Goal: Information Seeking & Learning: Learn about a topic

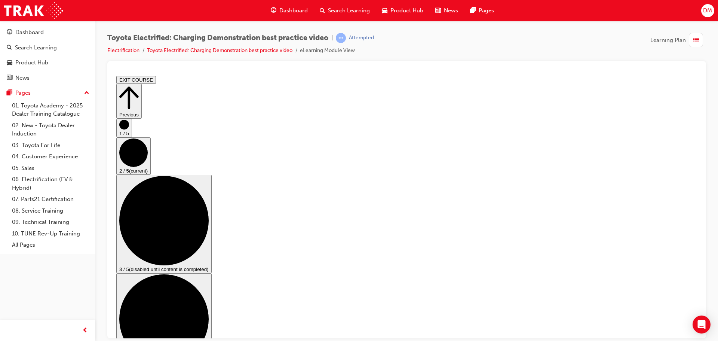
drag, startPoint x: 279, startPoint y: 0, endPoint x: 390, endPoint y: 66, distance: 129.0
click at [392, 65] on div at bounding box center [406, 199] width 599 height 277
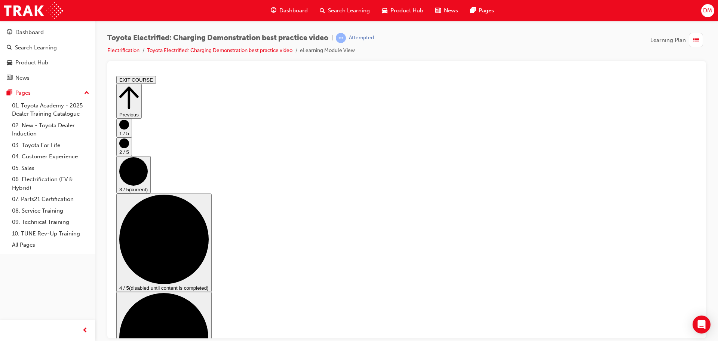
scroll to position [92, 0]
checkbox input "true"
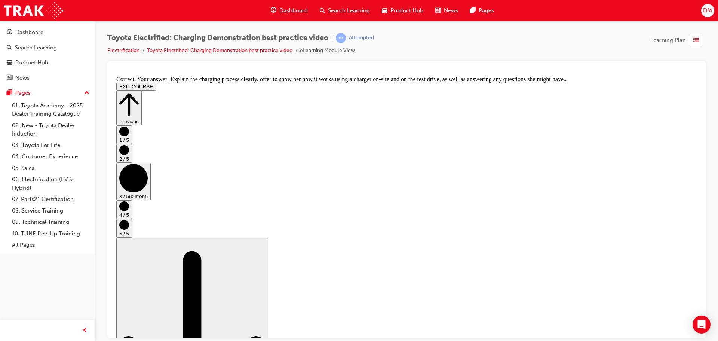
scroll to position [141, 0]
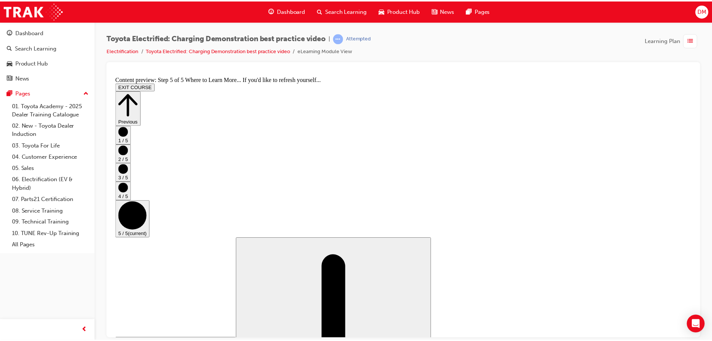
scroll to position [79, 0]
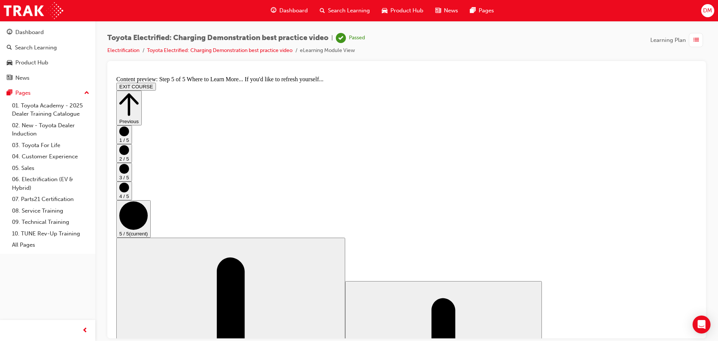
click at [692, 41] on div "button" at bounding box center [696, 40] width 14 height 14
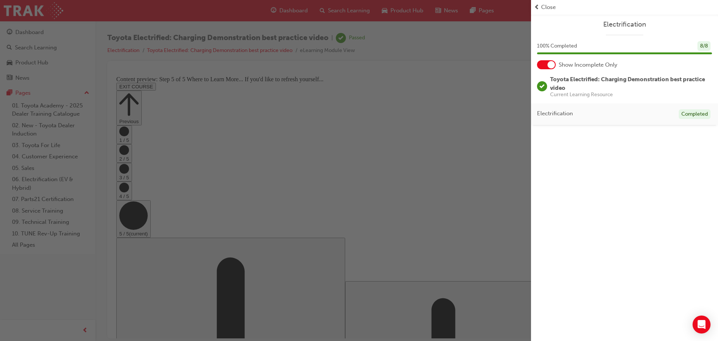
click at [441, 114] on div "button" at bounding box center [265, 170] width 531 height 341
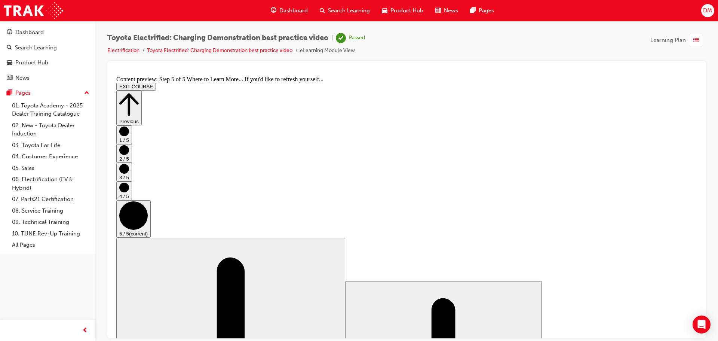
click at [295, 9] on span "Dashboard" at bounding box center [293, 10] width 28 height 9
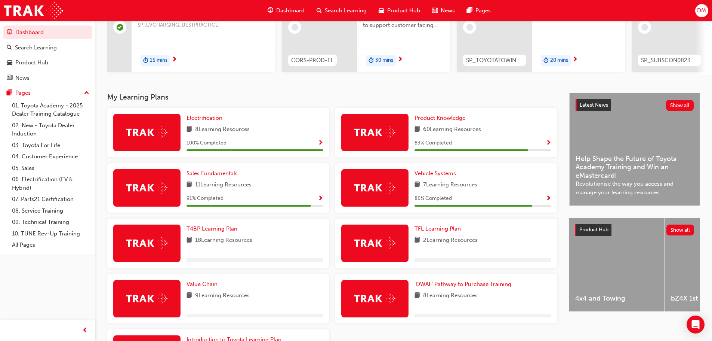
scroll to position [103, 0]
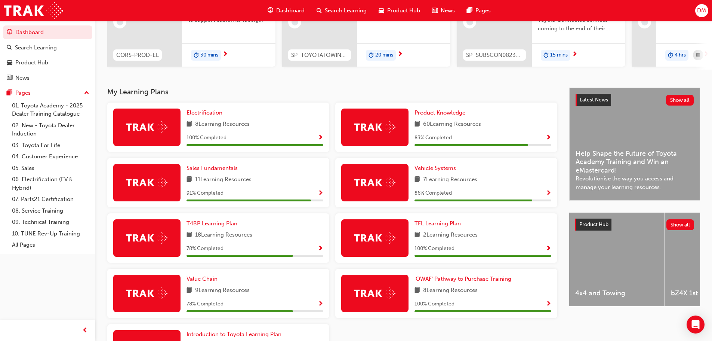
click at [548, 139] on span "Show Progress" at bounding box center [549, 138] width 6 height 7
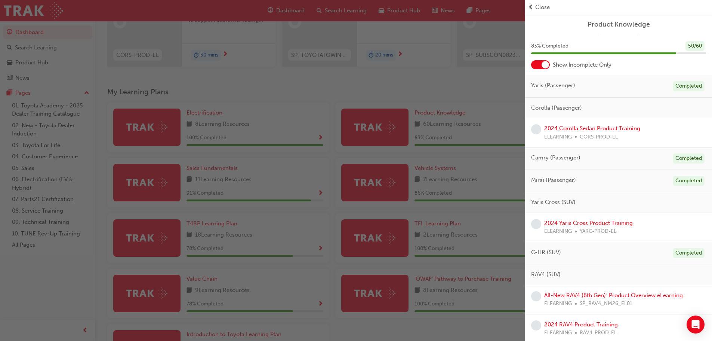
click at [435, 101] on div "button" at bounding box center [262, 170] width 525 height 341
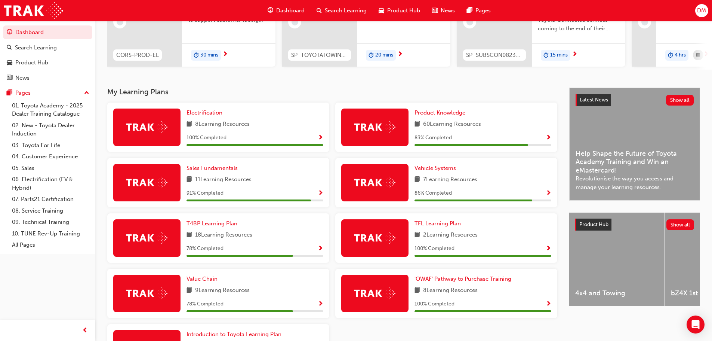
click at [440, 116] on span "Product Knowledge" at bounding box center [440, 112] width 51 height 7
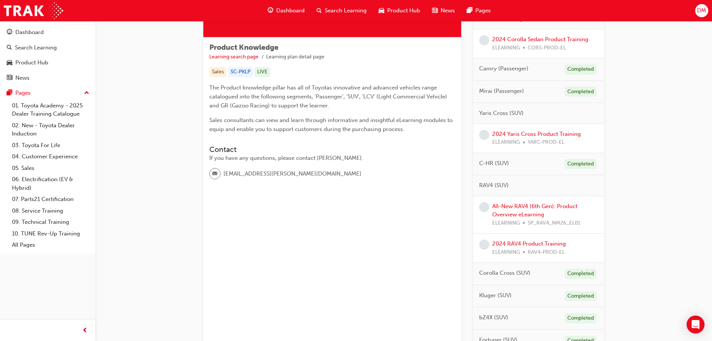
scroll to position [11, 0]
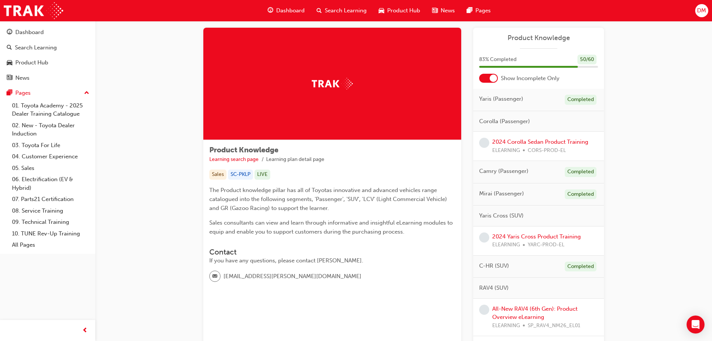
click at [489, 77] on div at bounding box center [488, 78] width 19 height 9
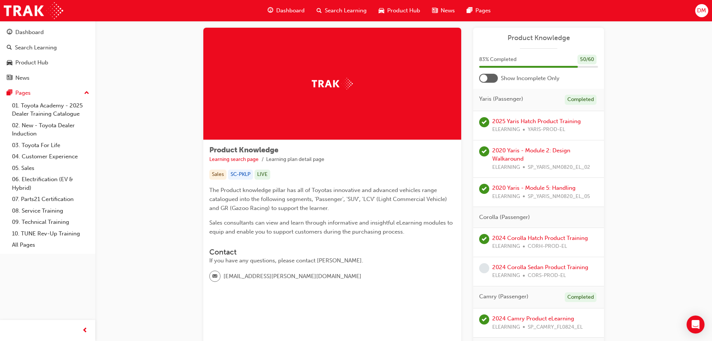
click at [487, 77] on div at bounding box center [483, 77] width 7 height 7
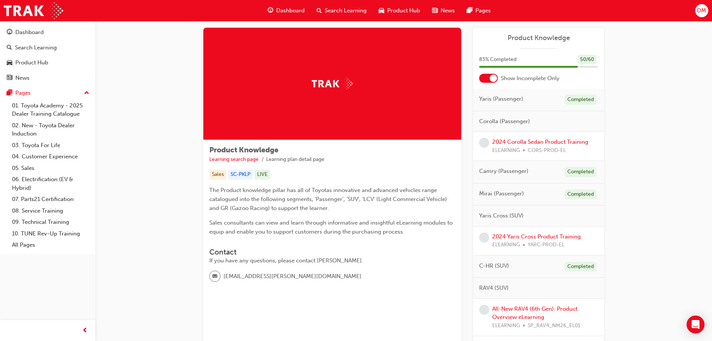
scroll to position [21, 0]
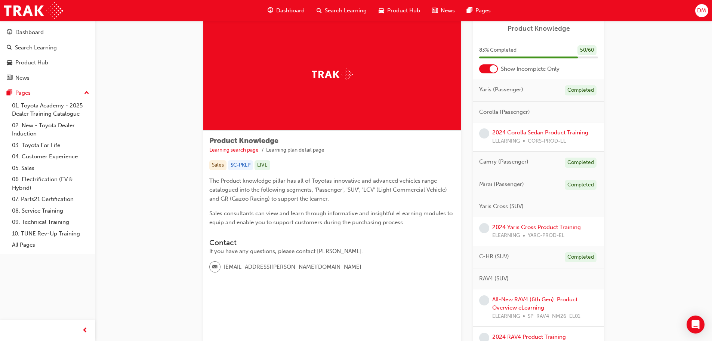
click at [517, 132] on link "2024 Corolla Sedan Product Training" at bounding box center [541, 132] width 96 height 7
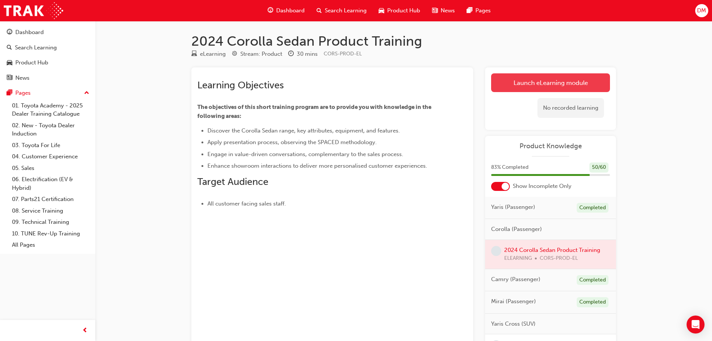
click at [524, 85] on link "Launch eLearning module" at bounding box center [550, 82] width 119 height 19
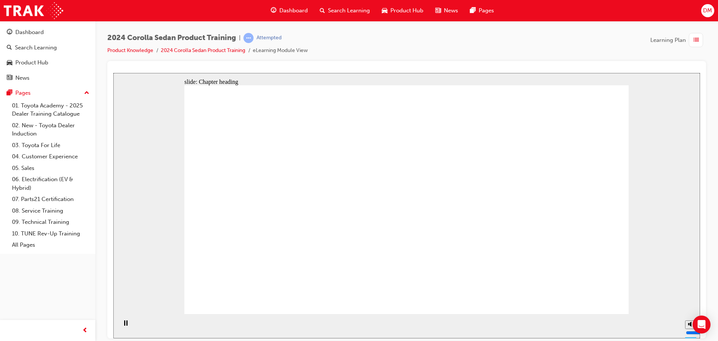
click at [678, 252] on div "slide: Content Rectangle 6 • Reliable Sedan option • Practical and efficient • …" at bounding box center [406, 205] width 587 height 265
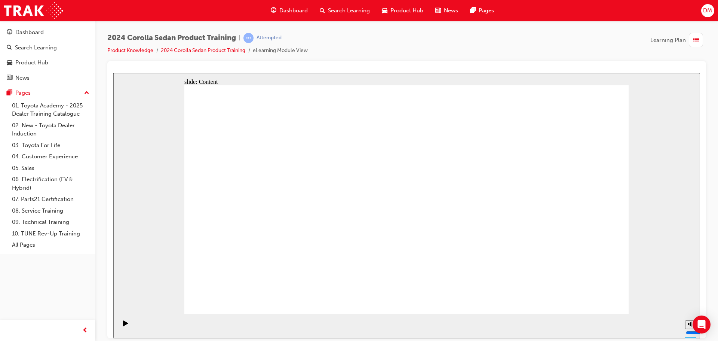
drag, startPoint x: 383, startPoint y: 263, endPoint x: 403, endPoint y: 269, distance: 20.8
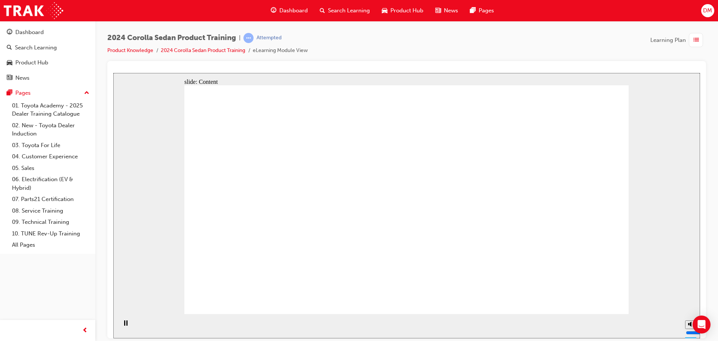
drag, startPoint x: 235, startPoint y: 181, endPoint x: 241, endPoint y: 178, distance: 6.2
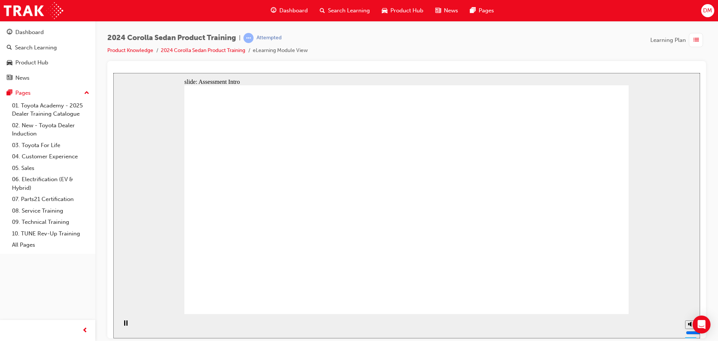
radio input "true"
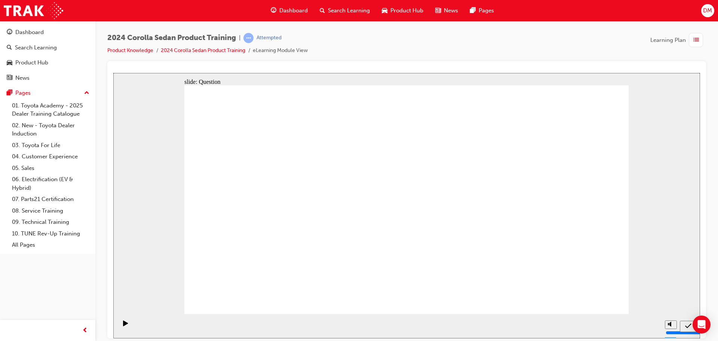
radio input "true"
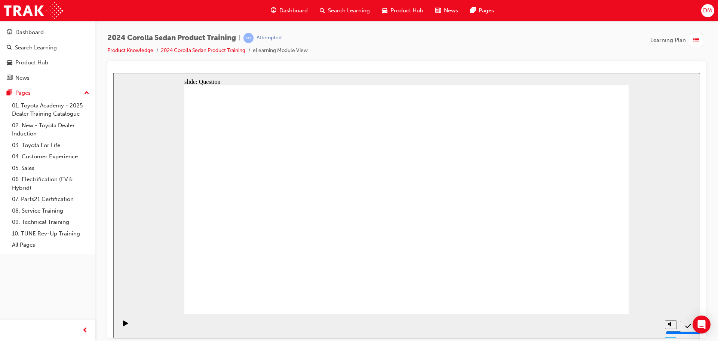
radio input "true"
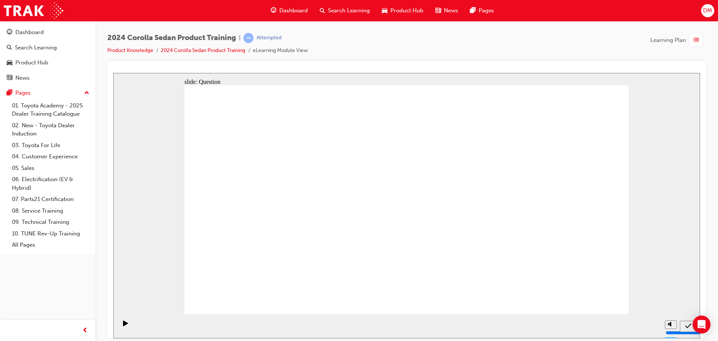
radio input "true"
drag, startPoint x: 441, startPoint y: 186, endPoint x: 289, endPoint y: 254, distance: 166.4
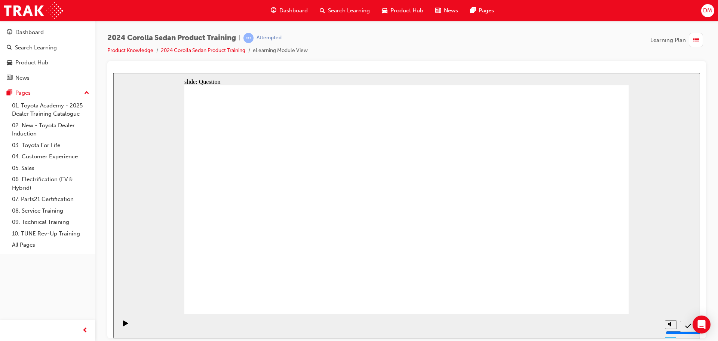
drag, startPoint x: 305, startPoint y: 186, endPoint x: 459, endPoint y: 247, distance: 165.5
drag, startPoint x: 379, startPoint y: 181, endPoint x: 381, endPoint y: 244, distance: 62.9
drag, startPoint x: 518, startPoint y: 178, endPoint x: 522, endPoint y: 249, distance: 71.5
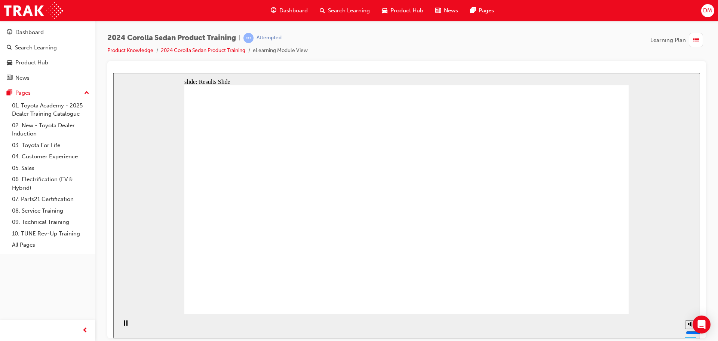
radio input "true"
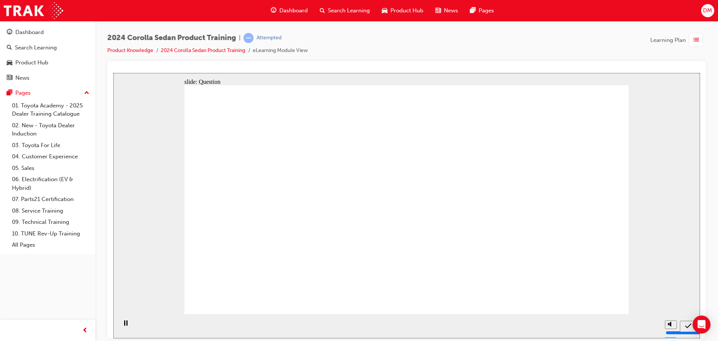
radio input "true"
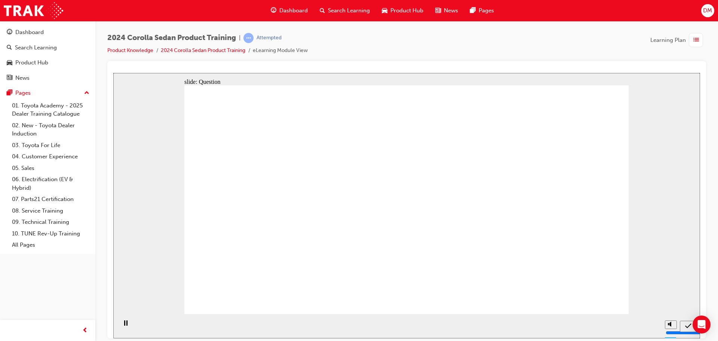
radio input "true"
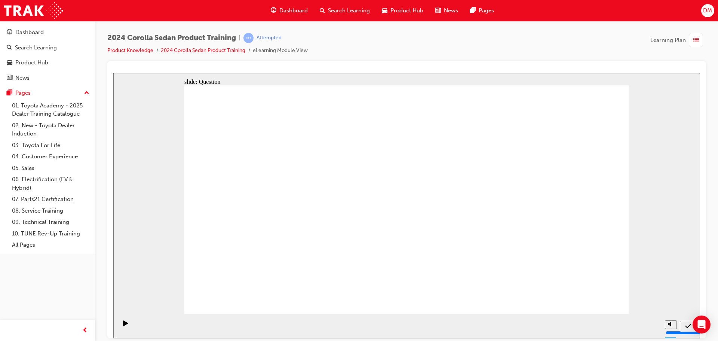
drag, startPoint x: 445, startPoint y: 183, endPoint x: 293, endPoint y: 250, distance: 166.6
drag, startPoint x: 514, startPoint y: 189, endPoint x: 362, endPoint y: 255, distance: 165.8
drag, startPoint x: 376, startPoint y: 183, endPoint x: 445, endPoint y: 246, distance: 93.4
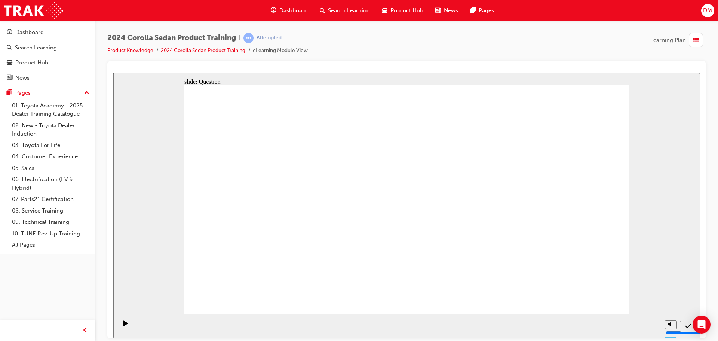
drag, startPoint x: 311, startPoint y: 186, endPoint x: 522, endPoint y: 254, distance: 221.4
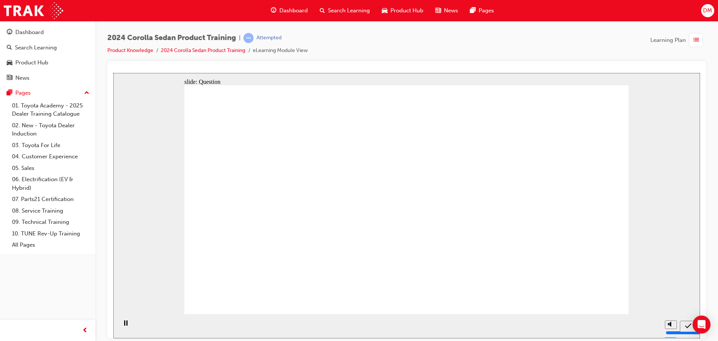
radio input "true"
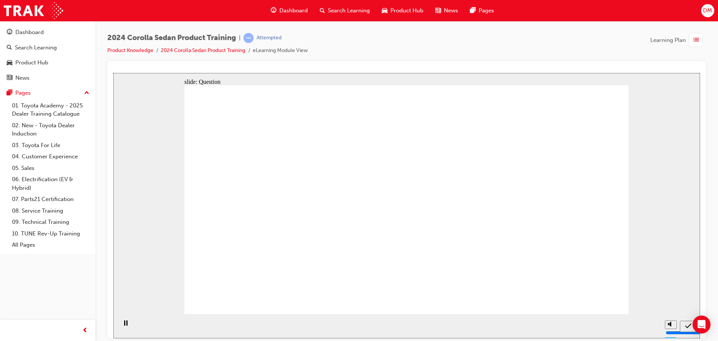
radio input "true"
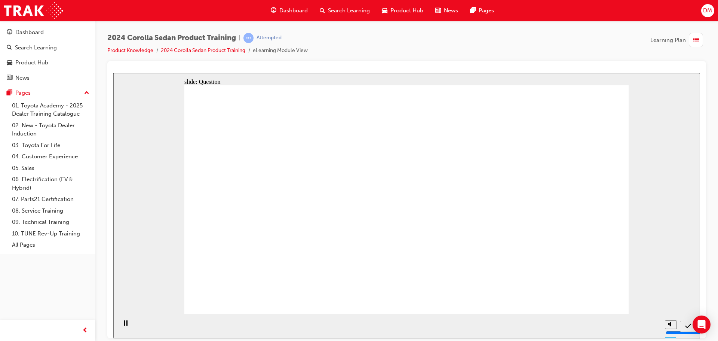
radio input "true"
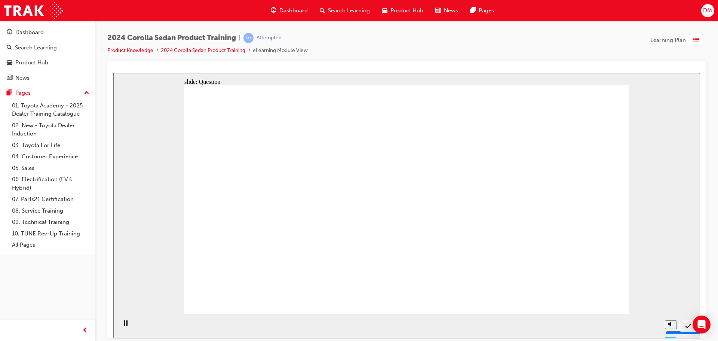
drag, startPoint x: 433, startPoint y: 199, endPoint x: 285, endPoint y: 260, distance: 160.5
drag, startPoint x: 525, startPoint y: 186, endPoint x: 374, endPoint y: 254, distance: 164.9
drag, startPoint x: 389, startPoint y: 188, endPoint x: 453, endPoint y: 251, distance: 89.7
drag, startPoint x: 298, startPoint y: 191, endPoint x: 533, endPoint y: 256, distance: 243.3
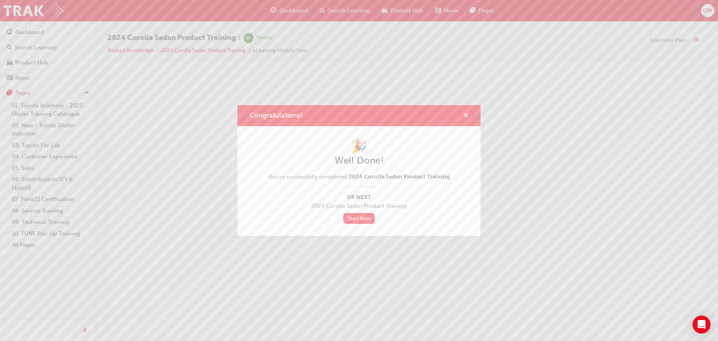
click at [466, 115] on span "cross-icon" at bounding box center [466, 116] width 6 height 7
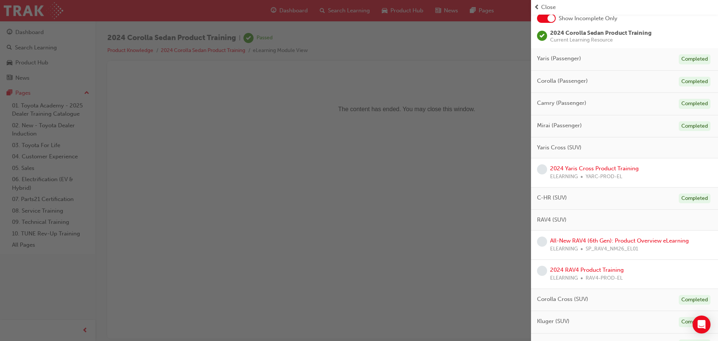
scroll to position [47, 0]
click at [588, 167] on link "2024 Yaris Cross Product Training" at bounding box center [594, 168] width 89 height 7
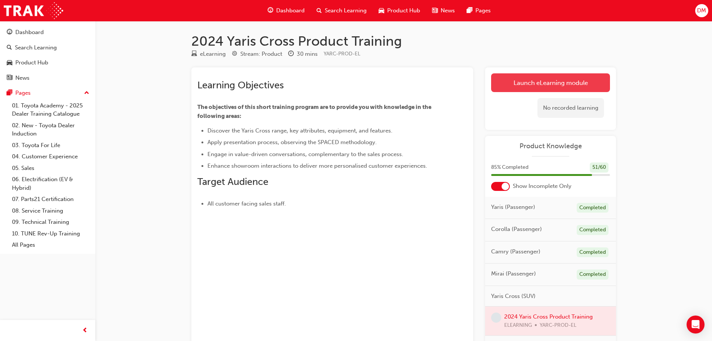
click at [514, 85] on link "Launch eLearning module" at bounding box center [550, 82] width 119 height 19
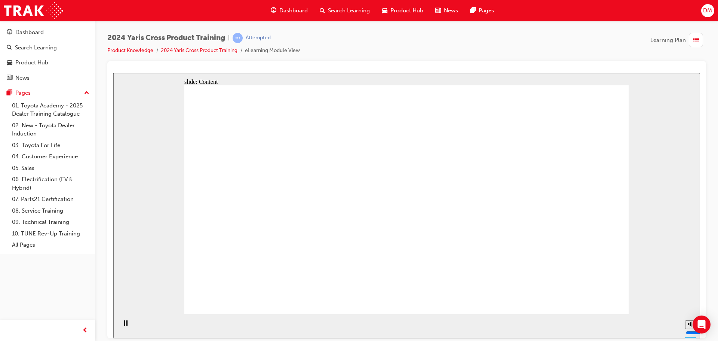
click at [667, 290] on div "slide: Content Rectangle 1 Oval 1 MENU Line 1 RESOURCES Line 1 Rectangle 1 arro…" at bounding box center [406, 205] width 587 height 265
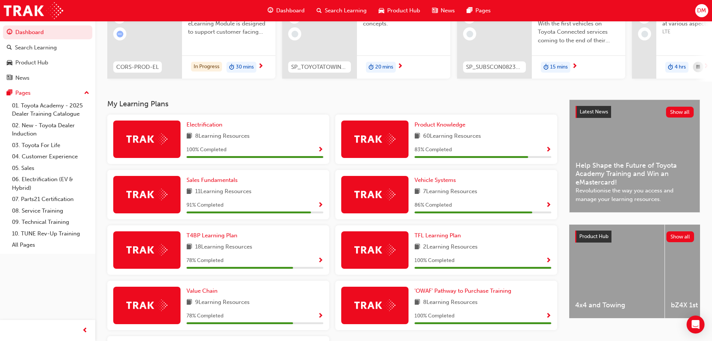
scroll to position [94, 0]
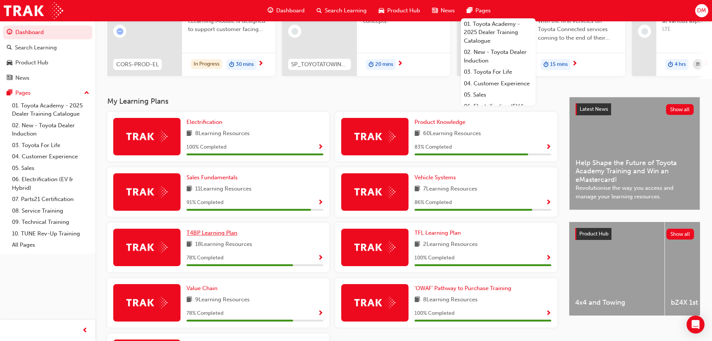
click at [215, 234] on span "T4BP Learning Plan" at bounding box center [212, 232] width 51 height 7
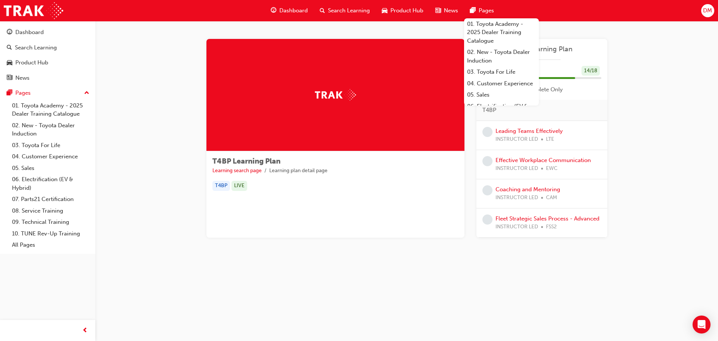
click at [638, 70] on div "T4BP Learning Plan Learning search page Learning plan detail page T4BP Learning…" at bounding box center [406, 147] width 623 height 252
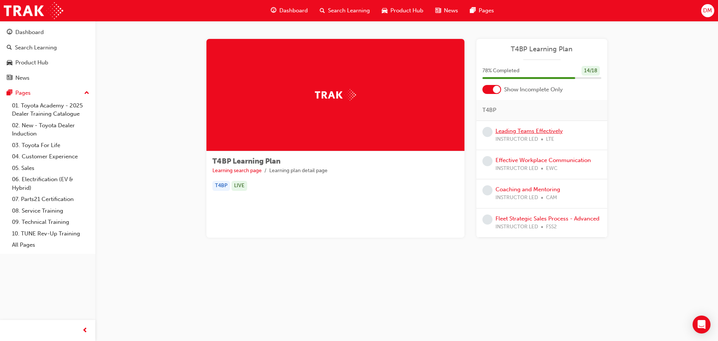
click at [518, 131] on link "Leading Teams Effectively" at bounding box center [529, 131] width 67 height 7
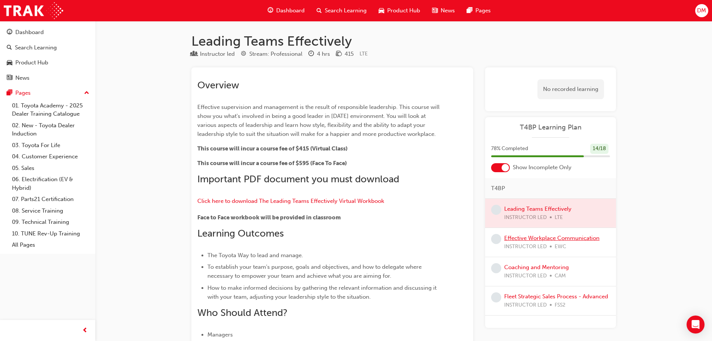
click at [513, 239] on link "Effective Workplace Communication" at bounding box center [552, 238] width 95 height 7
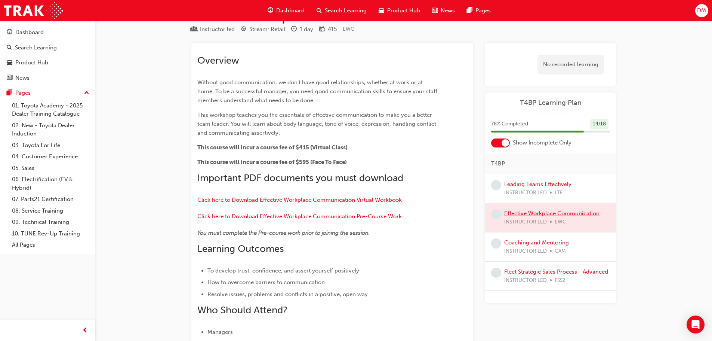
scroll to position [37, 0]
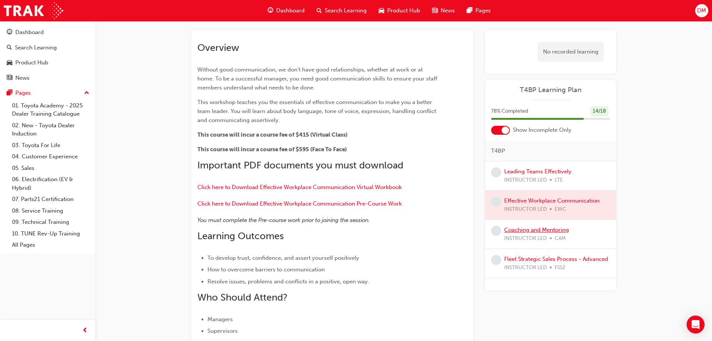
click at [529, 232] on link "Coaching and Mentoring" at bounding box center [537, 229] width 65 height 7
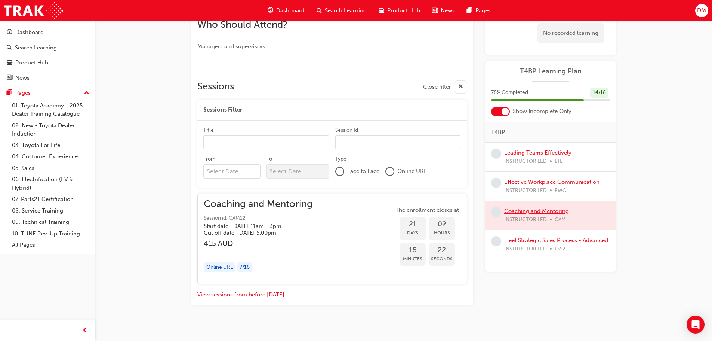
scroll to position [259, 0]
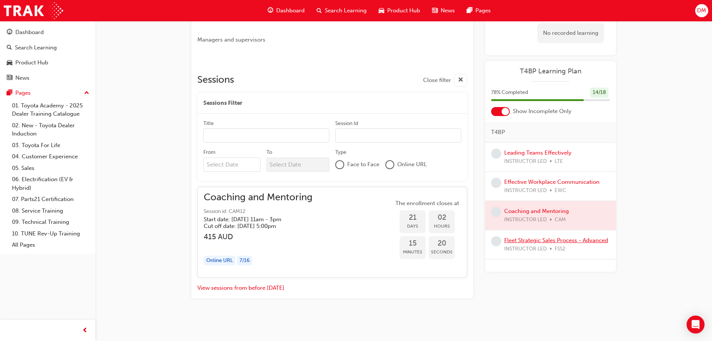
click at [540, 239] on link "Fleet Strategic Sales Process - Advanced" at bounding box center [557, 240] width 104 height 7
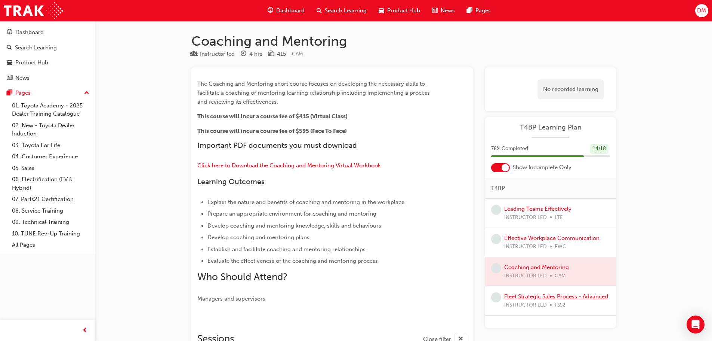
scroll to position [37, 0]
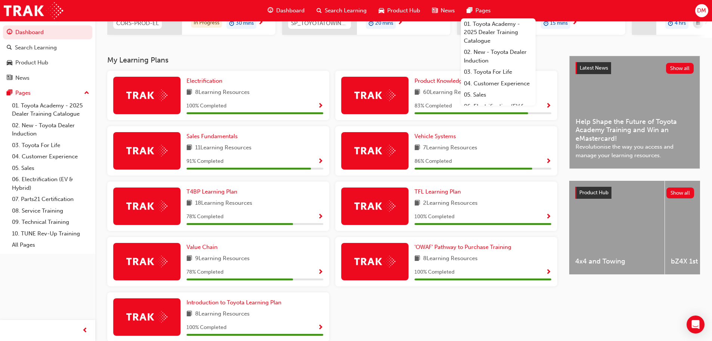
scroll to position [175, 0]
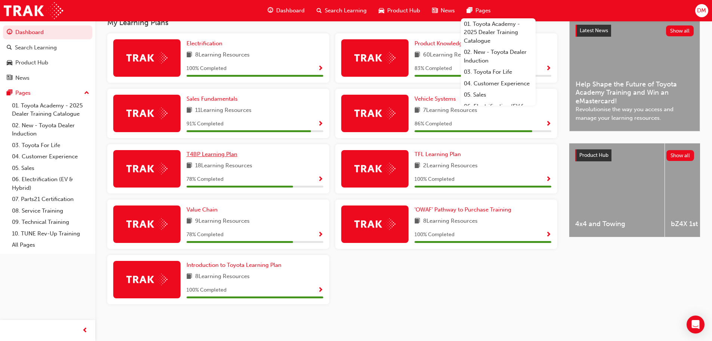
click at [212, 154] on span "T4BP Learning Plan" at bounding box center [212, 154] width 51 height 7
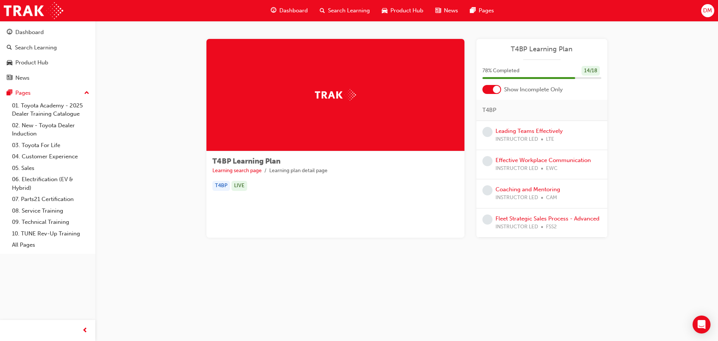
click at [487, 87] on div at bounding box center [491, 89] width 19 height 9
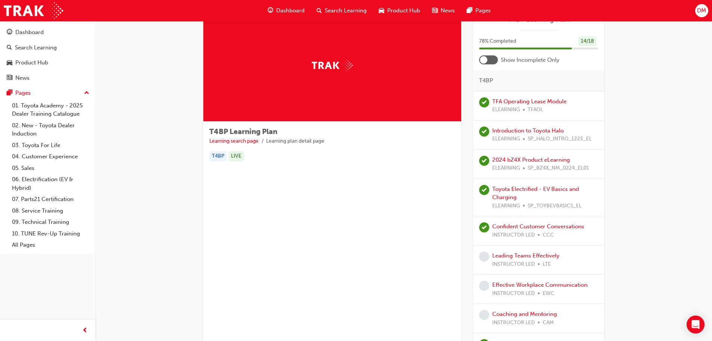
scroll to position [28, 0]
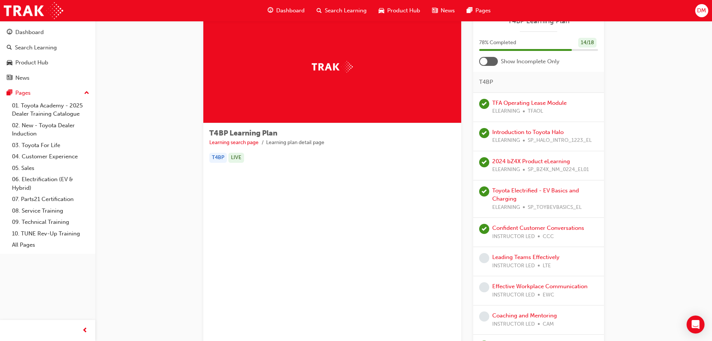
click at [496, 50] on div at bounding box center [525, 50] width 93 height 2
click at [495, 58] on div at bounding box center [488, 61] width 19 height 9
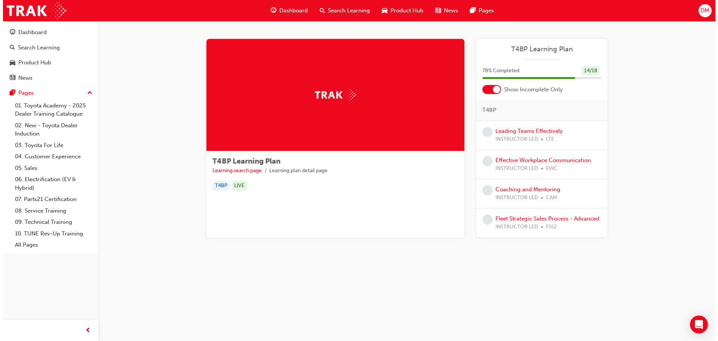
scroll to position [0, 0]
click at [527, 133] on link "Leading Teams Effectively" at bounding box center [529, 131] width 67 height 7
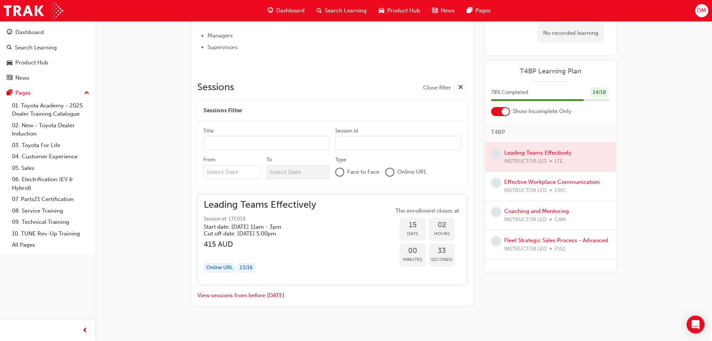
scroll to position [299, 0]
click at [540, 180] on link "Effective Workplace Communication" at bounding box center [552, 181] width 95 height 7
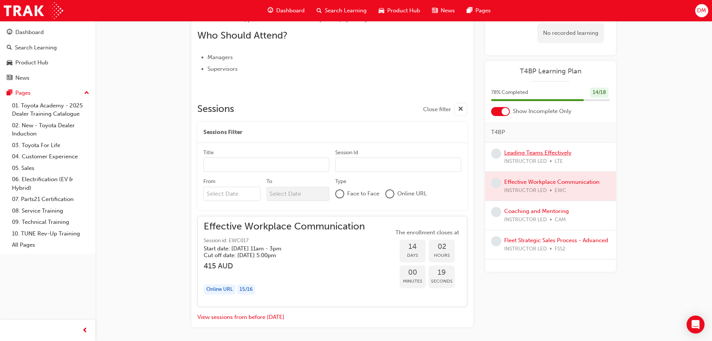
click at [537, 154] on link "Leading Teams Effectively" at bounding box center [538, 152] width 67 height 7
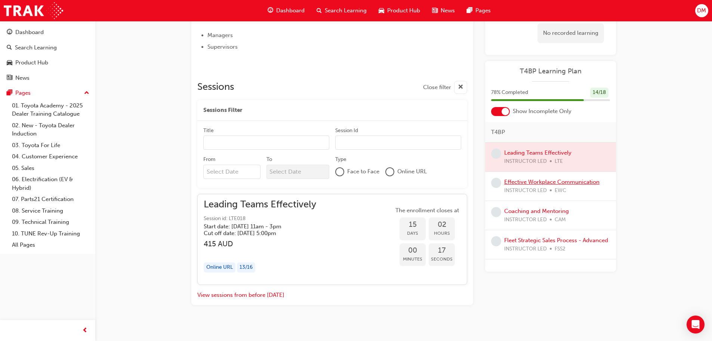
click at [545, 180] on link "Effective Workplace Communication" at bounding box center [552, 181] width 95 height 7
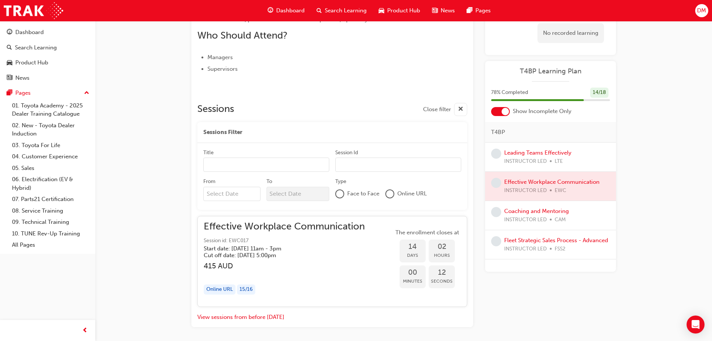
click at [541, 159] on span "INSTRUCTOR LED" at bounding box center [526, 161] width 43 height 9
click at [541, 156] on div "Leading Teams Effectively INSTRUCTOR LED LTE" at bounding box center [538, 156] width 67 height 17
click at [541, 154] on link "Leading Teams Effectively" at bounding box center [538, 152] width 67 height 7
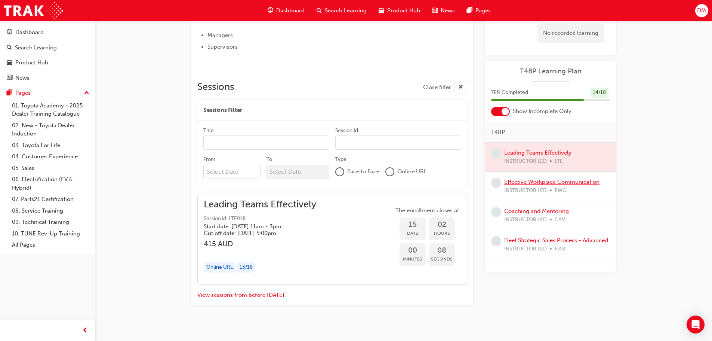
click at [546, 181] on link "Effective Workplace Communication" at bounding box center [552, 181] width 95 height 7
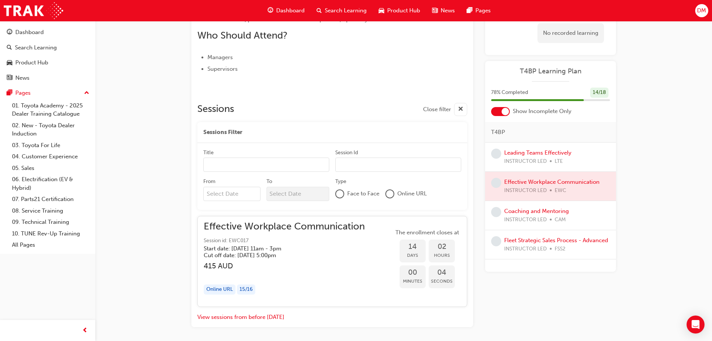
click at [557, 215] on div "Coaching and Mentoring INSTRUCTOR LED CAM" at bounding box center [537, 215] width 65 height 17
click at [557, 212] on link "Coaching and Mentoring" at bounding box center [537, 211] width 65 height 7
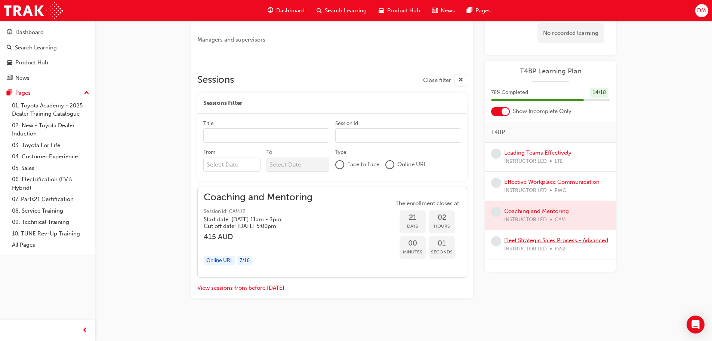
click at [548, 242] on link "Fleet Strategic Sales Process - Advanced" at bounding box center [557, 240] width 104 height 7
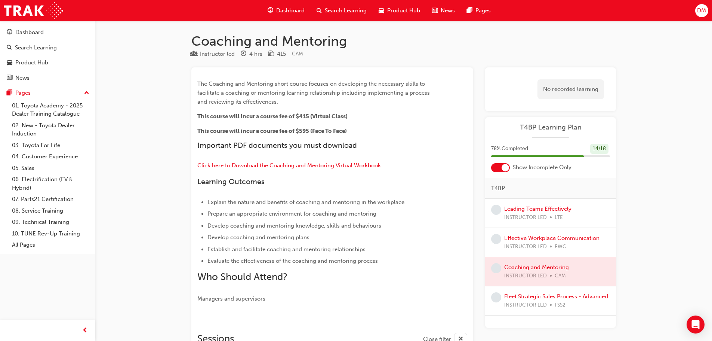
click at [280, 12] on span "Dashboard" at bounding box center [290, 10] width 28 height 9
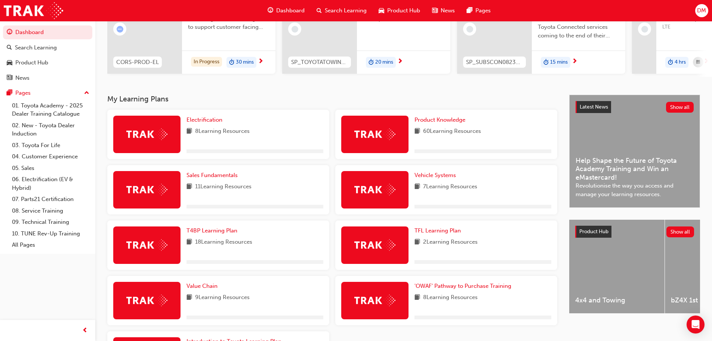
scroll to position [103, 0]
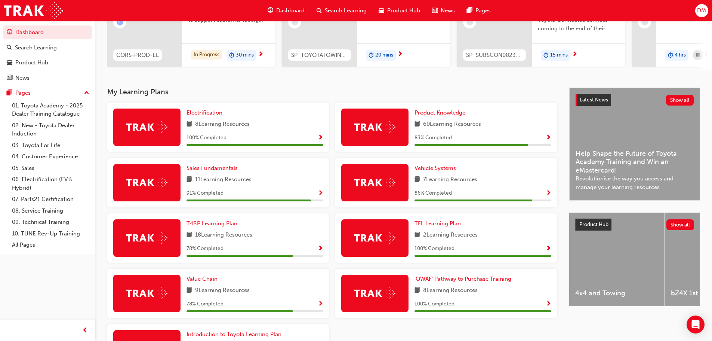
click at [213, 227] on span "T4BP Learning Plan" at bounding box center [212, 223] width 51 height 7
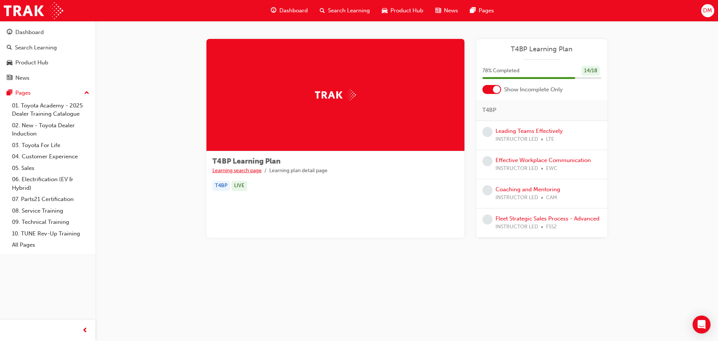
click at [233, 169] on link "Learning search page" at bounding box center [236, 170] width 49 height 6
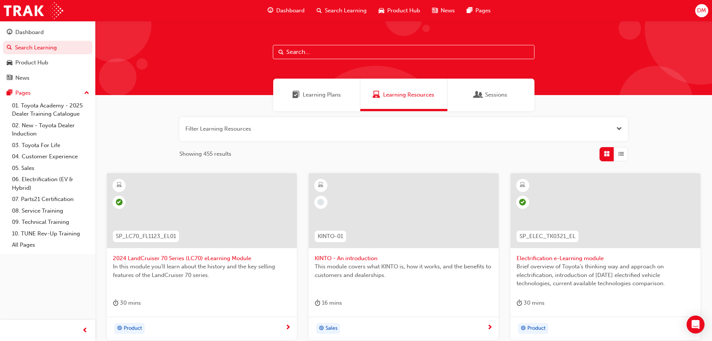
click at [320, 94] on span "Learning Plans" at bounding box center [322, 95] width 38 height 9
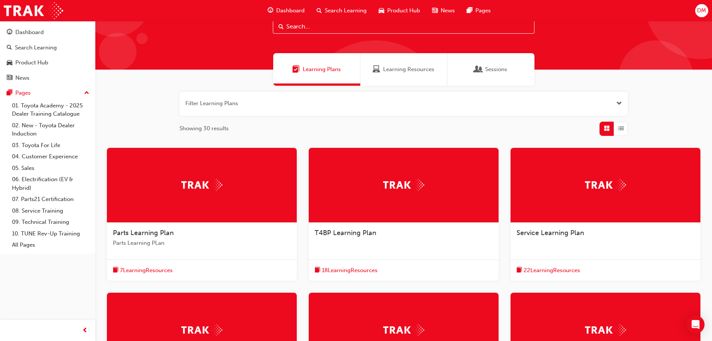
scroll to position [28, 0]
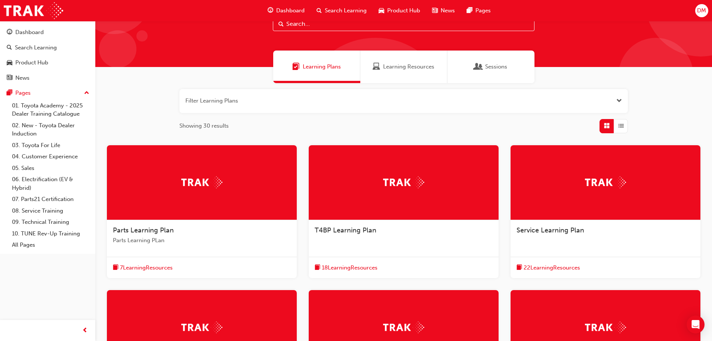
click at [365, 232] on span "T4BP Learning Plan" at bounding box center [346, 230] width 62 height 8
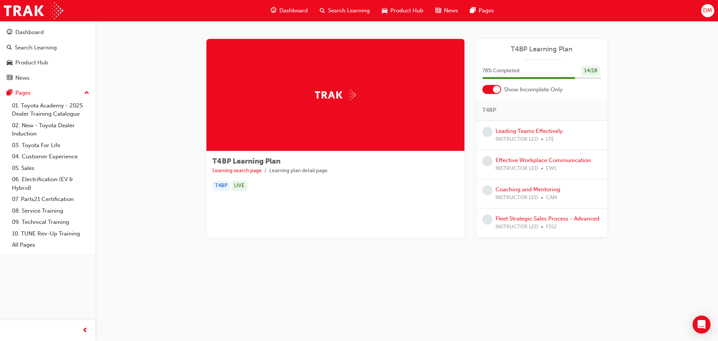
click at [485, 88] on div at bounding box center [491, 89] width 19 height 9
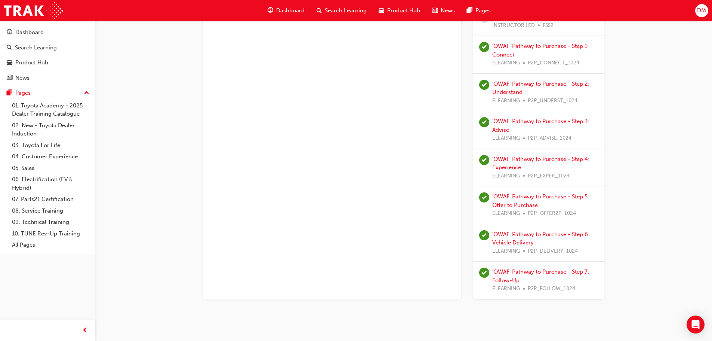
scroll to position [427, 0]
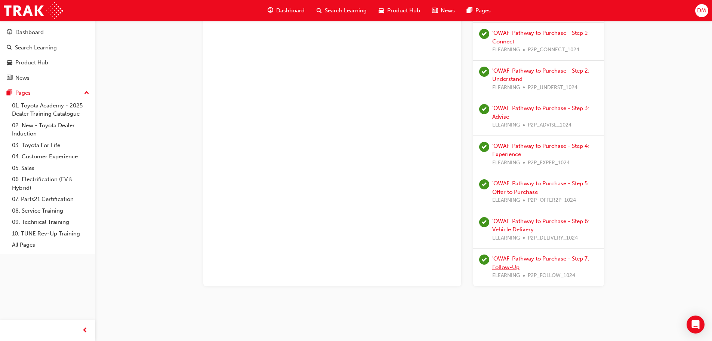
click at [503, 264] on link "'OWAF' Pathway to Purchase - Step 7: Follow-Up" at bounding box center [541, 262] width 97 height 15
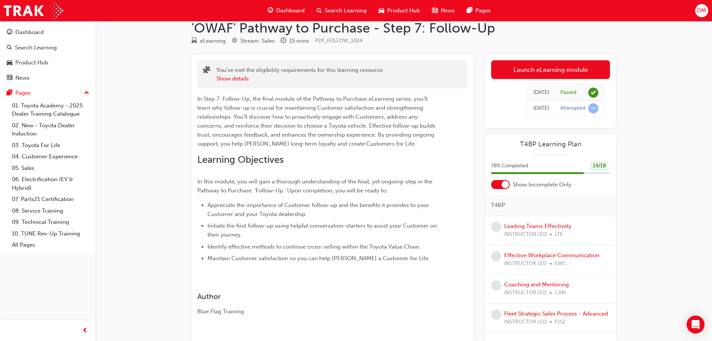
scroll to position [13, 0]
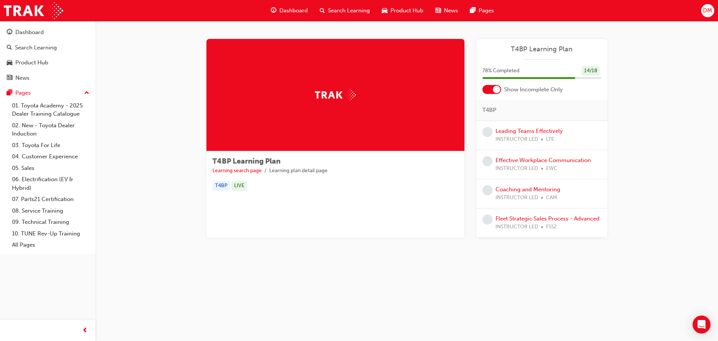
click at [494, 92] on div at bounding box center [491, 89] width 19 height 9
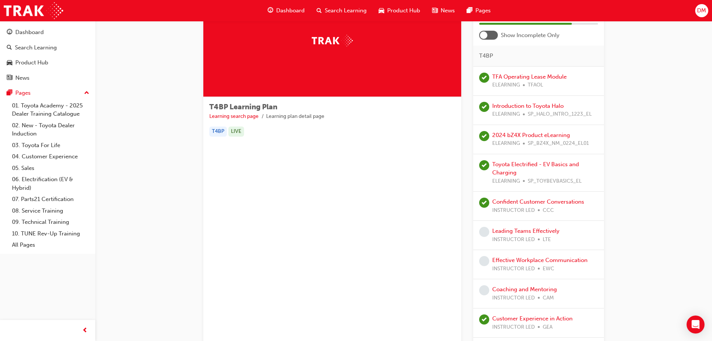
scroll to position [37, 0]
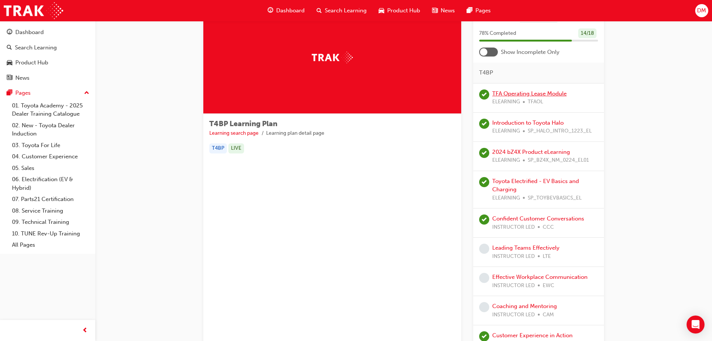
click at [520, 96] on link "TFA Operating Lease Module" at bounding box center [530, 93] width 74 height 7
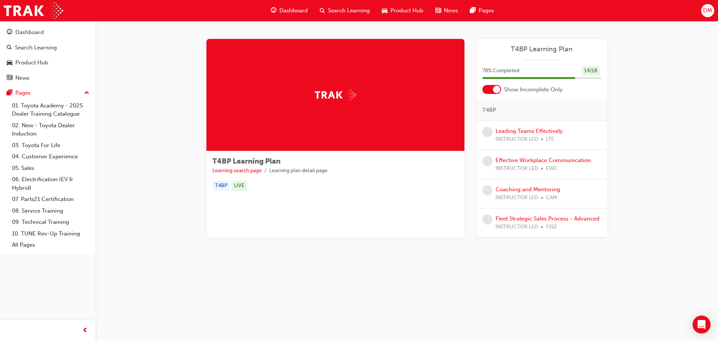
click at [489, 89] on div at bounding box center [491, 89] width 19 height 9
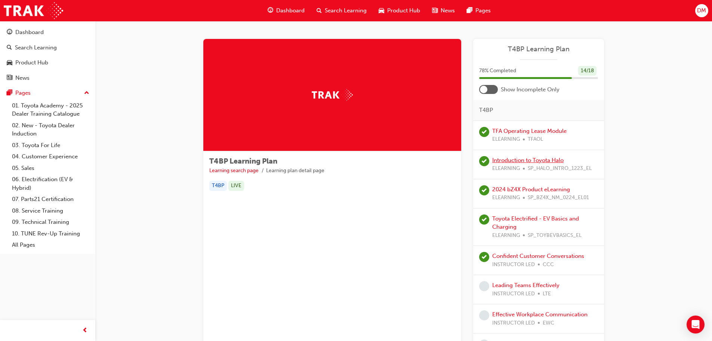
click at [545, 160] on link "Introduction to Toyota Halo" at bounding box center [528, 160] width 71 height 7
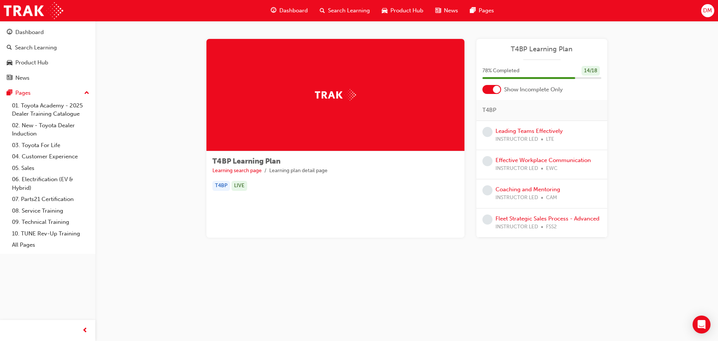
click at [491, 94] on div at bounding box center [491, 89] width 19 height 9
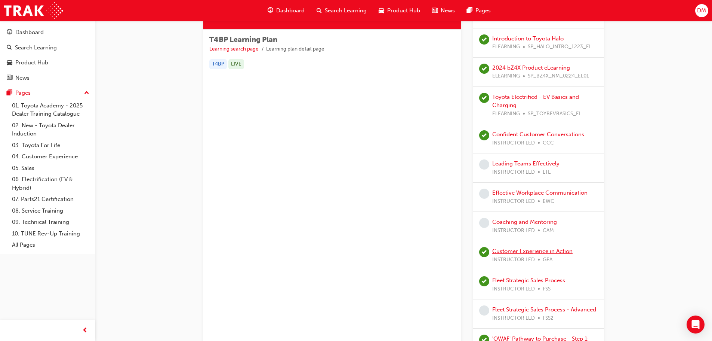
click at [544, 249] on link "Customer Experience in Action" at bounding box center [533, 251] width 80 height 7
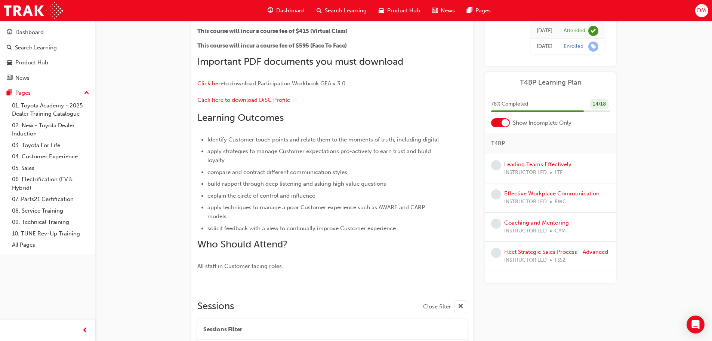
scroll to position [128, 0]
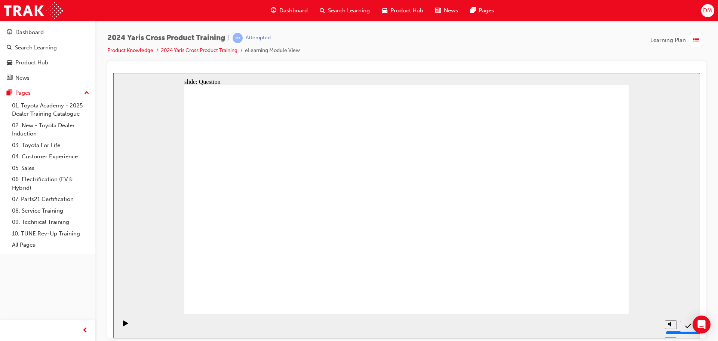
radio input "true"
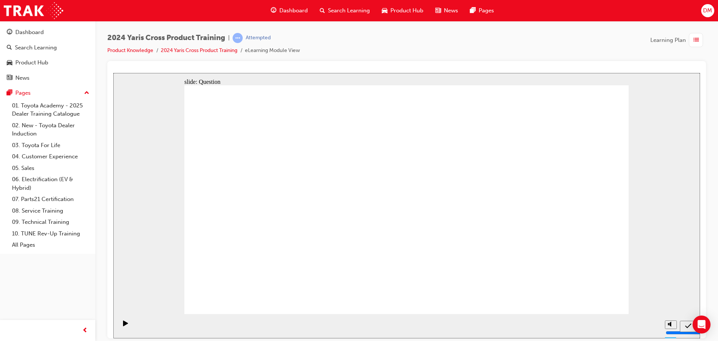
checkbox input "true"
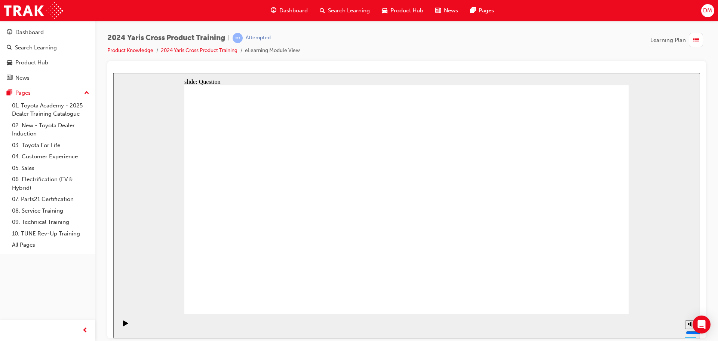
checkbox input "true"
radio input "true"
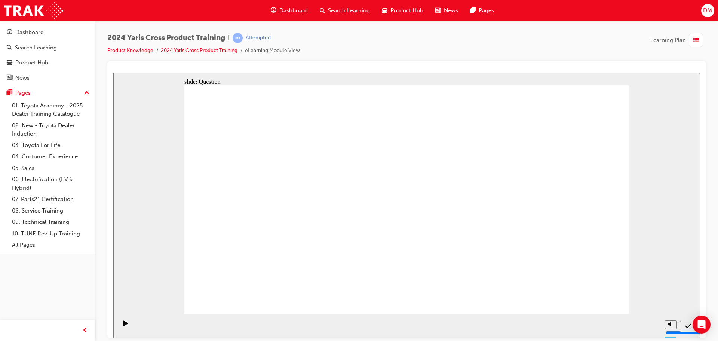
drag, startPoint x: 270, startPoint y: 182, endPoint x: 444, endPoint y: 255, distance: 188.0
drag, startPoint x: 350, startPoint y: 175, endPoint x: 516, endPoint y: 252, distance: 183.2
drag, startPoint x: 531, startPoint y: 184, endPoint x: 347, endPoint y: 256, distance: 198.1
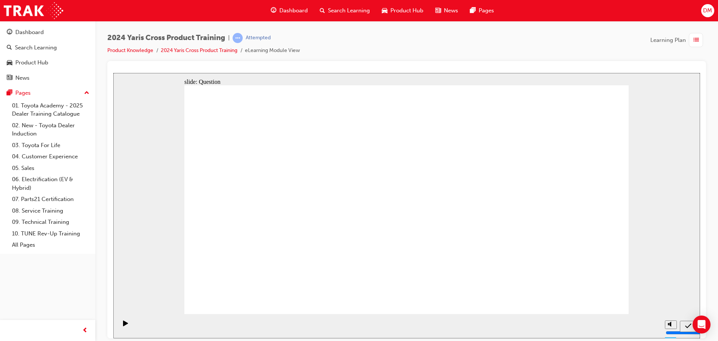
drag, startPoint x: 427, startPoint y: 191, endPoint x: 263, endPoint y: 261, distance: 178.8
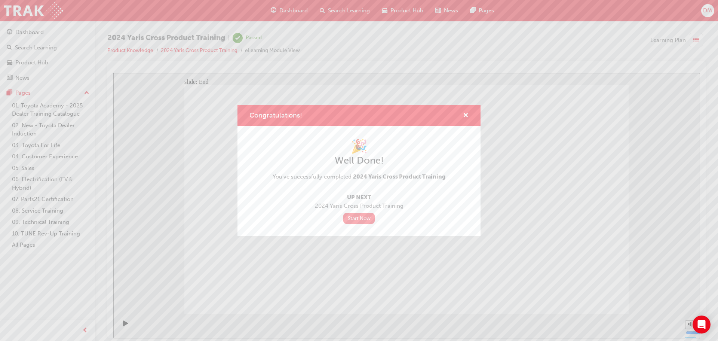
click at [365, 218] on link "Start Now" at bounding box center [358, 218] width 31 height 11
click at [469, 114] on div "Congratulations!" at bounding box center [358, 115] width 243 height 21
click at [467, 116] on span "cross-icon" at bounding box center [466, 116] width 6 height 7
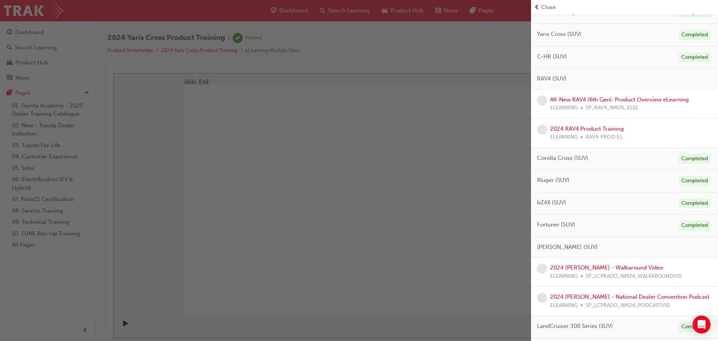
scroll to position [159, 0]
click at [564, 99] on link "All-New RAV4 (6th Gen): Product Overview eLearning" at bounding box center [619, 100] width 139 height 7
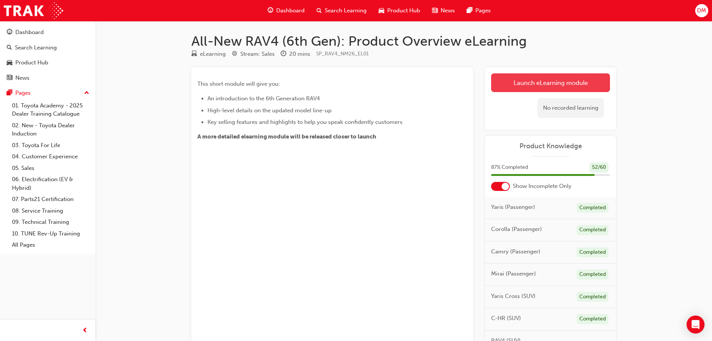
click at [516, 85] on link "Launch eLearning module" at bounding box center [550, 82] width 119 height 19
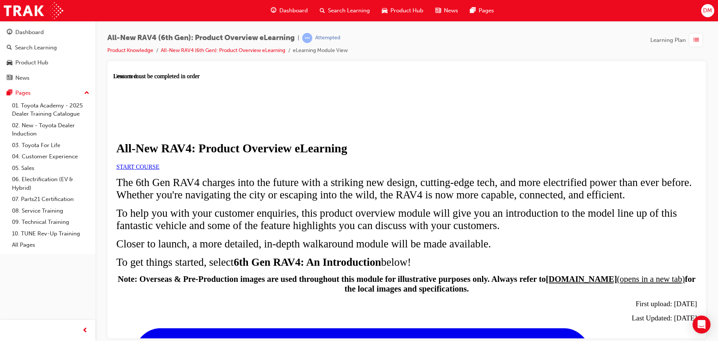
scroll to position [9, 0]
click at [159, 169] on link "START COURSE" at bounding box center [137, 166] width 43 height 6
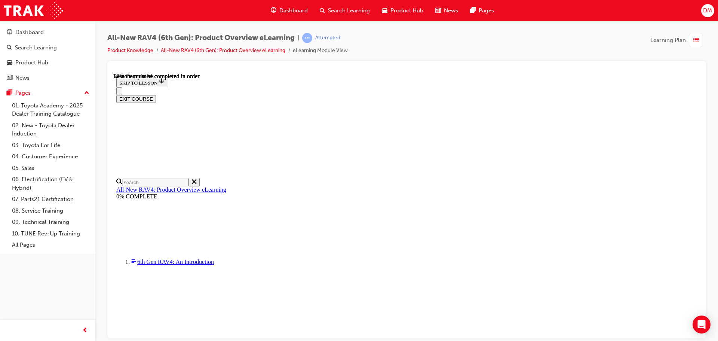
scroll to position [681, 0]
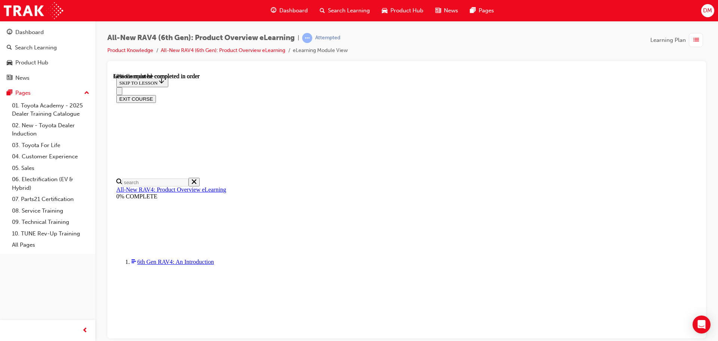
scroll to position [766, 0]
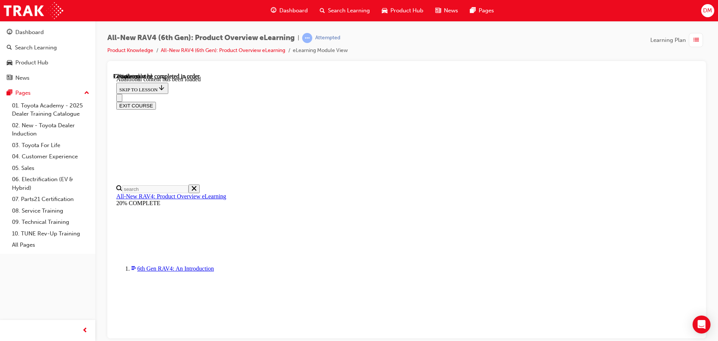
scroll to position [1067, 0]
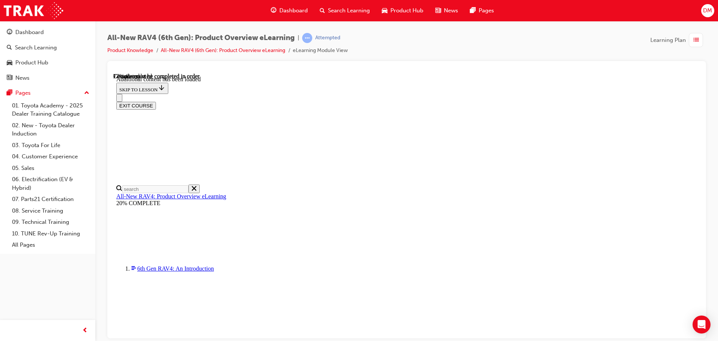
scroll to position [0, 108]
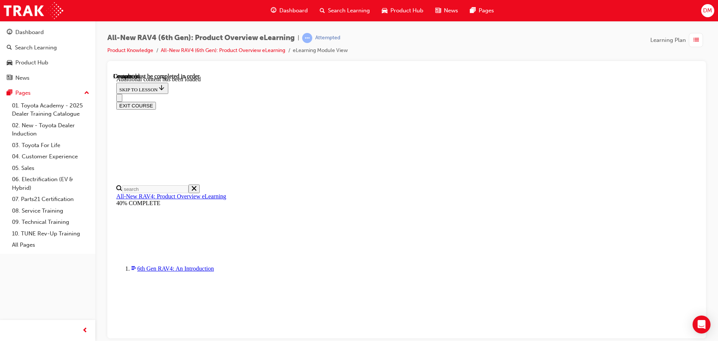
scroll to position [1375, 0]
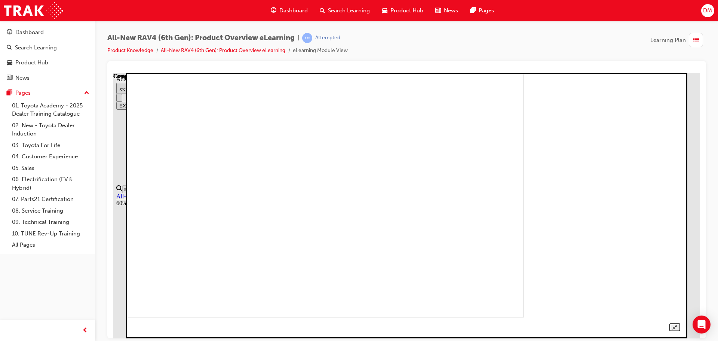
click at [406, 208] on img at bounding box center [256, 184] width 536 height 265
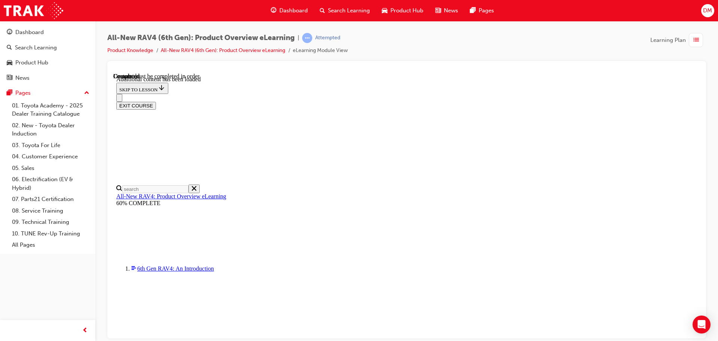
scroll to position [523, 0]
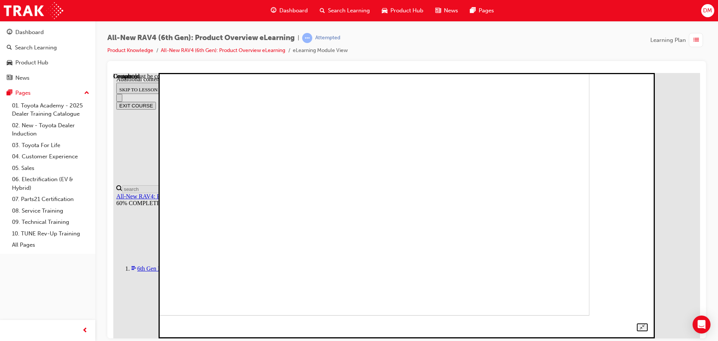
click at [387, 195] on img at bounding box center [353, 182] width 471 height 265
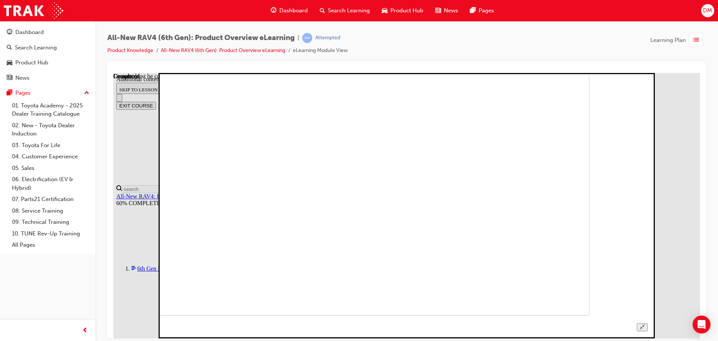
click at [362, 268] on img at bounding box center [353, 182] width 471 height 265
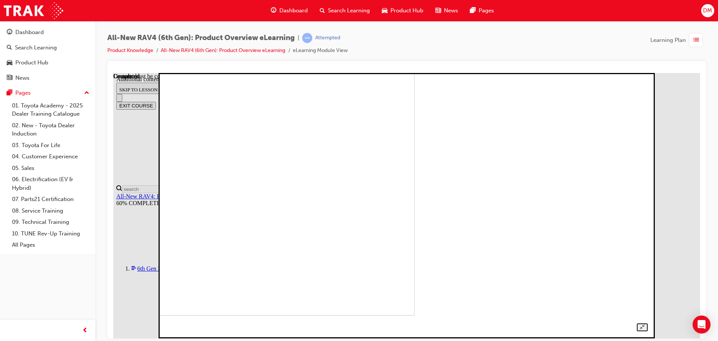
click at [414, 237] on img at bounding box center [178, 182] width 471 height 265
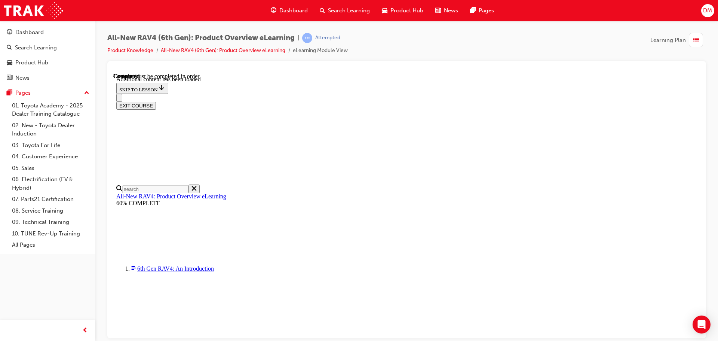
scroll to position [539, 0]
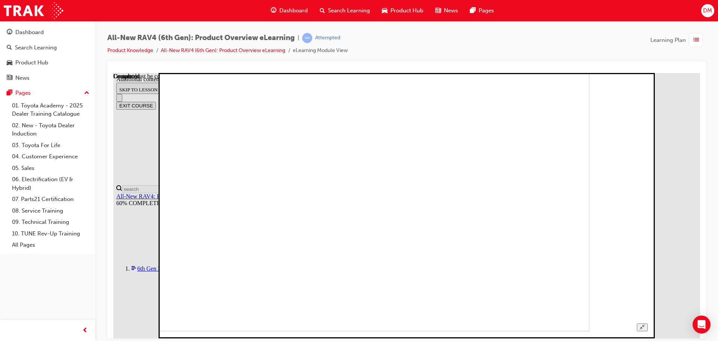
click at [413, 236] on img at bounding box center [353, 197] width 471 height 265
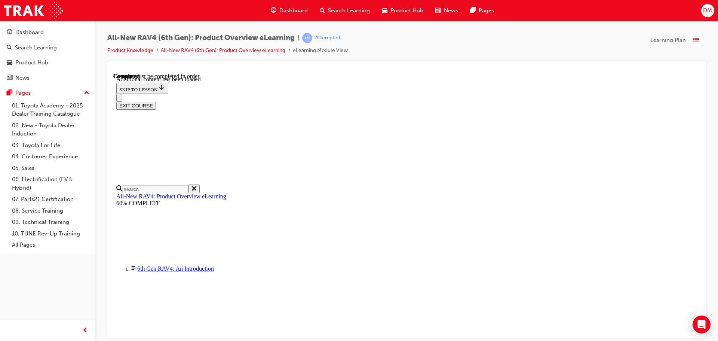
radio input "true"
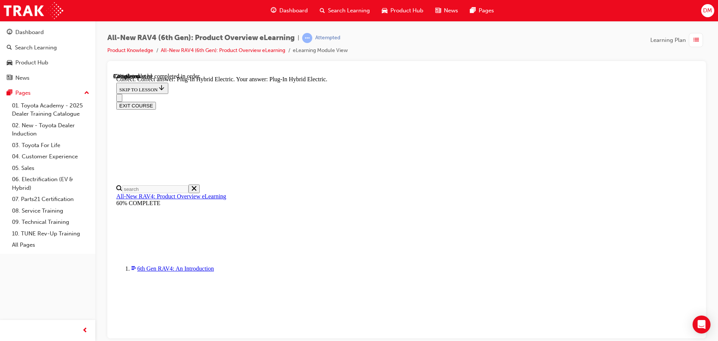
scroll to position [215, 0]
radio input "true"
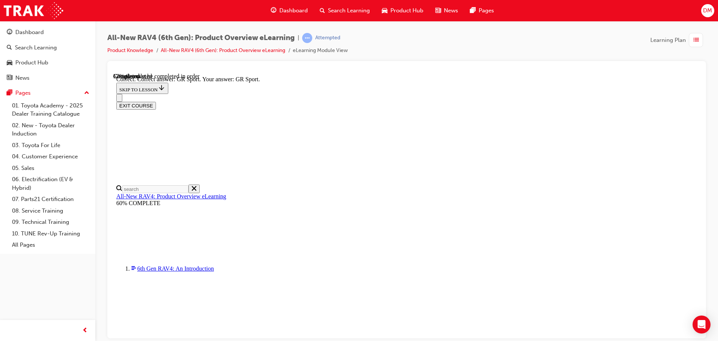
scroll to position [291, 0]
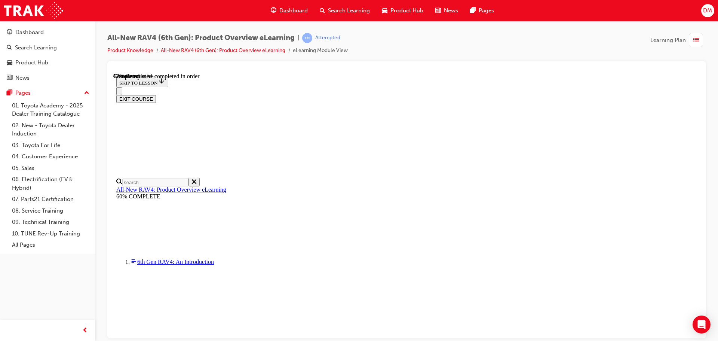
scroll to position [178, 0]
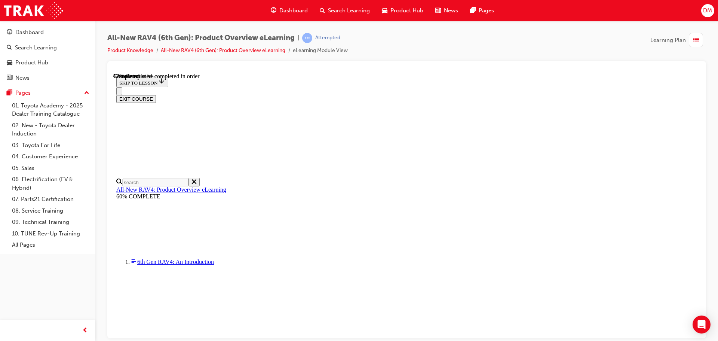
checkbox input "false"
checkbox input "true"
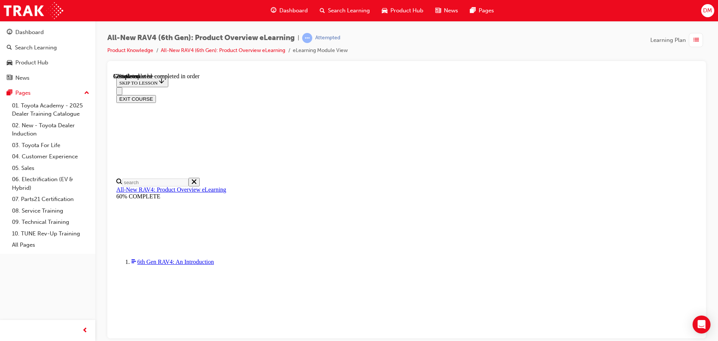
checkbox input "true"
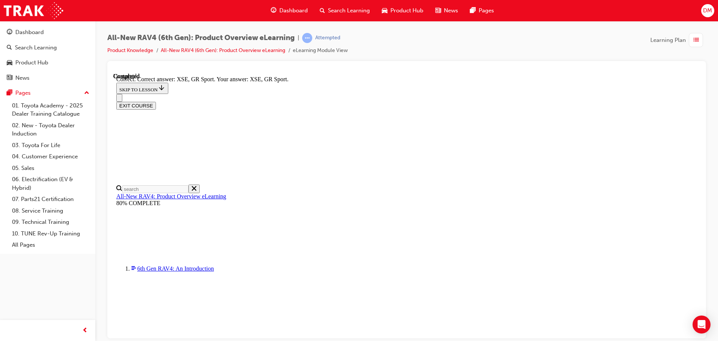
scroll to position [293, 0]
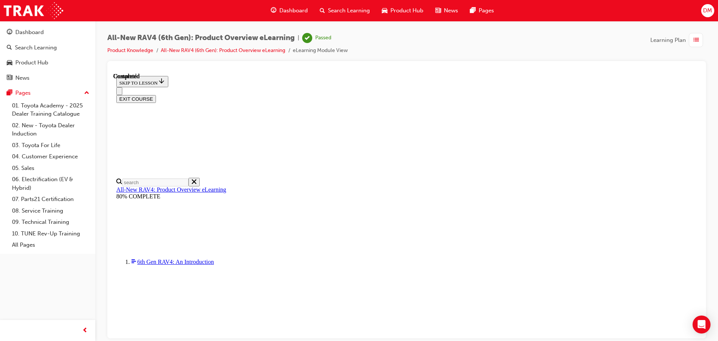
scroll to position [146, 0]
click at [156, 95] on button "EXIT COURSE" at bounding box center [136, 99] width 40 height 8
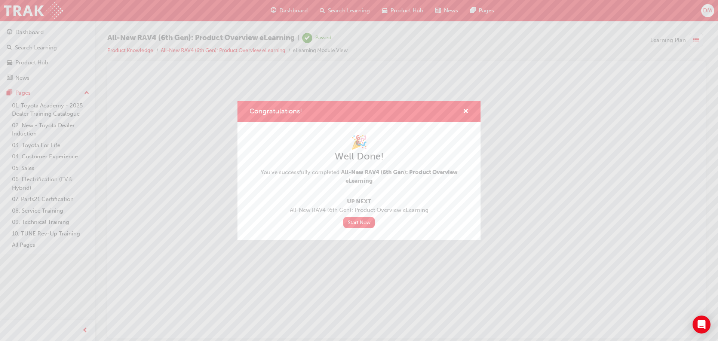
scroll to position [0, 0]
click at [465, 110] on span "cross-icon" at bounding box center [466, 111] width 6 height 7
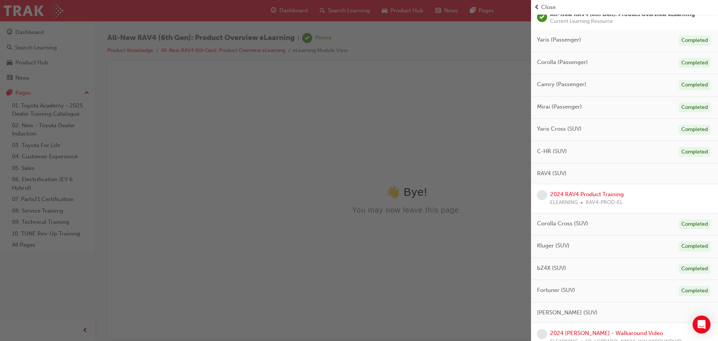
scroll to position [65, 0]
click at [580, 195] on link "2024 RAV4 Product Training" at bounding box center [587, 193] width 74 height 7
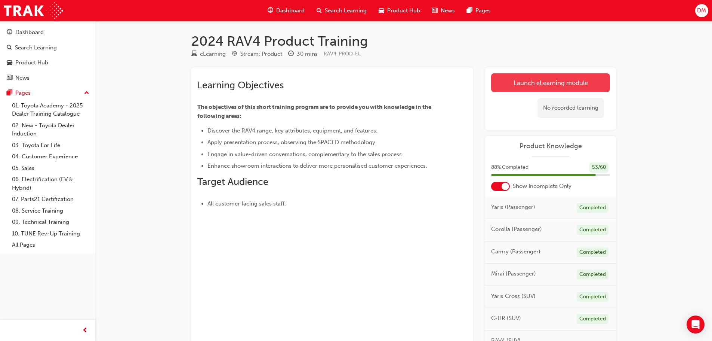
click at [527, 80] on link "Launch eLearning module" at bounding box center [550, 82] width 119 height 19
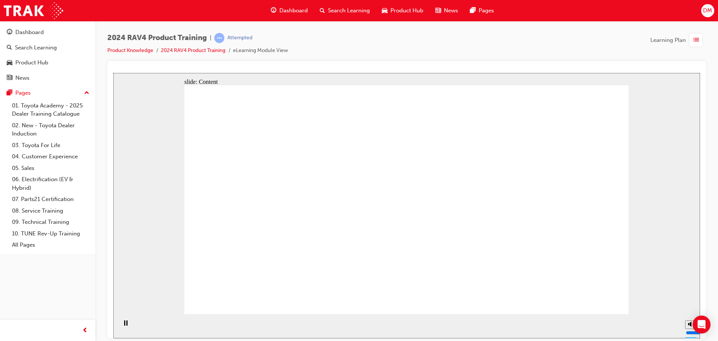
drag, startPoint x: 364, startPoint y: 197, endPoint x: 434, endPoint y: 199, distance: 70.3
drag, startPoint x: 450, startPoint y: 199, endPoint x: 534, endPoint y: 194, distance: 84.0
drag, startPoint x: 573, startPoint y: 194, endPoint x: 580, endPoint y: 192, distance: 7.0
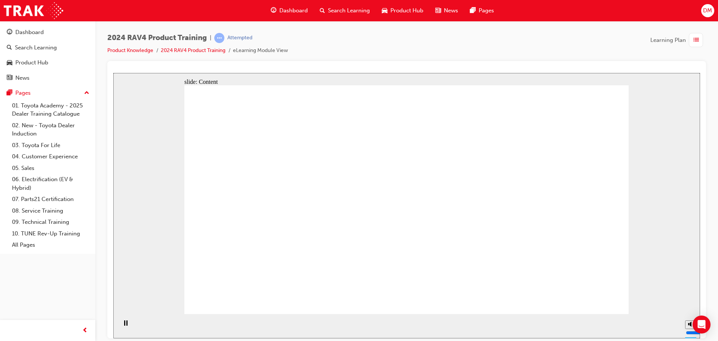
drag, startPoint x: 388, startPoint y: 200, endPoint x: 384, endPoint y: 200, distance: 4.5
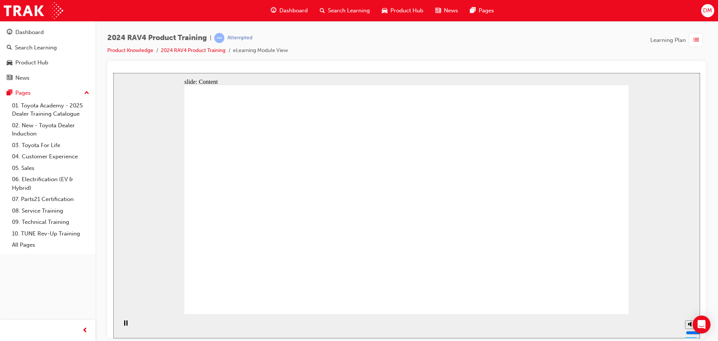
radio input "true"
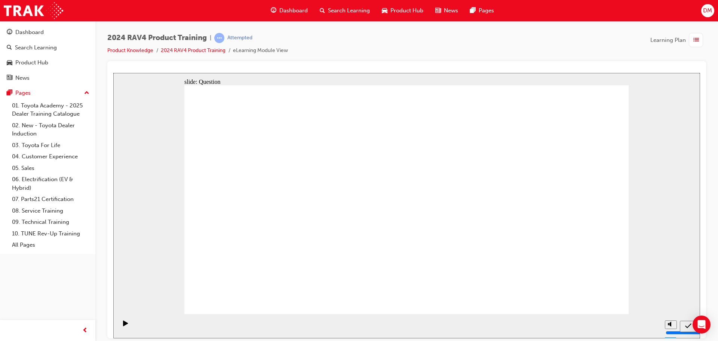
radio input "true"
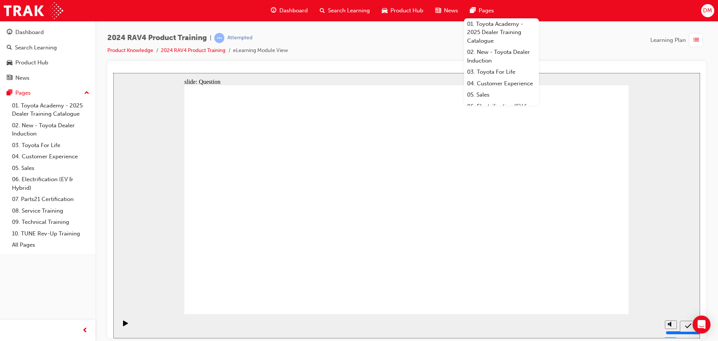
radio input "true"
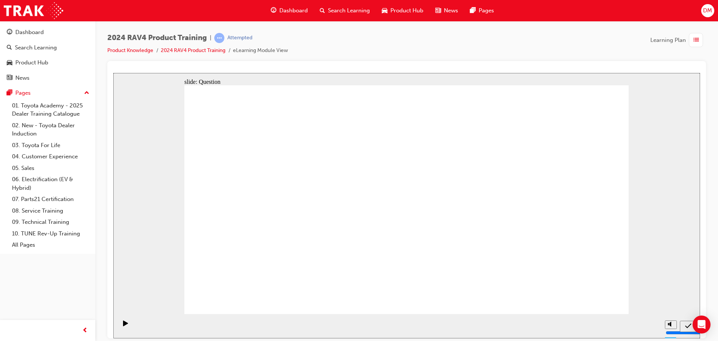
drag, startPoint x: 340, startPoint y: 159, endPoint x: 275, endPoint y: 159, distance: 64.3
drag, startPoint x: 335, startPoint y: 160, endPoint x: 322, endPoint y: 160, distance: 13.1
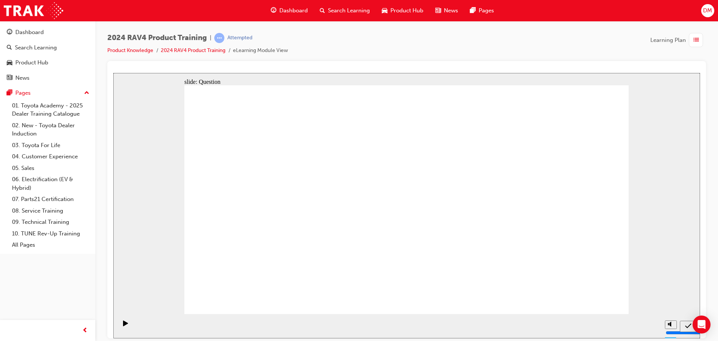
radio input "true"
drag, startPoint x: 442, startPoint y: 182, endPoint x: 269, endPoint y: 255, distance: 187.4
drag, startPoint x: 543, startPoint y: 185, endPoint x: 364, endPoint y: 258, distance: 193.1
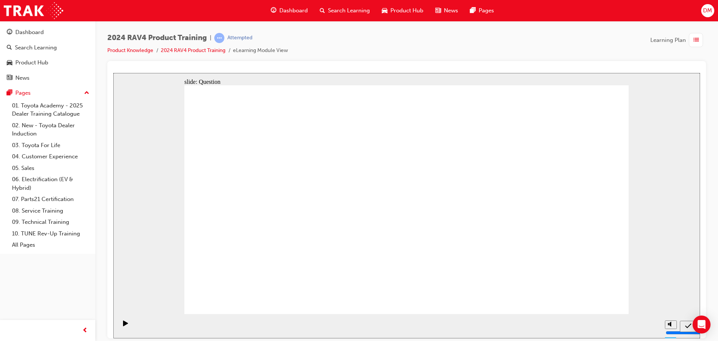
drag, startPoint x: 273, startPoint y: 182, endPoint x: 450, endPoint y: 254, distance: 191.1
drag, startPoint x: 444, startPoint y: 216, endPoint x: 550, endPoint y: 263, distance: 115.7
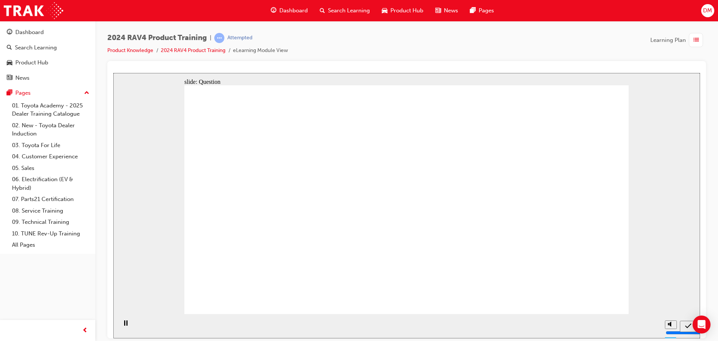
radio input "true"
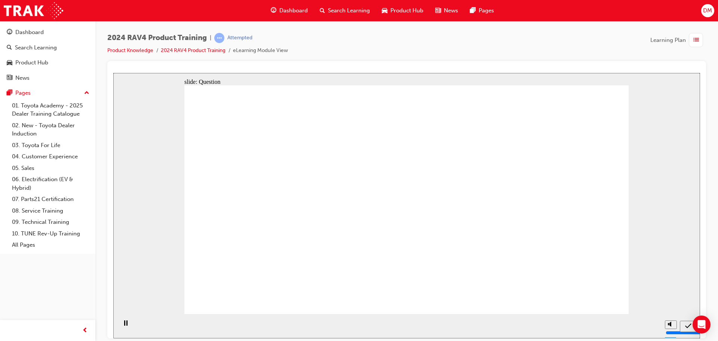
radio input "true"
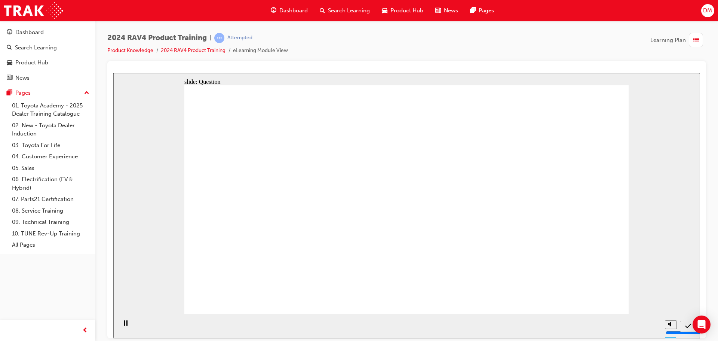
radio input "true"
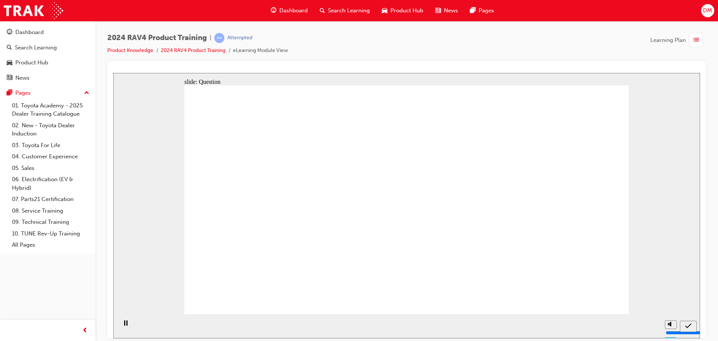
drag, startPoint x: 278, startPoint y: 178, endPoint x: 288, endPoint y: 186, distance: 13.1
drag, startPoint x: 426, startPoint y: 189, endPoint x: 257, endPoint y: 257, distance: 182.6
drag, startPoint x: 531, startPoint y: 176, endPoint x: 371, endPoint y: 243, distance: 173.5
drag, startPoint x: 358, startPoint y: 180, endPoint x: 521, endPoint y: 255, distance: 179.6
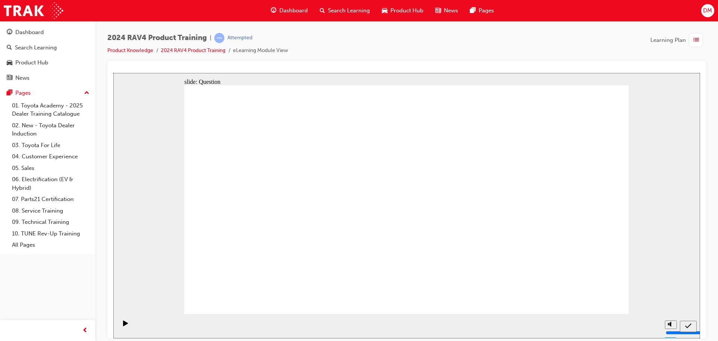
drag, startPoint x: 255, startPoint y: 177, endPoint x: 414, endPoint y: 246, distance: 173.7
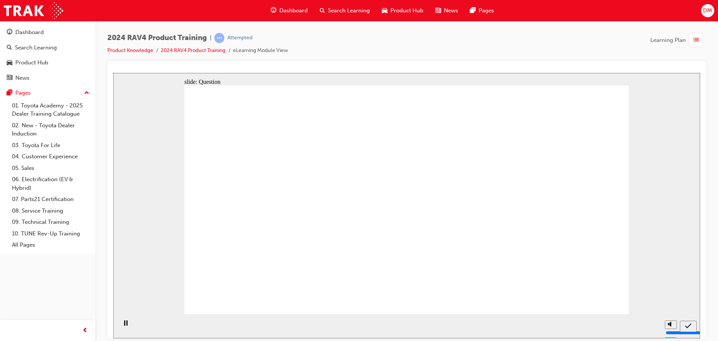
radio input "true"
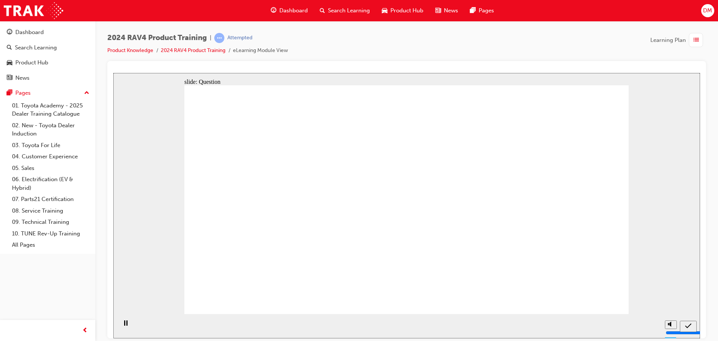
radio input "true"
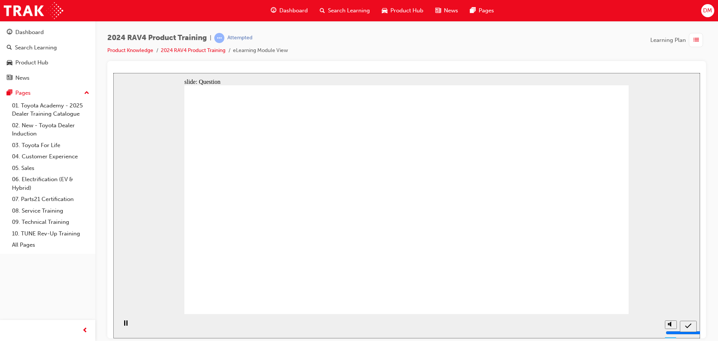
radio input "true"
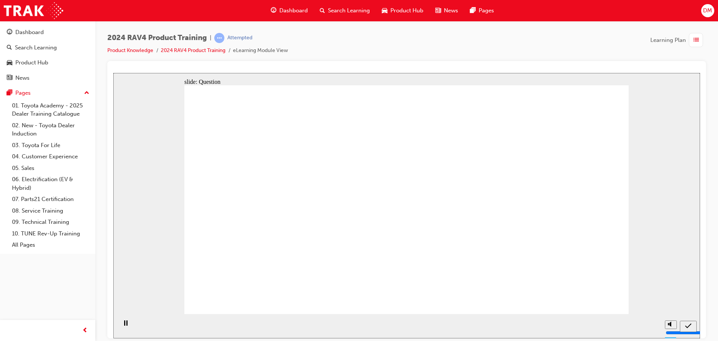
drag, startPoint x: 443, startPoint y: 186, endPoint x: 282, endPoint y: 263, distance: 178.0
drag, startPoint x: 531, startPoint y: 189, endPoint x: 365, endPoint y: 254, distance: 178.2
drag, startPoint x: 276, startPoint y: 175, endPoint x: 449, endPoint y: 253, distance: 189.7
drag, startPoint x: 380, startPoint y: 194, endPoint x: 542, endPoint y: 263, distance: 175.6
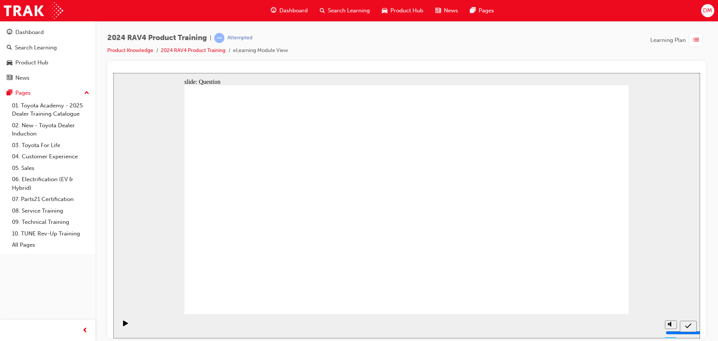
radio input "true"
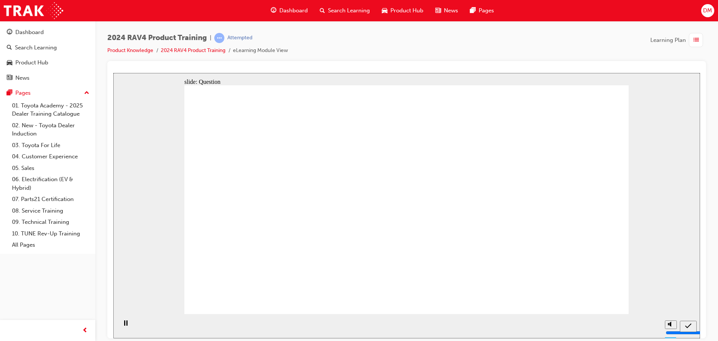
radio input "true"
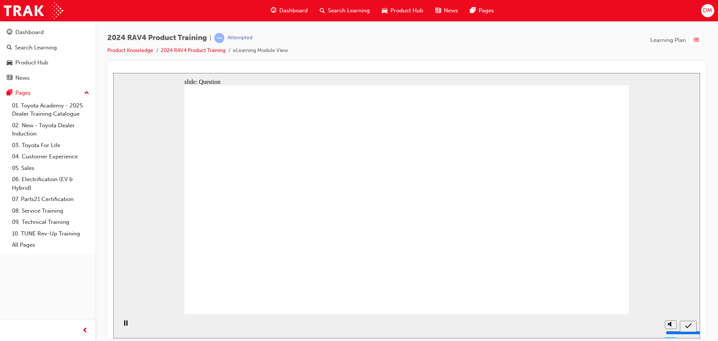
radio input "true"
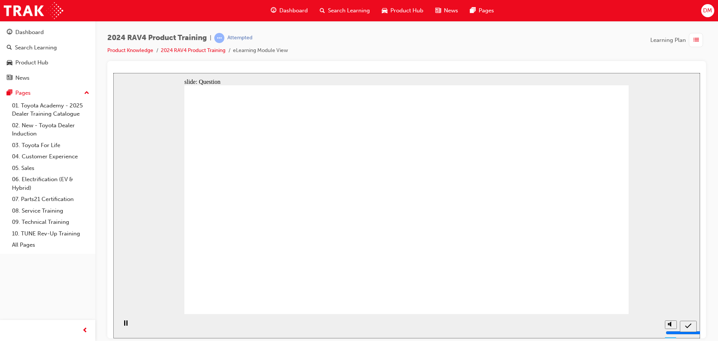
radio input "true"
drag, startPoint x: 433, startPoint y: 178, endPoint x: 266, endPoint y: 249, distance: 182.0
drag, startPoint x: 527, startPoint y: 178, endPoint x: 350, endPoint y: 252, distance: 191.5
drag, startPoint x: 278, startPoint y: 183, endPoint x: 455, endPoint y: 258, distance: 192.0
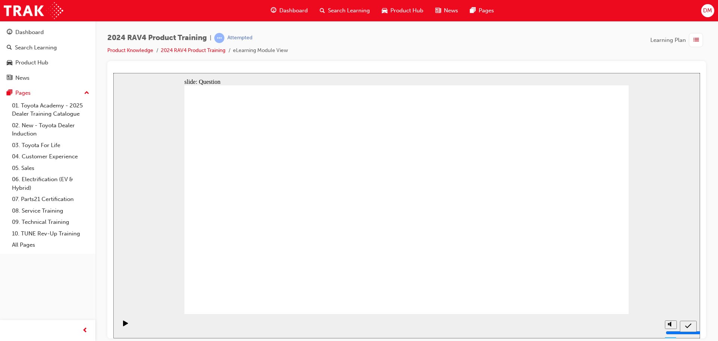
drag, startPoint x: 341, startPoint y: 183, endPoint x: 511, endPoint y: 257, distance: 185.1
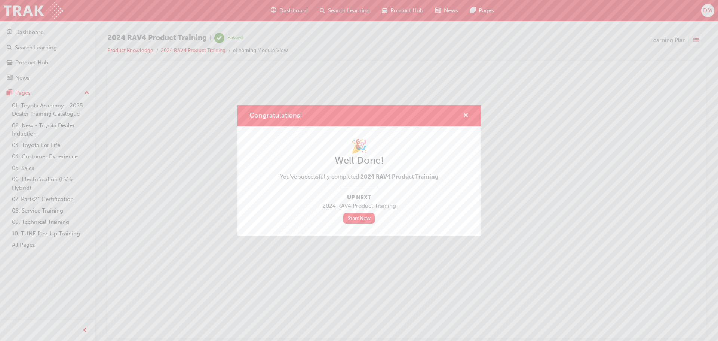
click at [466, 115] on span "cross-icon" at bounding box center [466, 116] width 6 height 7
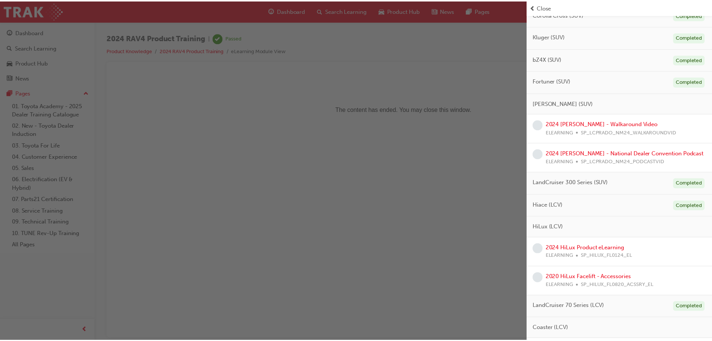
scroll to position [243, 0]
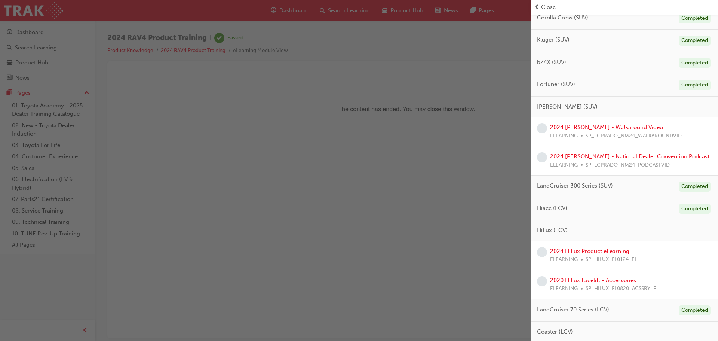
click at [590, 128] on link "2024 LC Prado - Walkaround Video" at bounding box center [606, 127] width 113 height 7
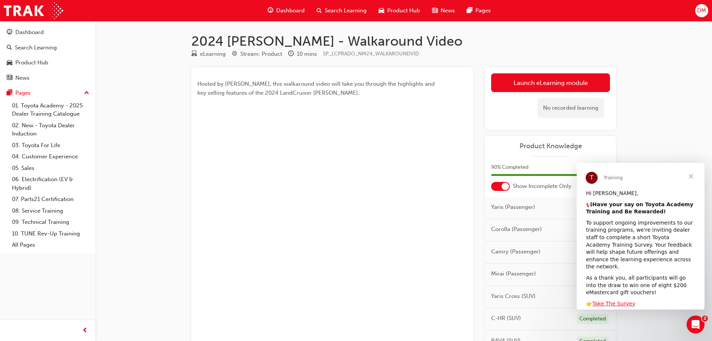
click at [693, 172] on span "Close" at bounding box center [691, 176] width 27 height 27
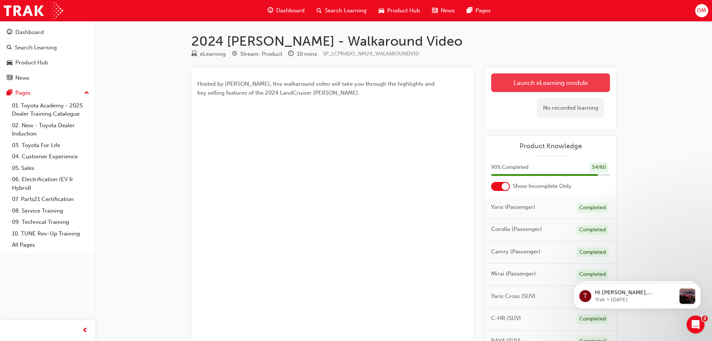
click at [537, 80] on link "Launch eLearning module" at bounding box center [550, 82] width 119 height 19
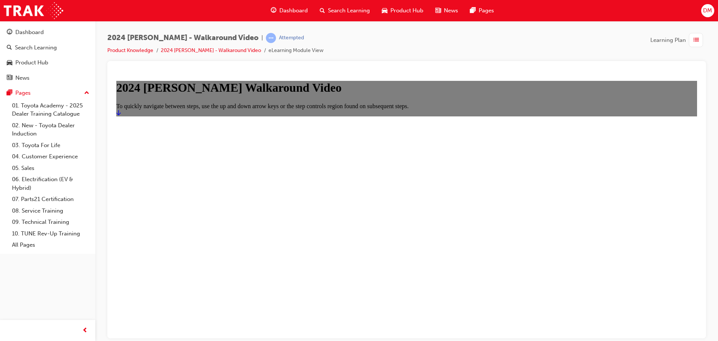
click at [121, 116] on link "Start" at bounding box center [118, 112] width 4 height 6
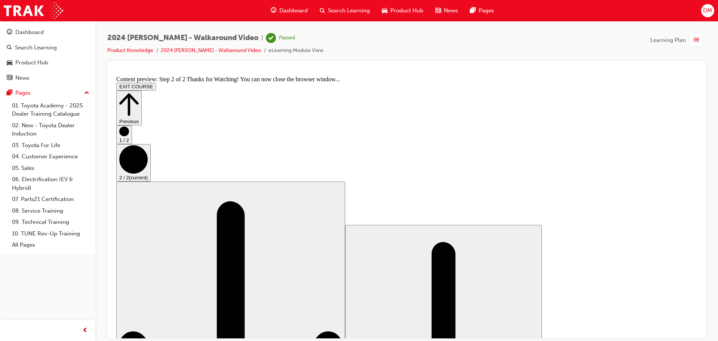
click at [142, 90] on button "Previous" at bounding box center [128, 107] width 25 height 35
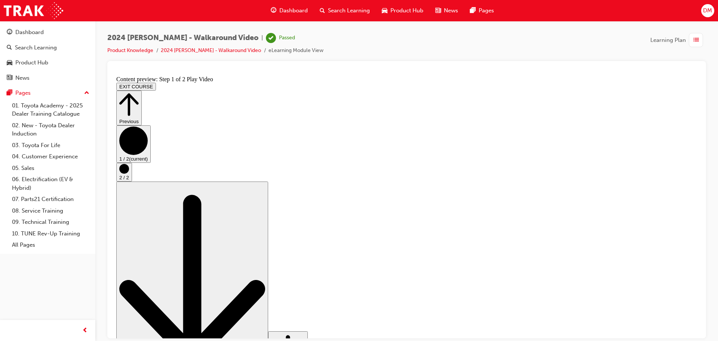
click at [139, 91] on icon "Step controls" at bounding box center [128, 104] width 19 height 26
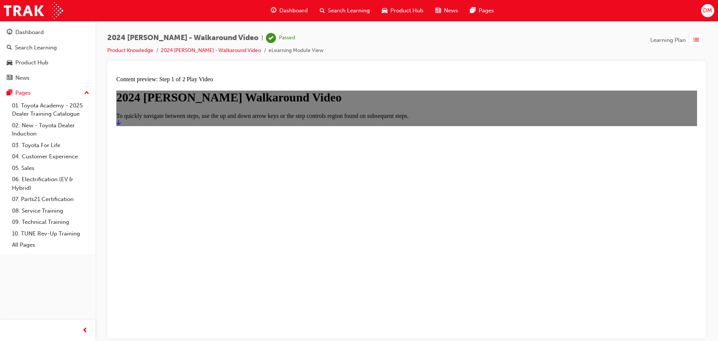
click at [697, 39] on span "list-icon" at bounding box center [696, 40] width 6 height 9
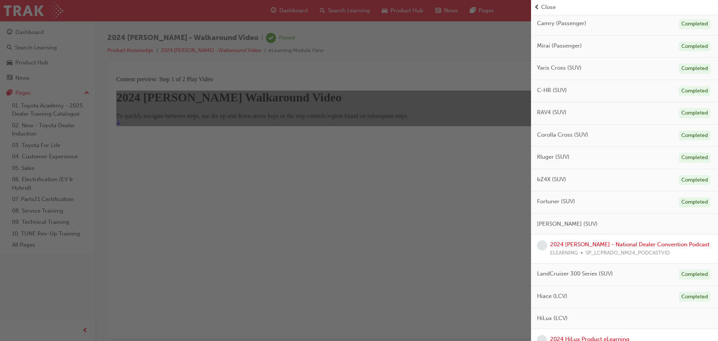
scroll to position [131, 0]
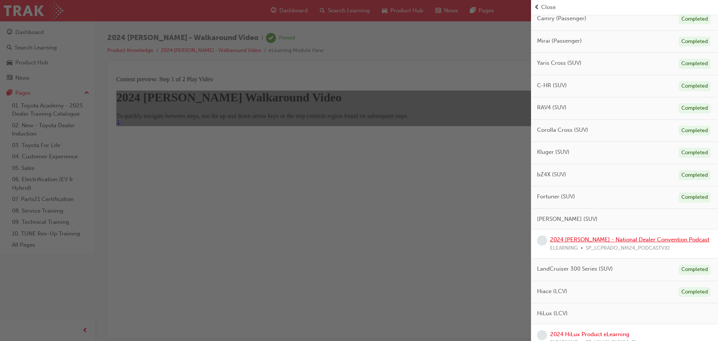
click at [601, 236] on link "2024 LC Prado - National Dealer Convention Podcast" at bounding box center [629, 239] width 159 height 7
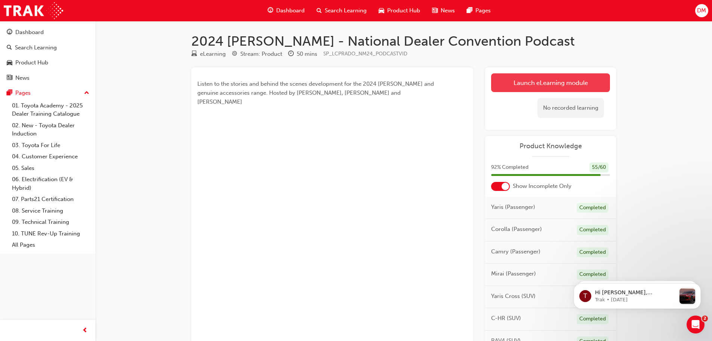
click at [535, 80] on link "Launch eLearning module" at bounding box center [550, 82] width 119 height 19
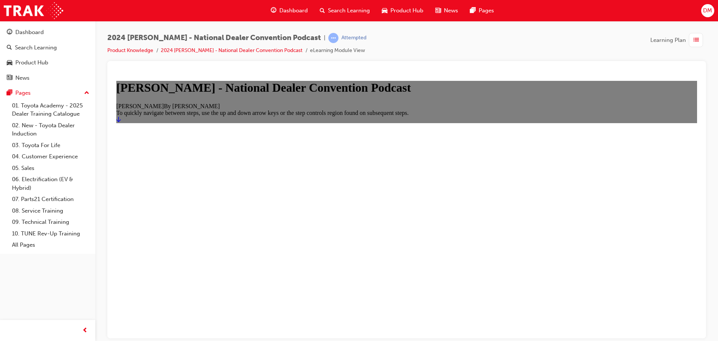
click at [121, 122] on link "Start" at bounding box center [118, 119] width 4 height 6
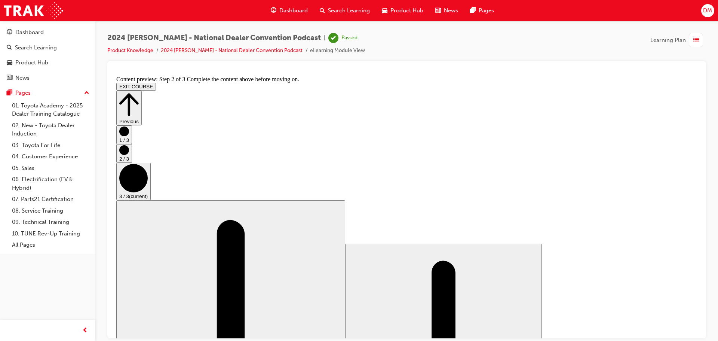
click at [142, 94] on button "Previous" at bounding box center [128, 107] width 25 height 35
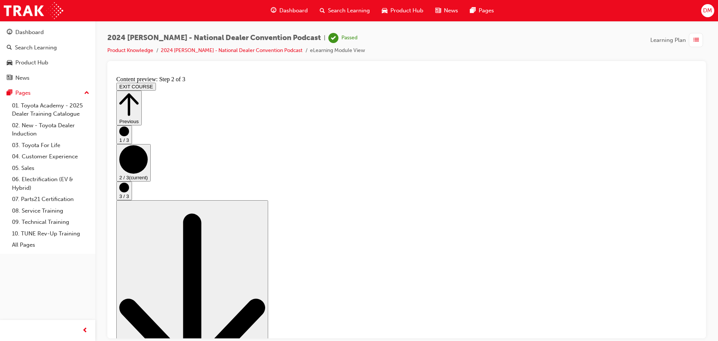
click at [142, 94] on button "Previous" at bounding box center [128, 107] width 25 height 35
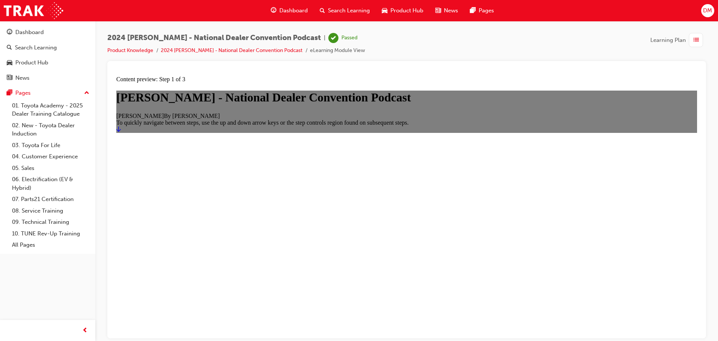
click at [692, 40] on div "button" at bounding box center [696, 40] width 14 height 14
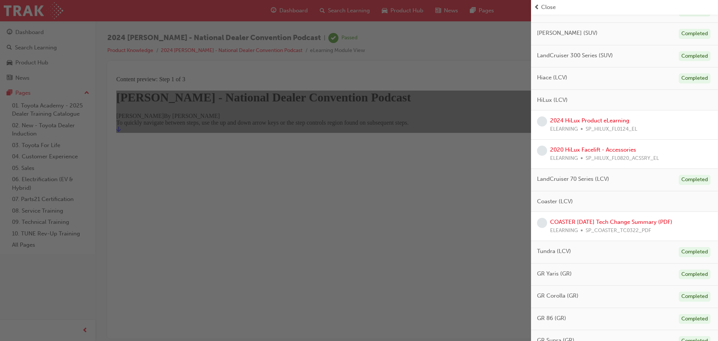
scroll to position [322, 0]
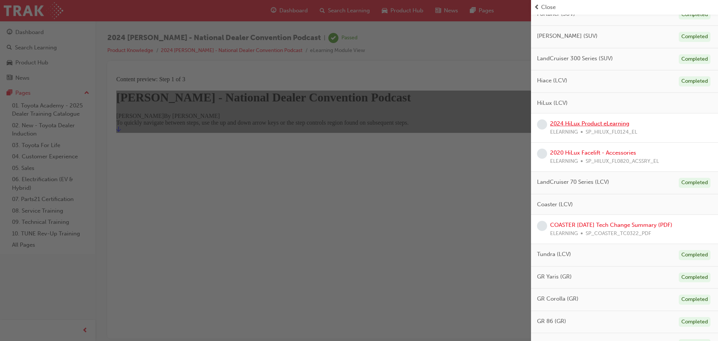
click at [596, 120] on link "2024 HiLux Product eLearning" at bounding box center [589, 123] width 79 height 7
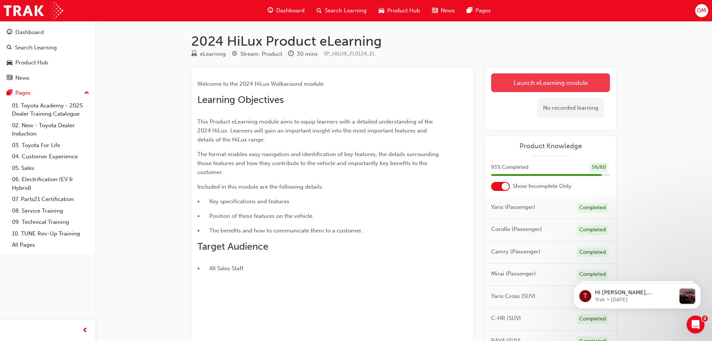
click at [533, 79] on link "Launch eLearning module" at bounding box center [550, 82] width 119 height 19
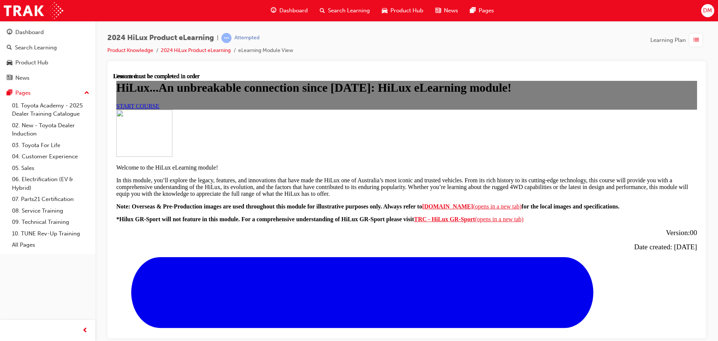
scroll to position [131, 0]
click at [159, 109] on link "START COURSE" at bounding box center [137, 105] width 43 height 6
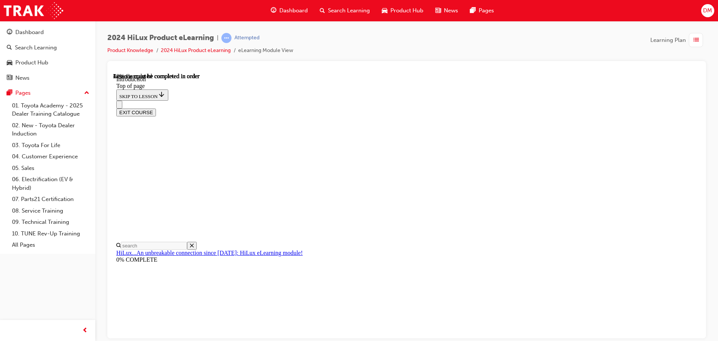
scroll to position [401, 0]
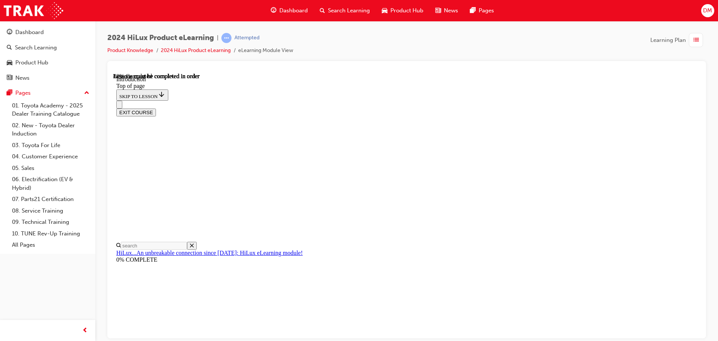
scroll to position [1138, 0]
drag, startPoint x: 465, startPoint y: 277, endPoint x: 437, endPoint y: 282, distance: 28.5
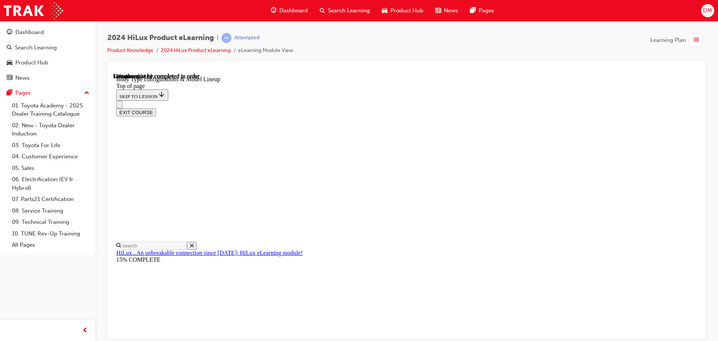
scroll to position [191, 0]
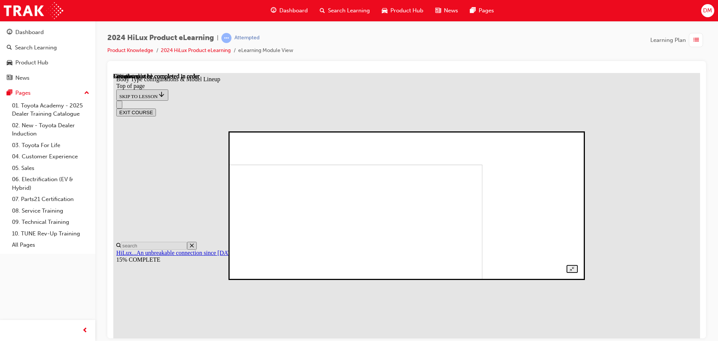
click at [394, 191] on img at bounding box center [316, 230] width 331 height 132
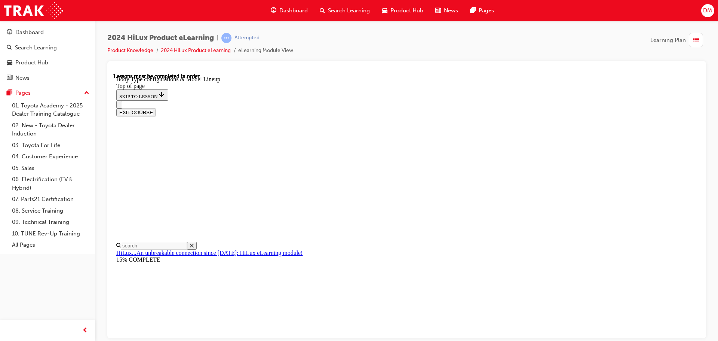
scroll to position [208, 0]
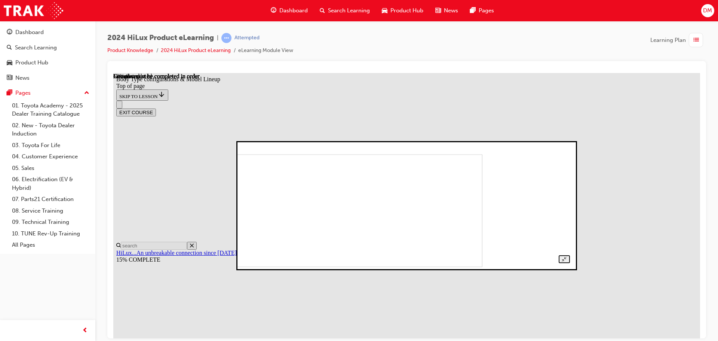
click at [443, 202] on img at bounding box center [324, 210] width 315 height 113
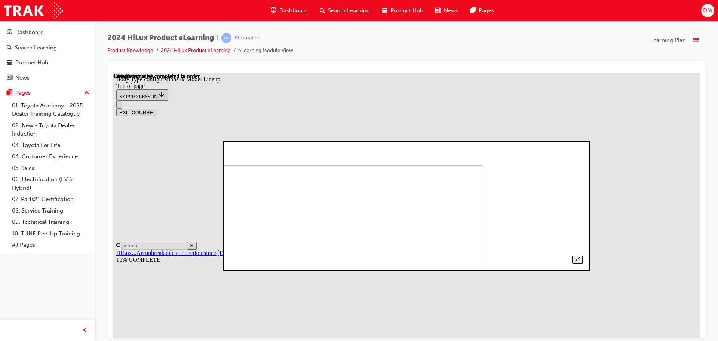
click at [457, 179] on img at bounding box center [312, 221] width 342 height 113
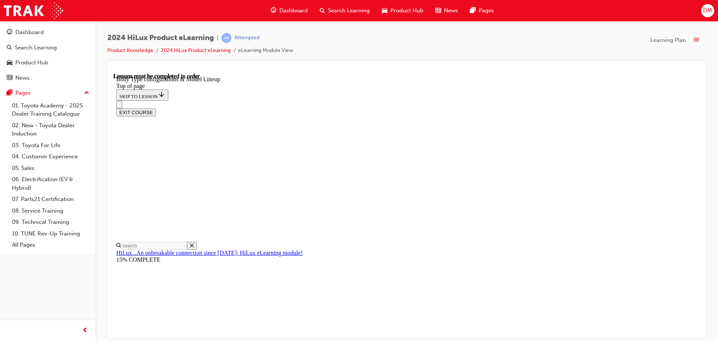
scroll to position [249, 0]
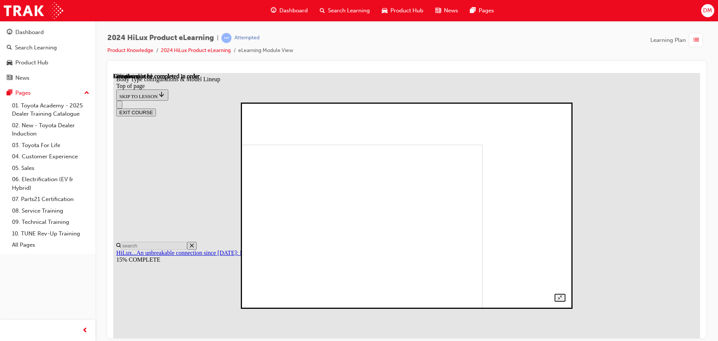
click at [445, 175] on img at bounding box center [329, 239] width 307 height 190
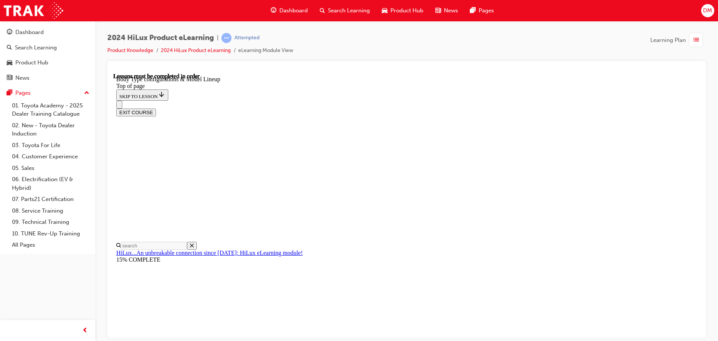
scroll to position [203, 0]
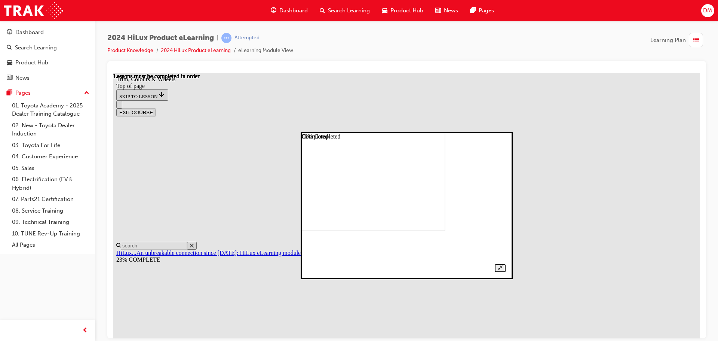
drag, startPoint x: 395, startPoint y: 211, endPoint x: 409, endPoint y: 187, distance: 28.0
click at [395, 210] on img at bounding box center [351, 165] width 187 height 131
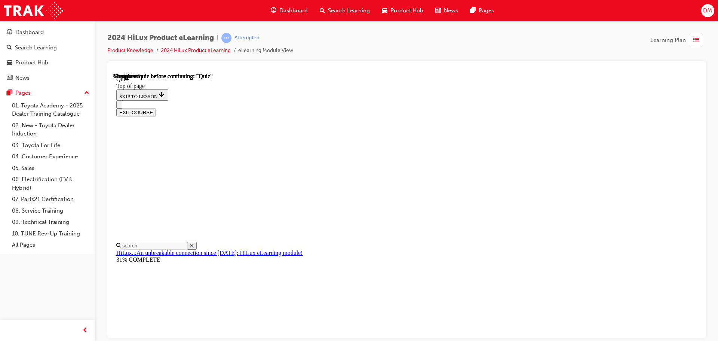
scroll to position [89, 0]
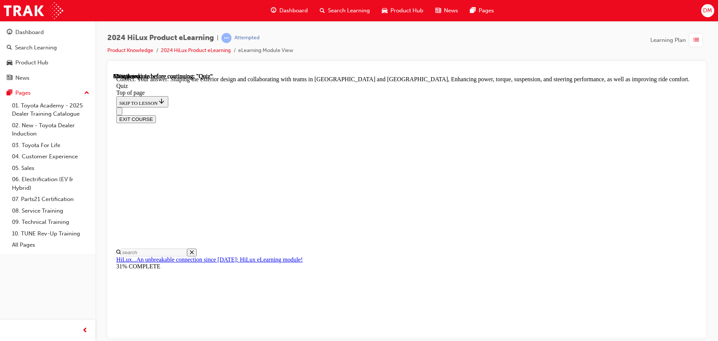
scroll to position [173, 0]
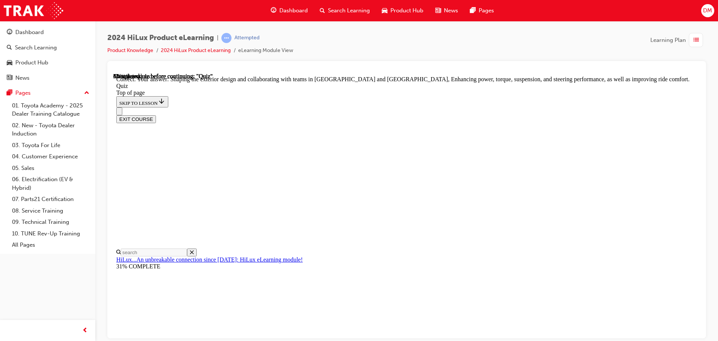
scroll to position [103, 0]
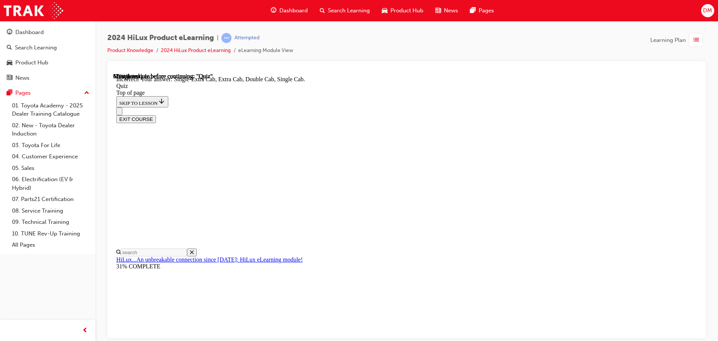
scroll to position [193, 0]
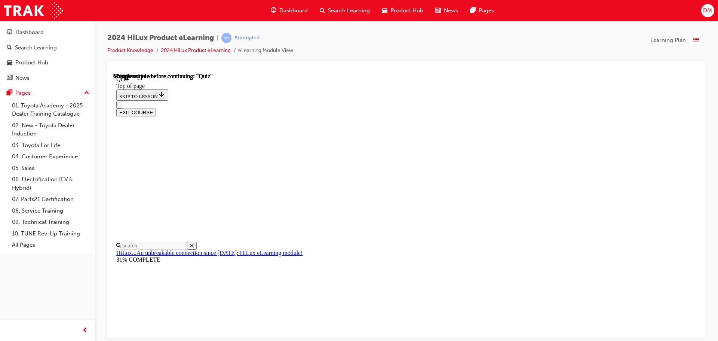
scroll to position [75, 0]
drag, startPoint x: 427, startPoint y: 297, endPoint x: 433, endPoint y: 303, distance: 8.8
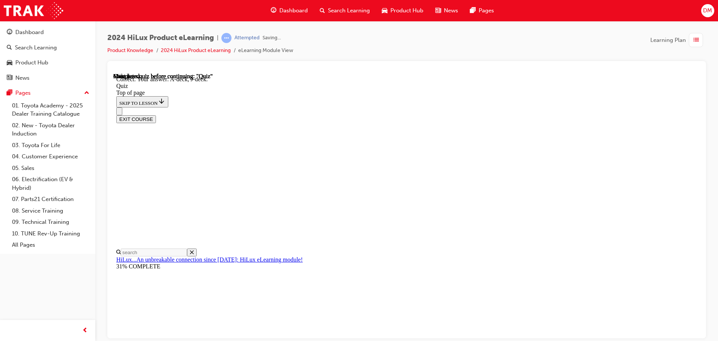
scroll to position [138, 0]
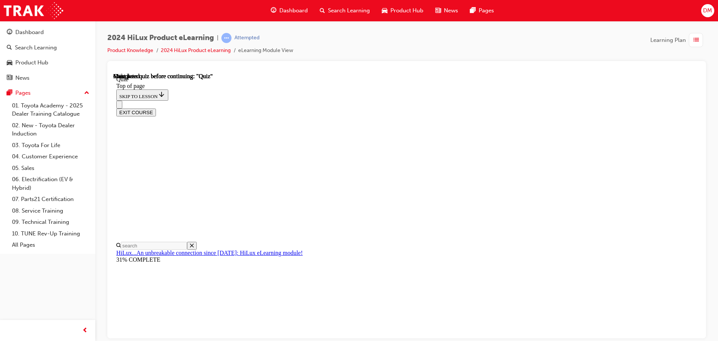
scroll to position [141, 0]
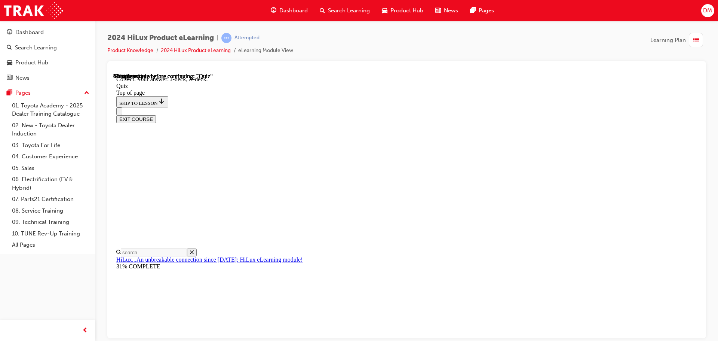
scroll to position [138, 0]
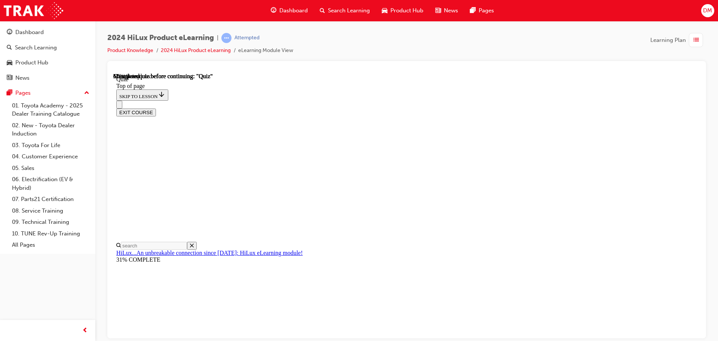
scroll to position [75, 0]
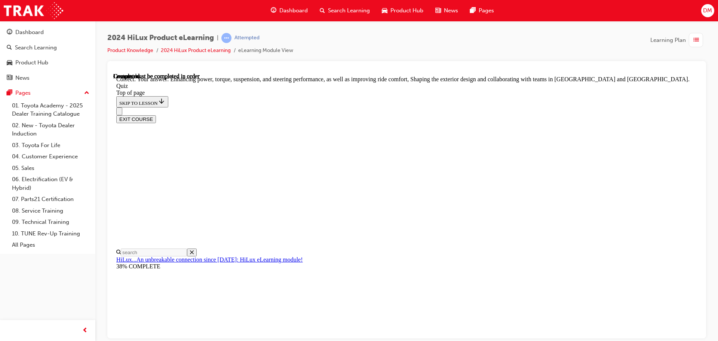
scroll to position [173, 0]
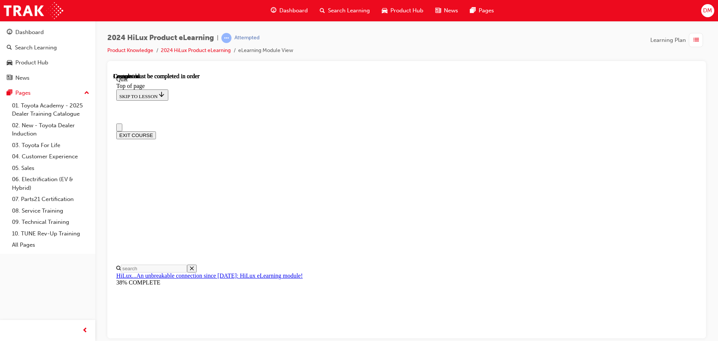
scroll to position [103, 0]
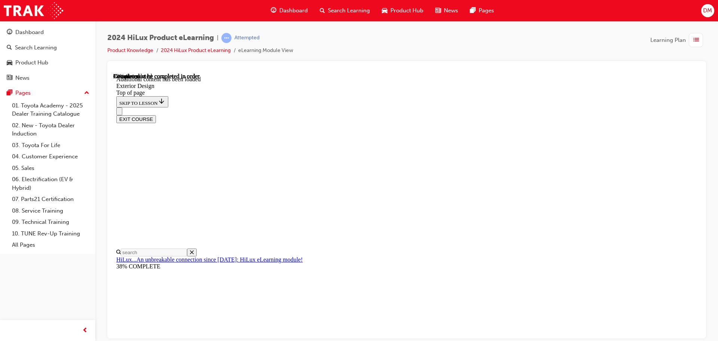
scroll to position [1260, 0]
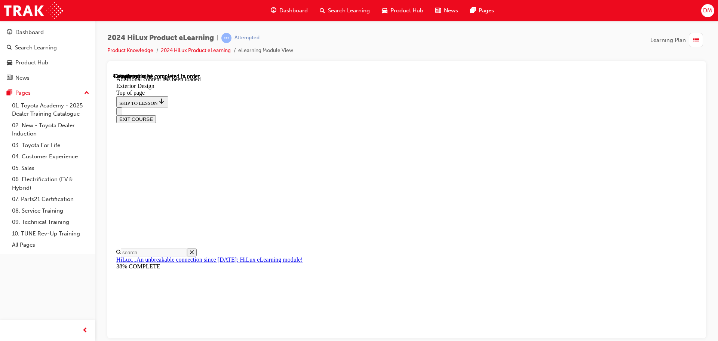
scroll to position [1772, 0]
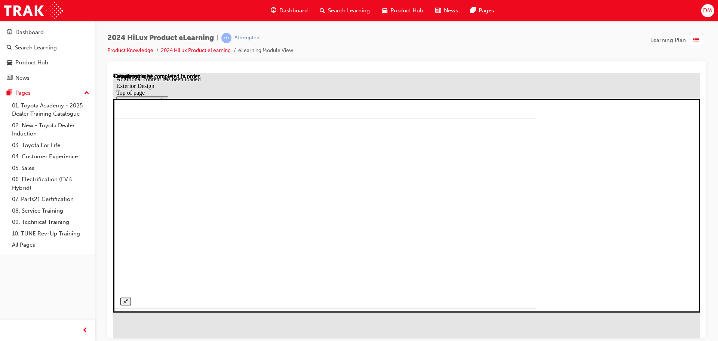
click at [466, 177] on img at bounding box center [243, 213] width 587 height 190
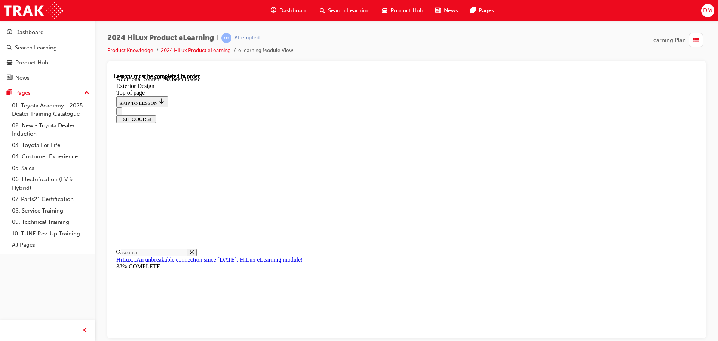
scroll to position [1924, 0]
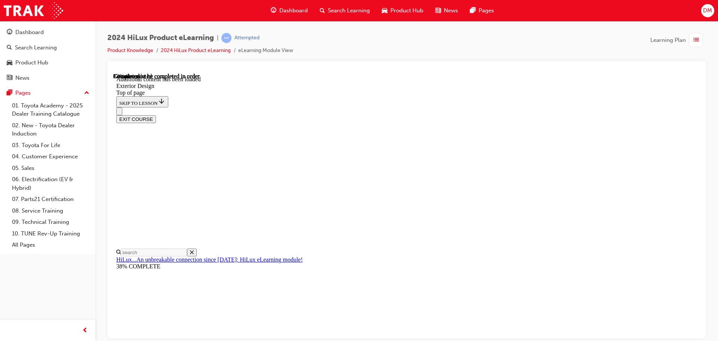
scroll to position [2434, 0]
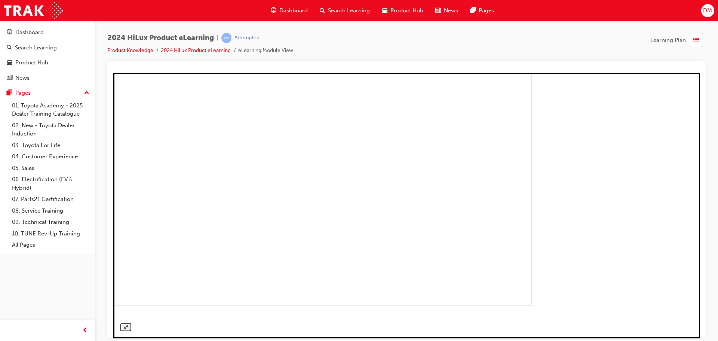
click at [371, 231] on img at bounding box center [243, 175] width 578 height 260
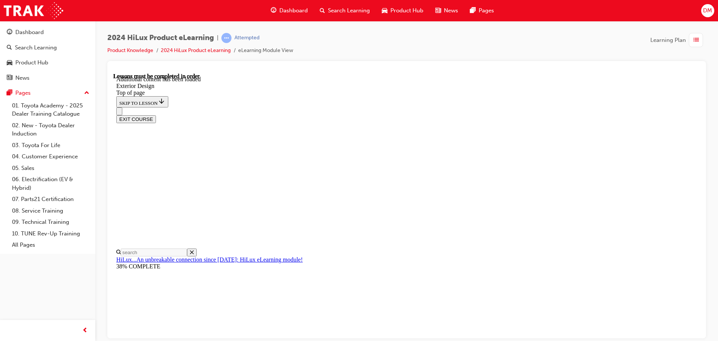
scroll to position [2612, 0]
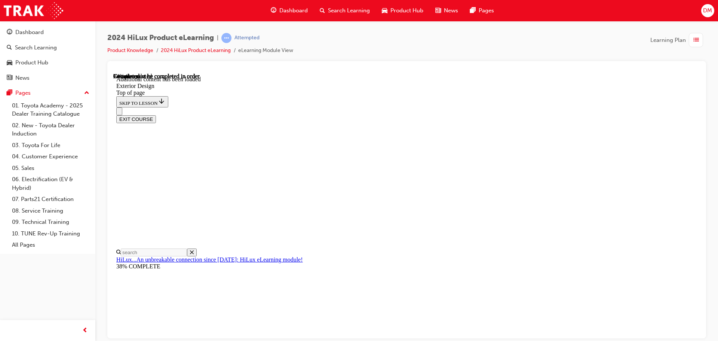
scroll to position [2774, 0]
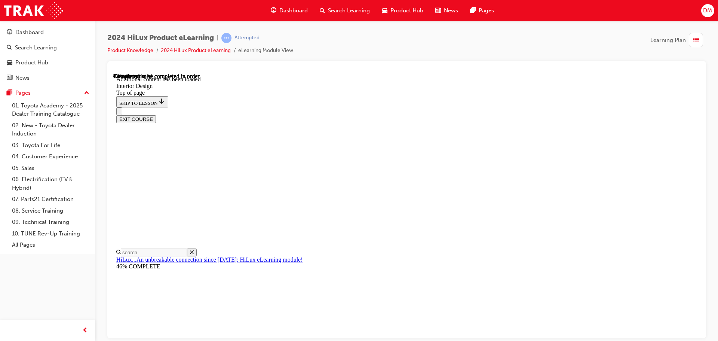
scroll to position [394, 0]
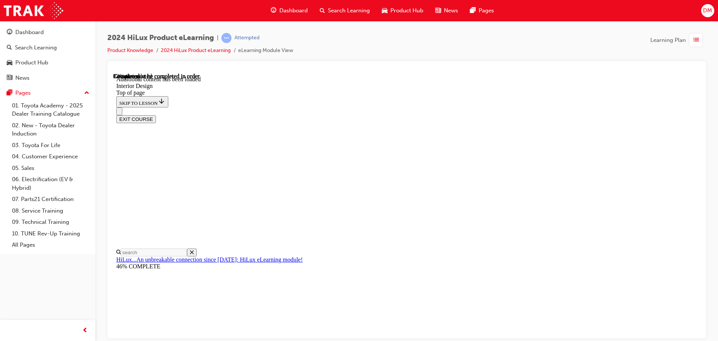
drag, startPoint x: 529, startPoint y: 273, endPoint x: 615, endPoint y: 269, distance: 85.8
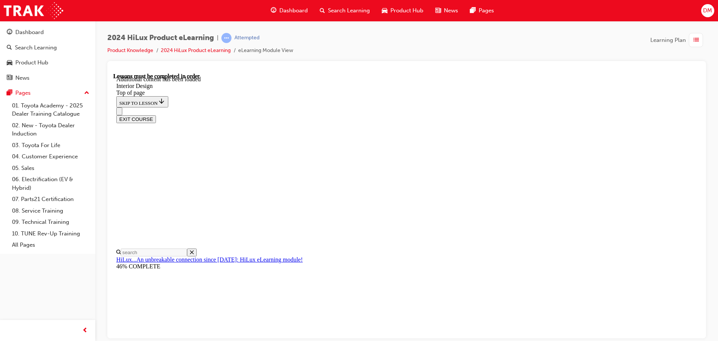
drag, startPoint x: 632, startPoint y: 226, endPoint x: 629, endPoint y: 191, distance: 35.4
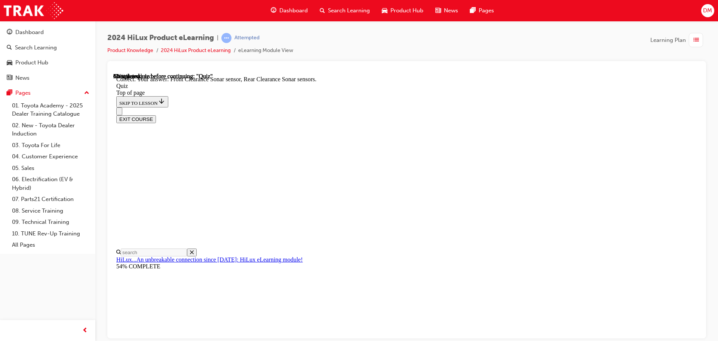
scroll to position [70, 0]
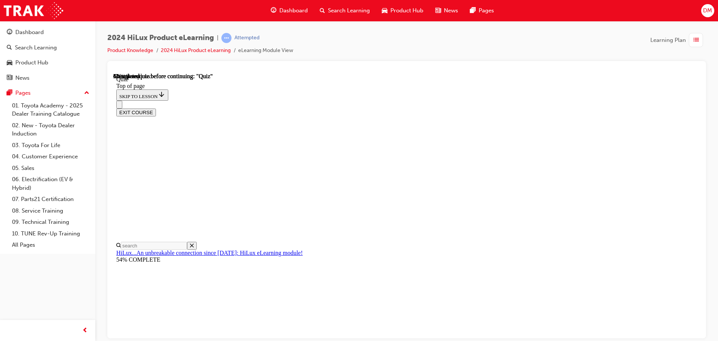
scroll to position [67, 0]
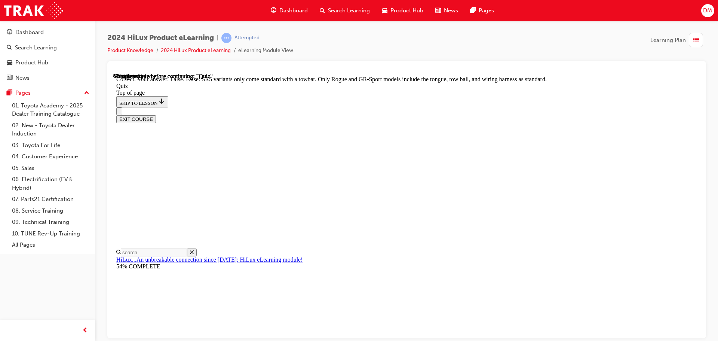
scroll to position [137, 0]
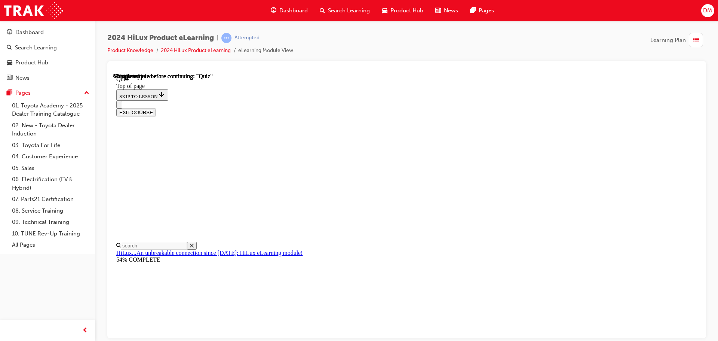
scroll to position [80, 0]
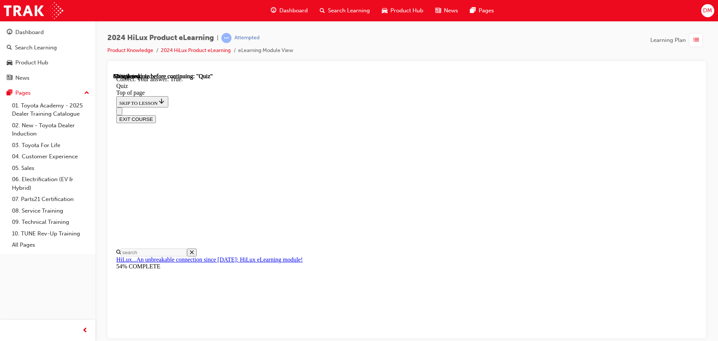
scroll to position [104, 0]
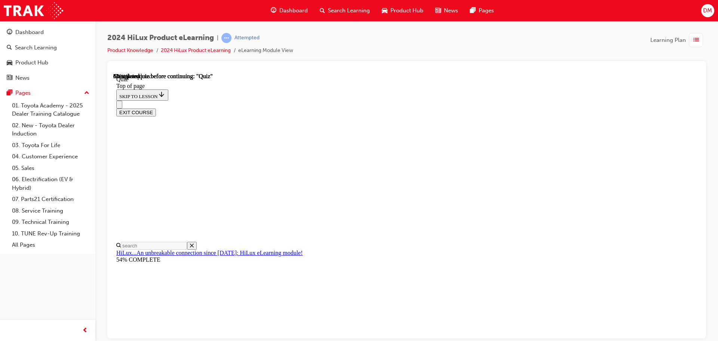
scroll to position [150, 0]
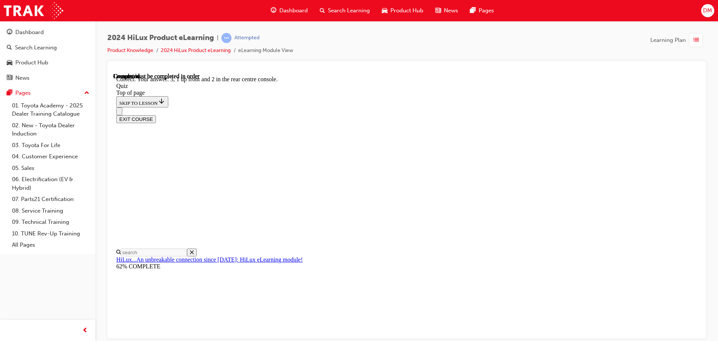
scroll to position [121, 0]
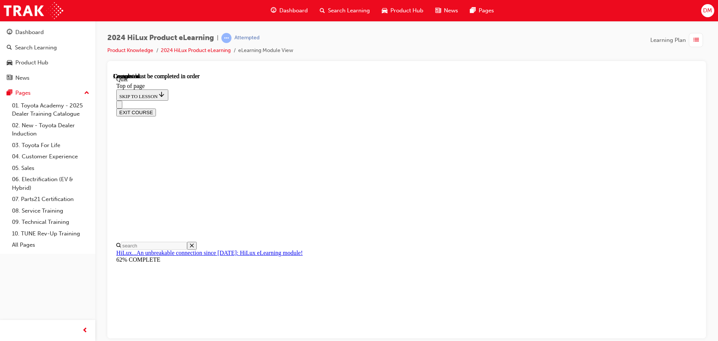
scroll to position [141, 0]
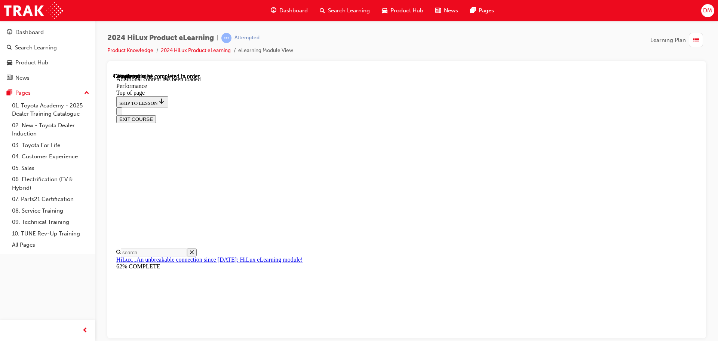
scroll to position [628, 0]
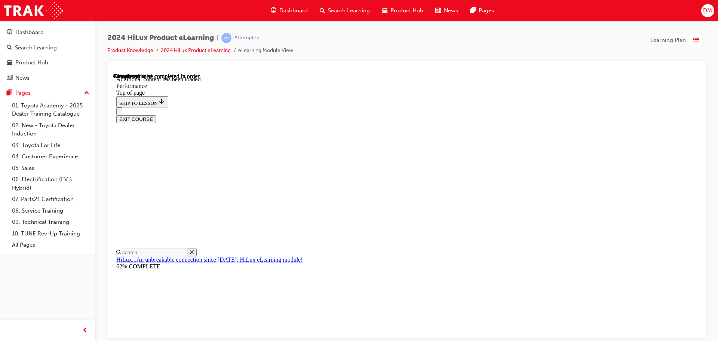
scroll to position [2518, 0]
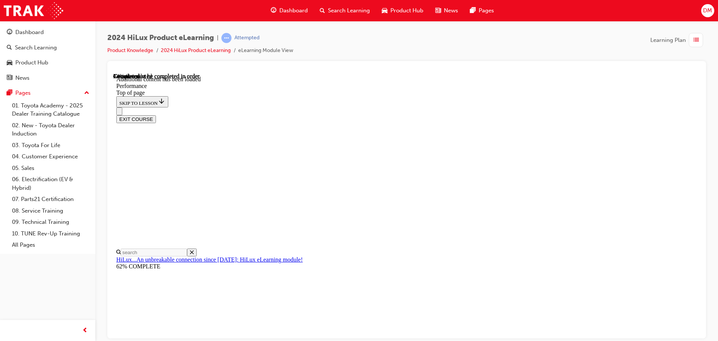
scroll to position [2913, 0]
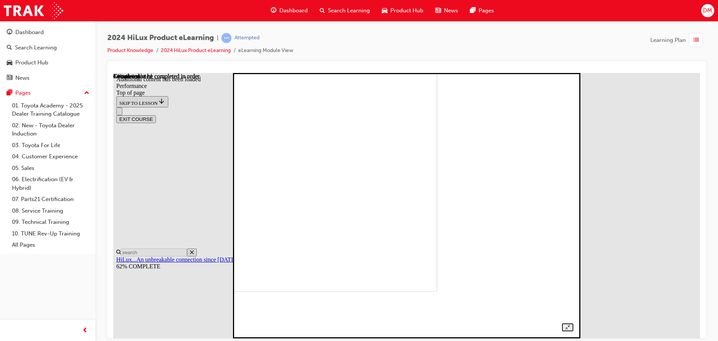
click at [421, 194] on img at bounding box center [276, 158] width 322 height 265
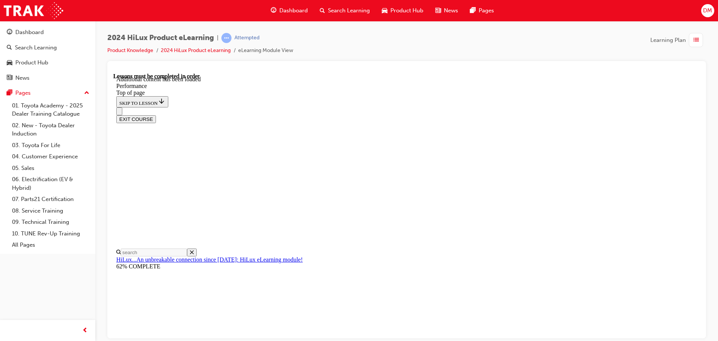
scroll to position [2904, 0]
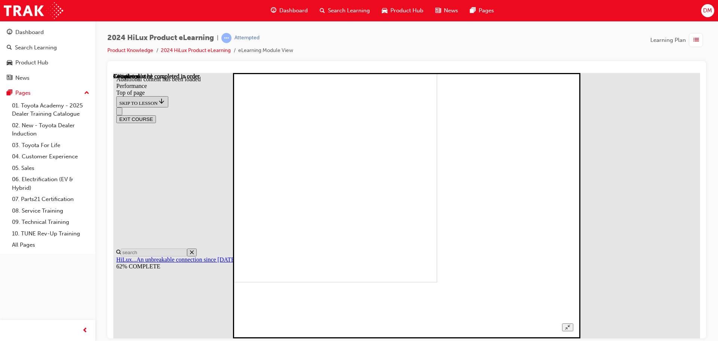
click at [437, 208] on img at bounding box center [276, 148] width 322 height 265
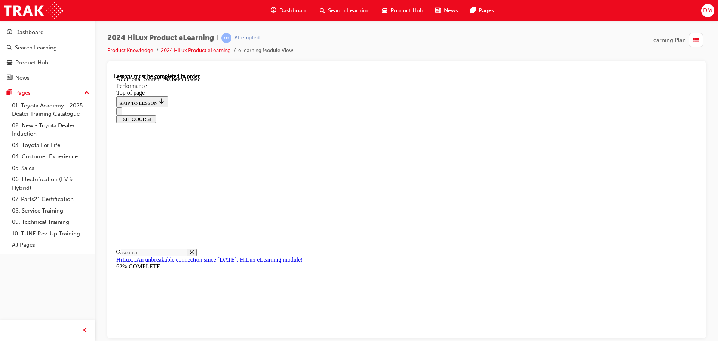
scroll to position [3274, 0]
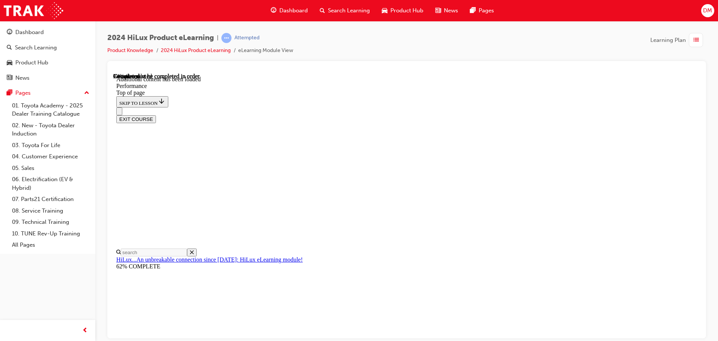
scroll to position [5273, 0]
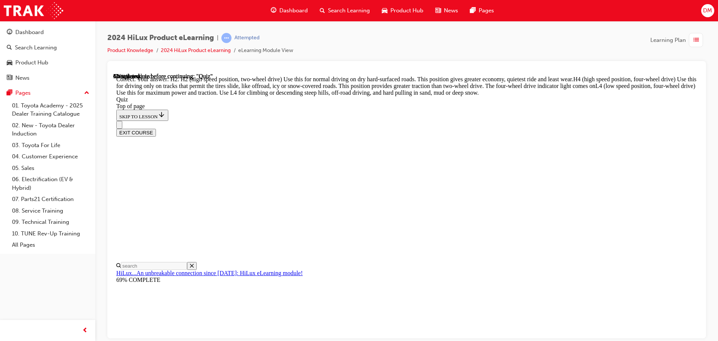
scroll to position [268, 0]
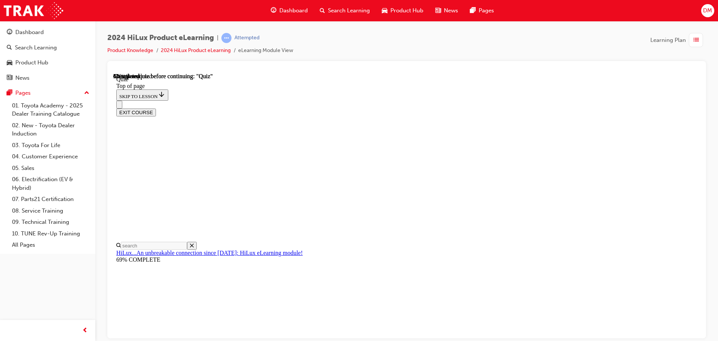
scroll to position [155, 0]
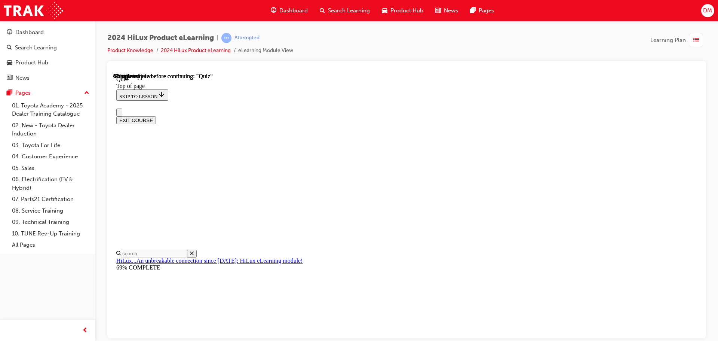
scroll to position [37, 0]
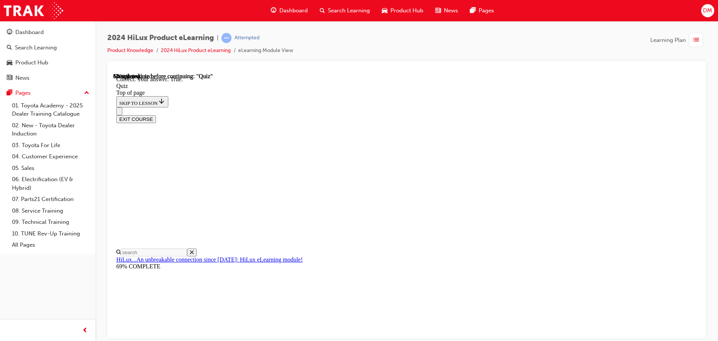
scroll to position [91, 0]
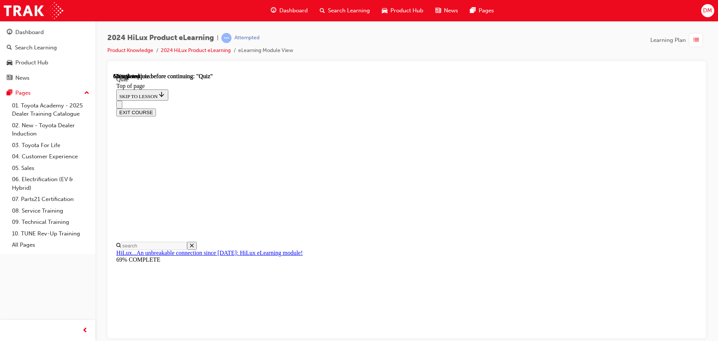
scroll to position [103, 0]
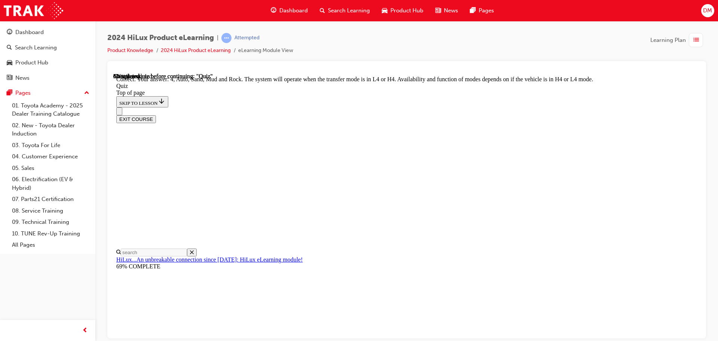
scroll to position [205, 0]
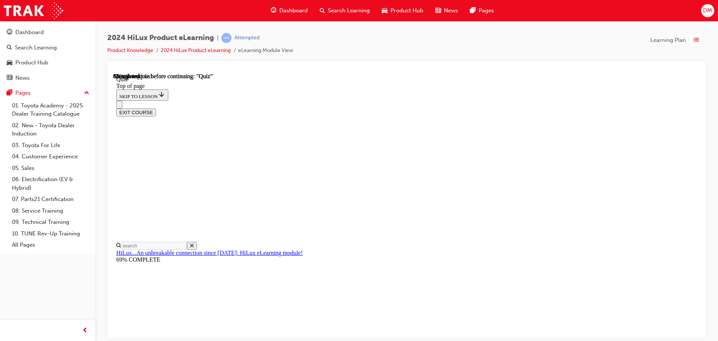
scroll to position [56, 0]
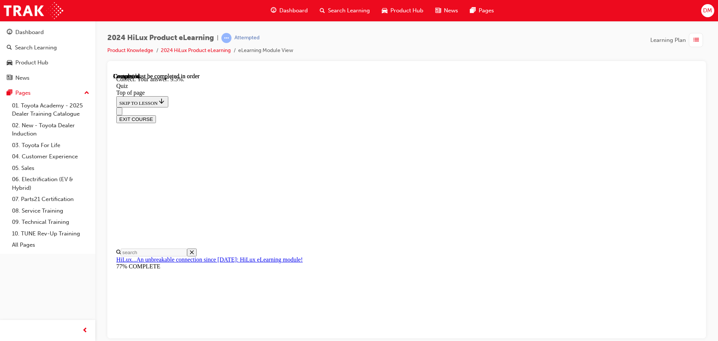
scroll to position [176, 0]
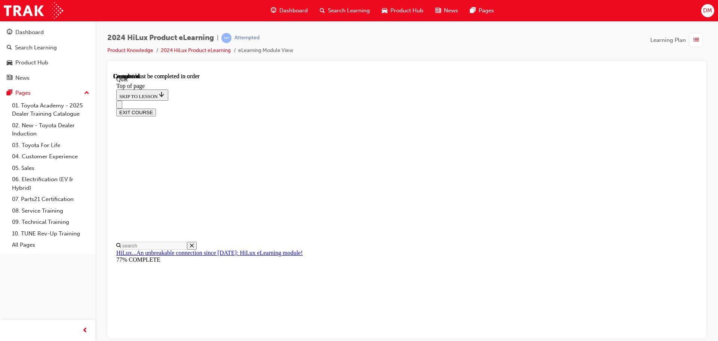
scroll to position [141, 0]
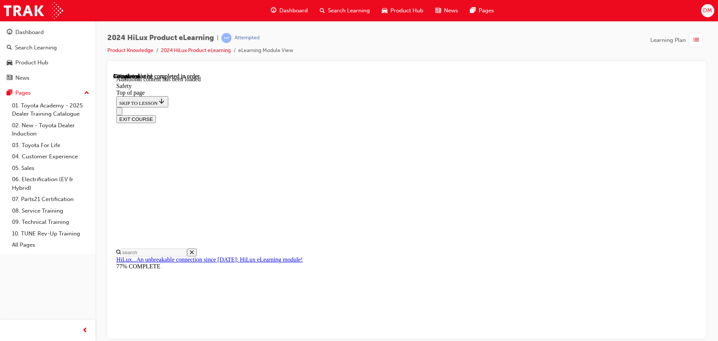
scroll to position [398, 0]
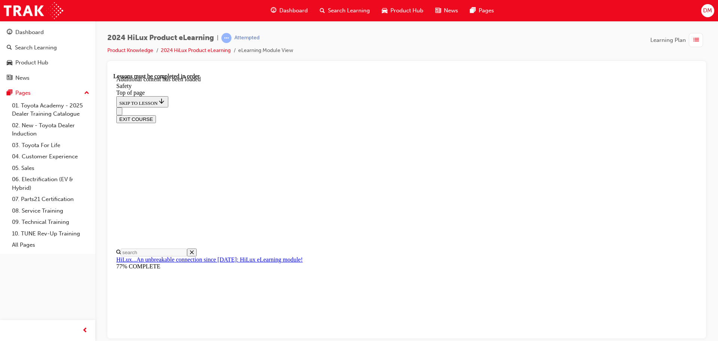
scroll to position [1621, 0]
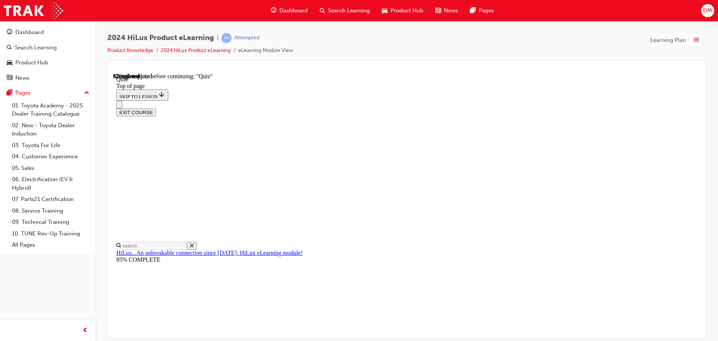
scroll to position [28, 0]
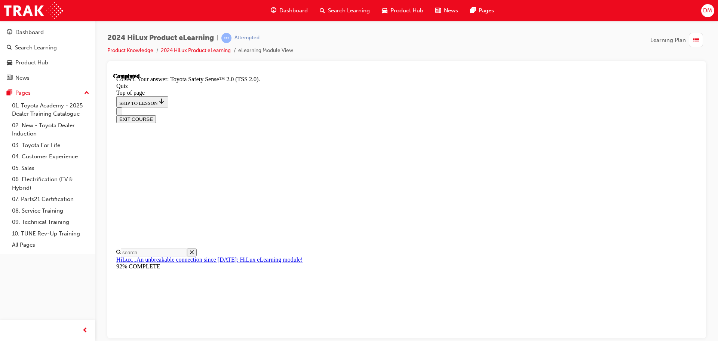
scroll to position [122, 0]
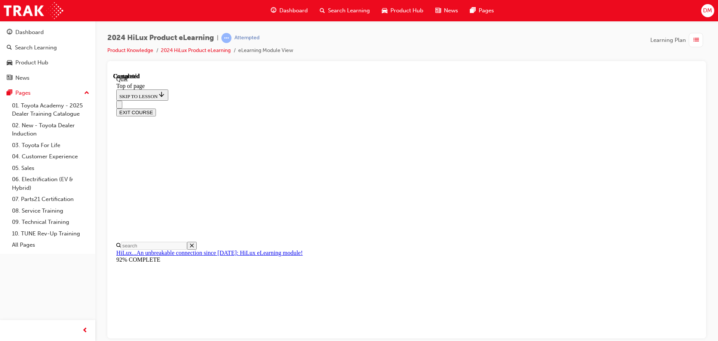
scroll to position [141, 0]
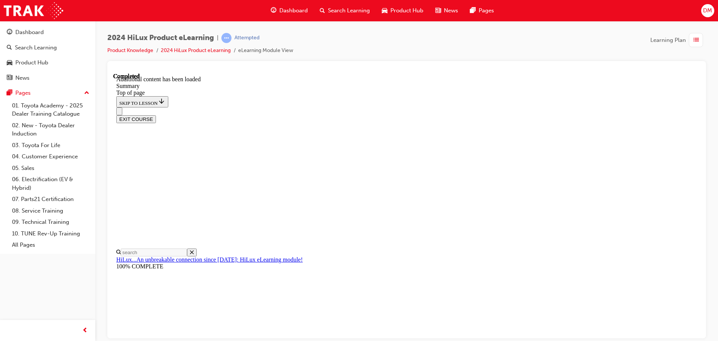
scroll to position [746, 0]
click at [156, 115] on button "EXIT COURSE" at bounding box center [136, 119] width 40 height 8
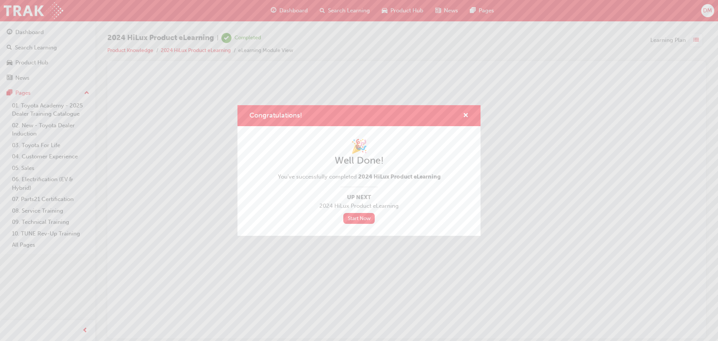
scroll to position [0, 0]
click at [471, 112] on div "Congratulations!" at bounding box center [358, 115] width 243 height 21
click at [466, 118] on span "cross-icon" at bounding box center [466, 116] width 6 height 7
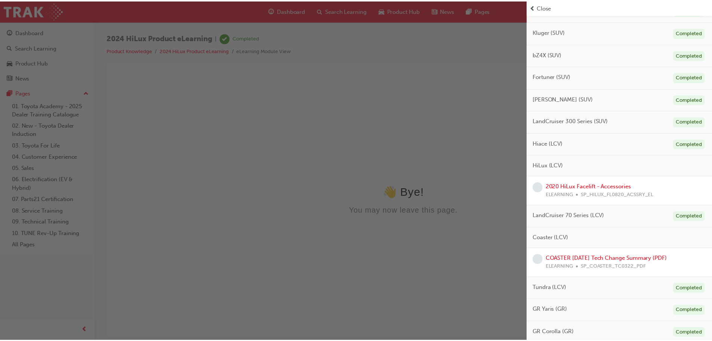
scroll to position [309, 0]
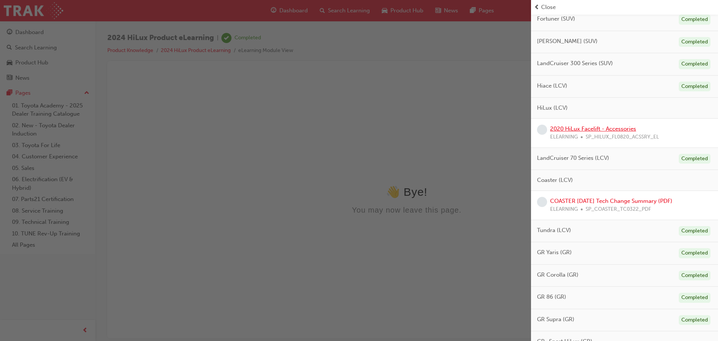
click at [582, 125] on link "2020 HiLux Facelift - Accessories" at bounding box center [593, 128] width 86 height 7
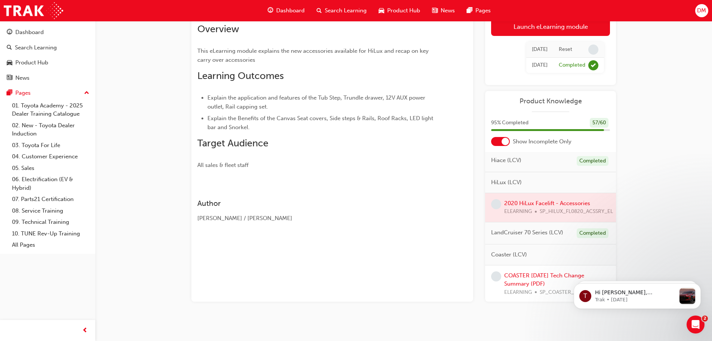
scroll to position [290, 0]
click at [531, 211] on div at bounding box center [550, 208] width 131 height 29
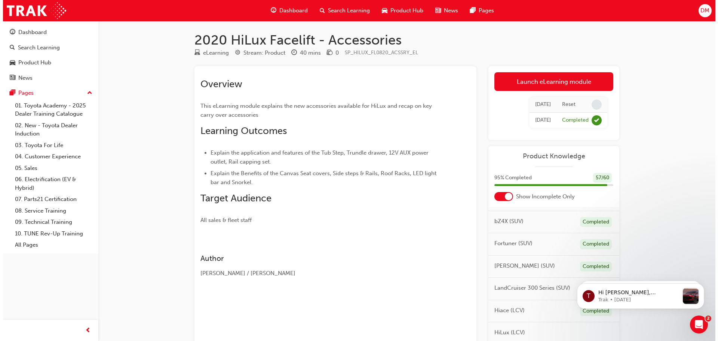
scroll to position [0, 0]
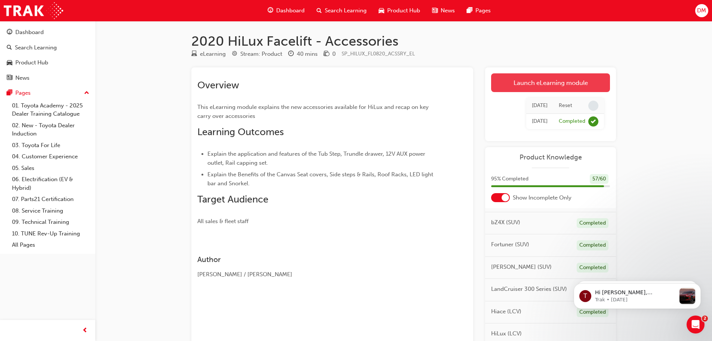
click at [533, 85] on link "Launch eLearning module" at bounding box center [550, 82] width 119 height 19
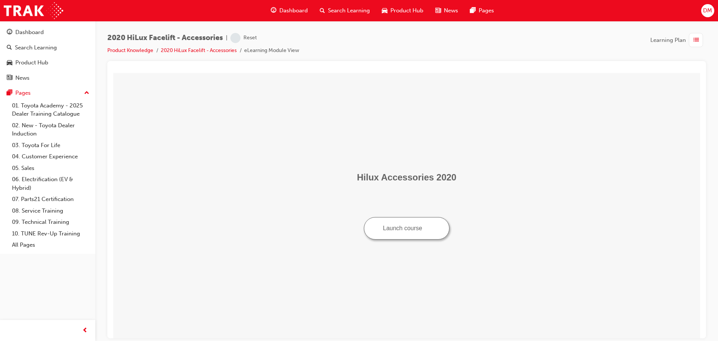
click at [404, 225] on button "Launch course" at bounding box center [407, 228] width 86 height 22
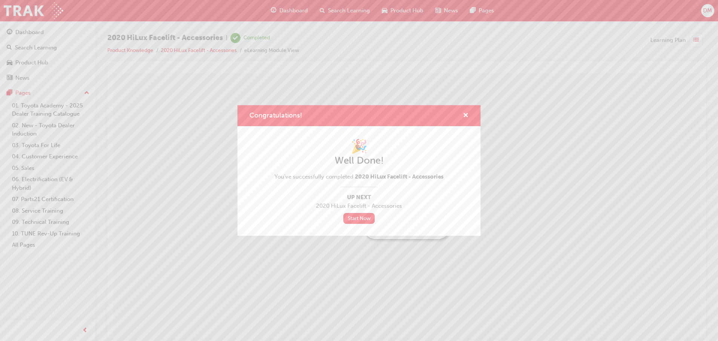
click at [469, 116] on div "Congratulations!" at bounding box center [358, 115] width 243 height 21
click at [466, 114] on span "cross-icon" at bounding box center [466, 116] width 6 height 7
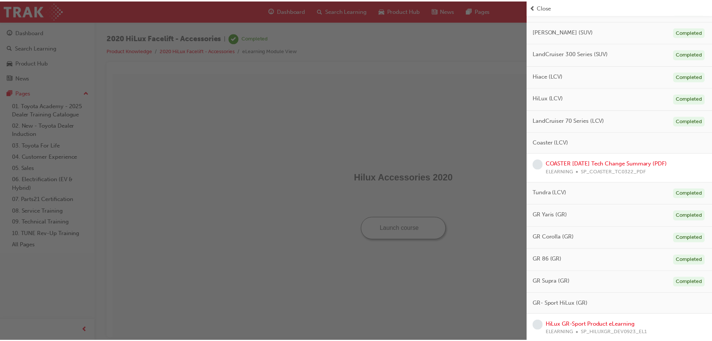
scroll to position [321, 0]
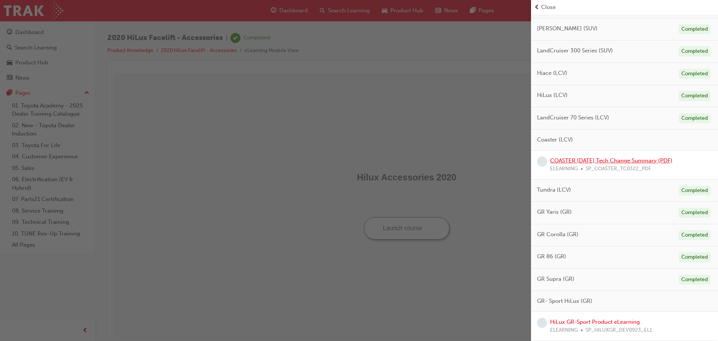
click at [606, 163] on link "COASTER March 2022 Tech Change Summary (PDF)" at bounding box center [611, 160] width 122 height 7
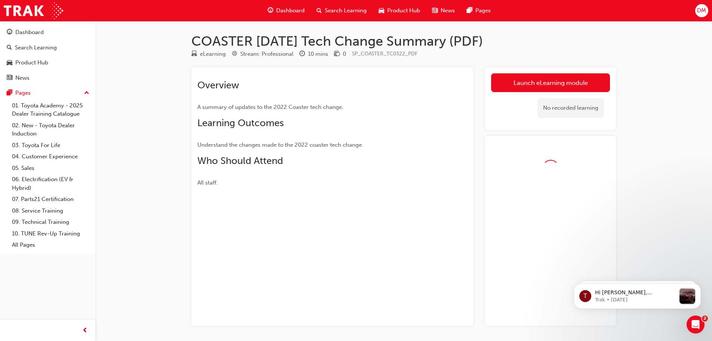
scroll to position [9, 0]
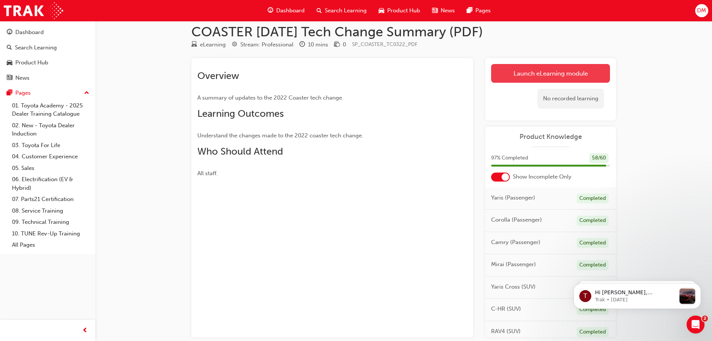
click at [524, 76] on link "Launch eLearning module" at bounding box center [550, 73] width 119 height 19
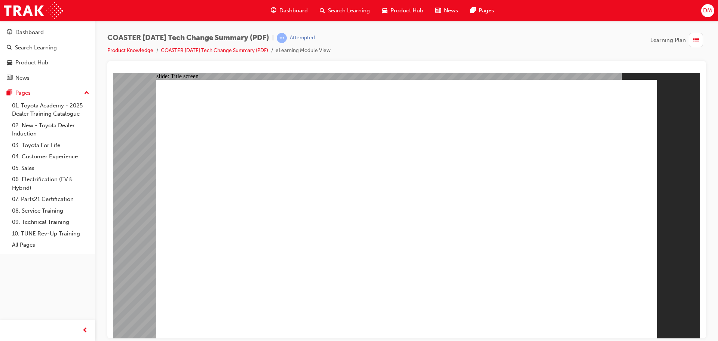
drag, startPoint x: 393, startPoint y: 301, endPoint x: 393, endPoint y: 310, distance: 9.0
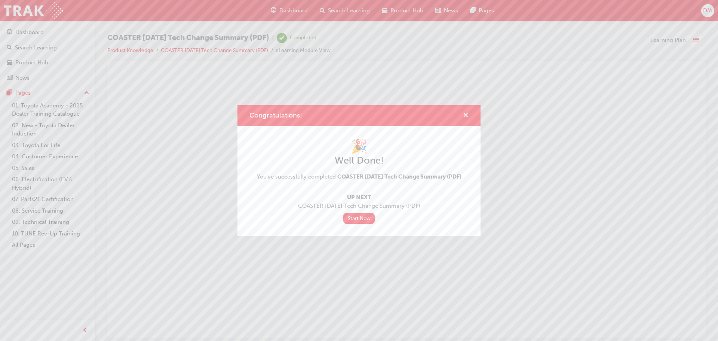
click at [465, 113] on span "cross-icon" at bounding box center [466, 116] width 6 height 7
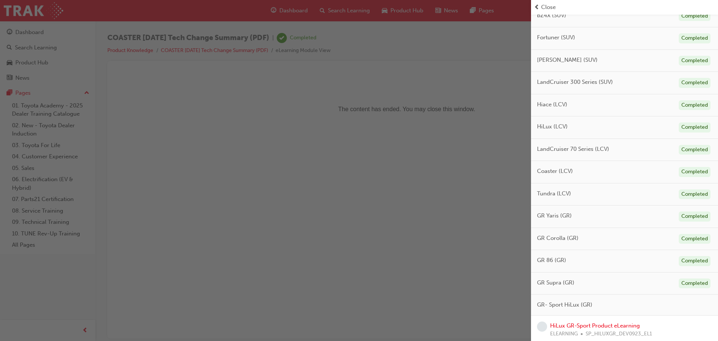
scroll to position [294, 0]
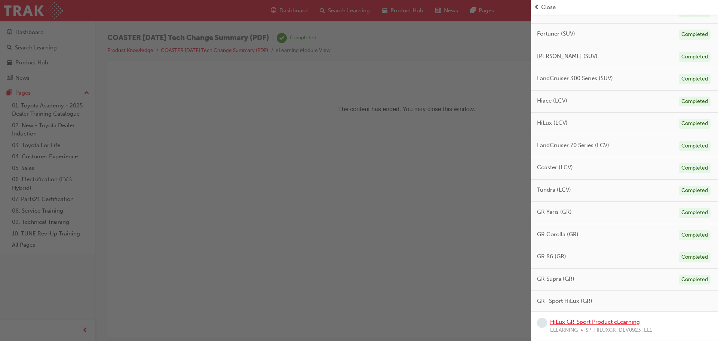
click at [613, 320] on link "HiLux GR-Sport Product eLearning" at bounding box center [595, 321] width 90 height 7
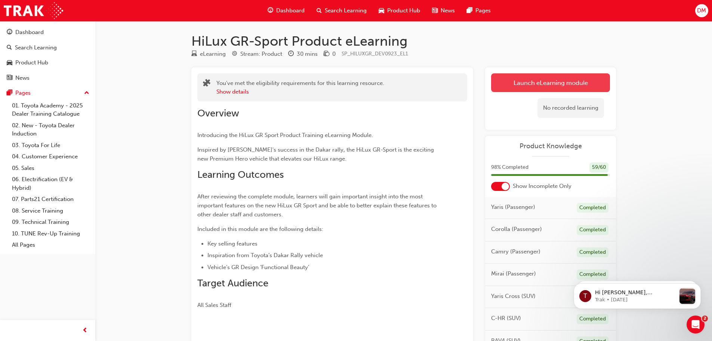
click at [520, 85] on link "Launch eLearning module" at bounding box center [550, 82] width 119 height 19
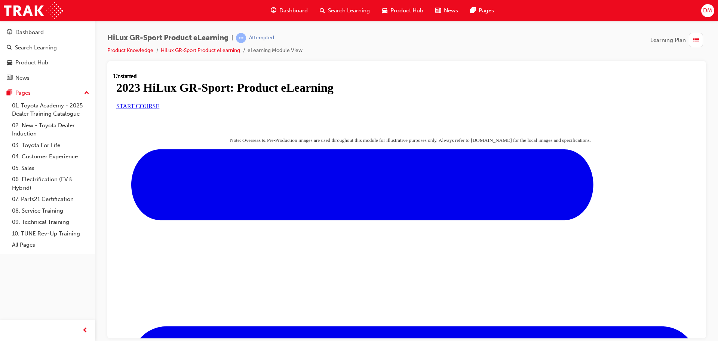
scroll to position [56, 0]
click at [159, 109] on span "START COURSE" at bounding box center [137, 105] width 43 height 6
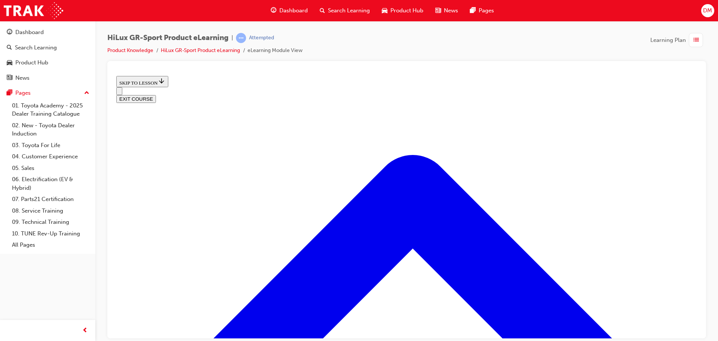
scroll to position [369, 0]
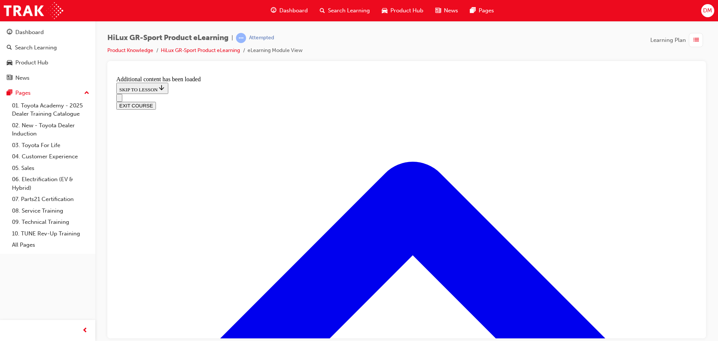
scroll to position [707, 0]
drag, startPoint x: 343, startPoint y: 196, endPoint x: 339, endPoint y: 197, distance: 4.3
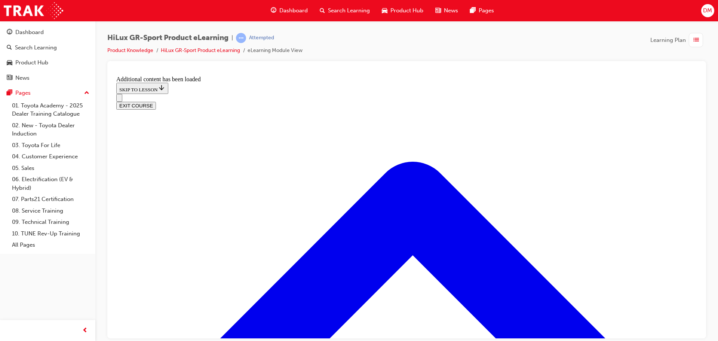
drag, startPoint x: 330, startPoint y: 191, endPoint x: 456, endPoint y: 235, distance: 132.5
drag, startPoint x: 333, startPoint y: 194, endPoint x: 356, endPoint y: 194, distance: 23.2
drag, startPoint x: 370, startPoint y: 278, endPoint x: 386, endPoint y: 280, distance: 15.8
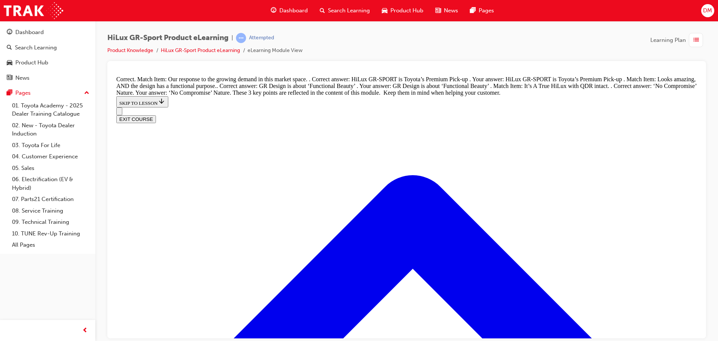
scroll to position [886, 0]
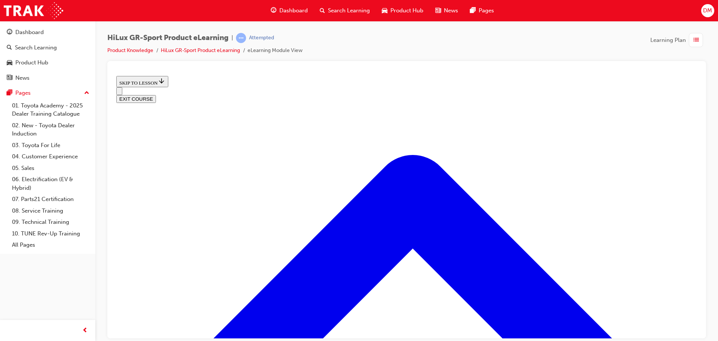
scroll to position [276, 0]
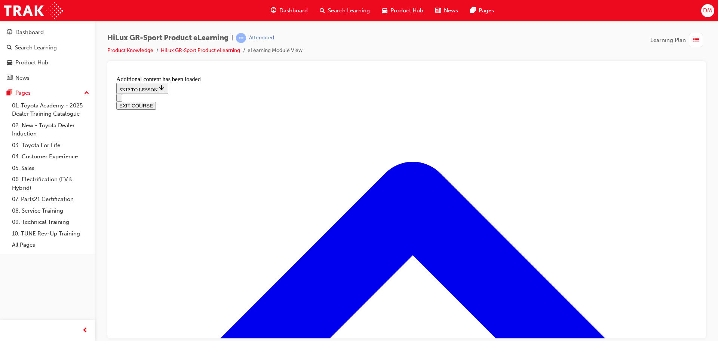
scroll to position [626, 0]
radio input "true"
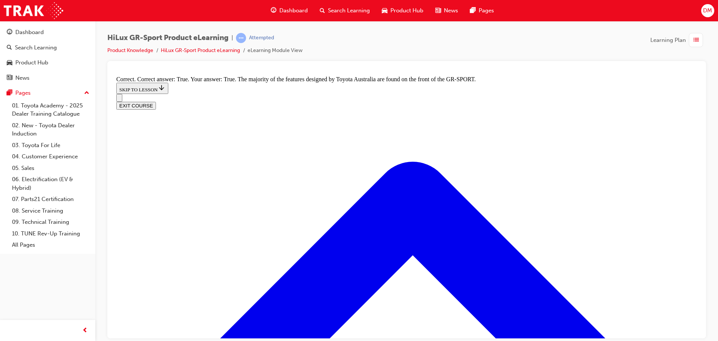
scroll to position [962, 0]
radio input "true"
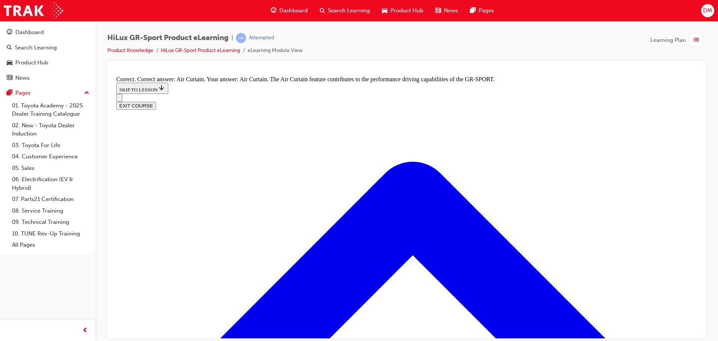
scroll to position [1280, 0]
radio input "true"
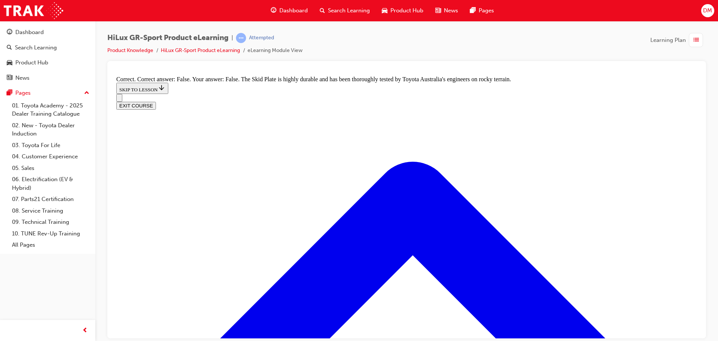
scroll to position [1419, 0]
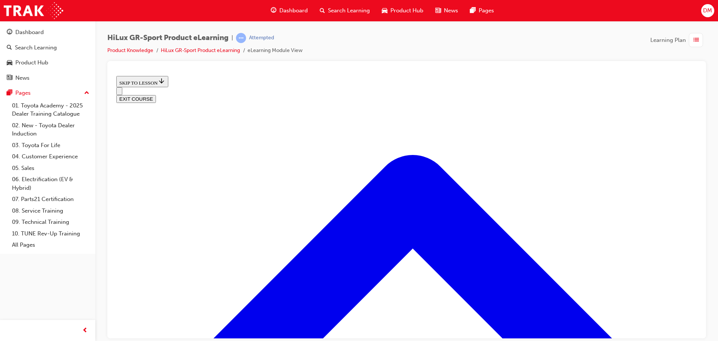
scroll to position [117, 0]
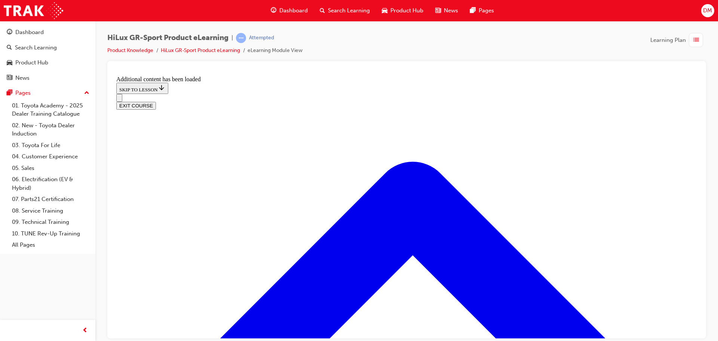
scroll to position [401, 0]
radio input "true"
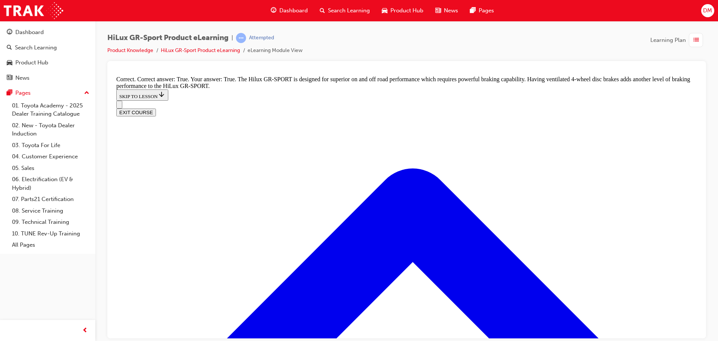
scroll to position [567, 0]
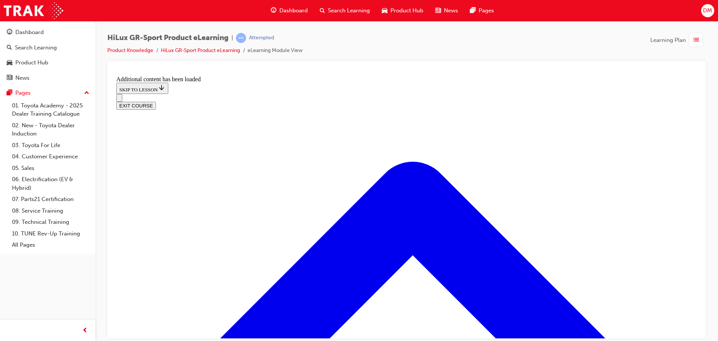
scroll to position [927, 0]
checkbox input "true"
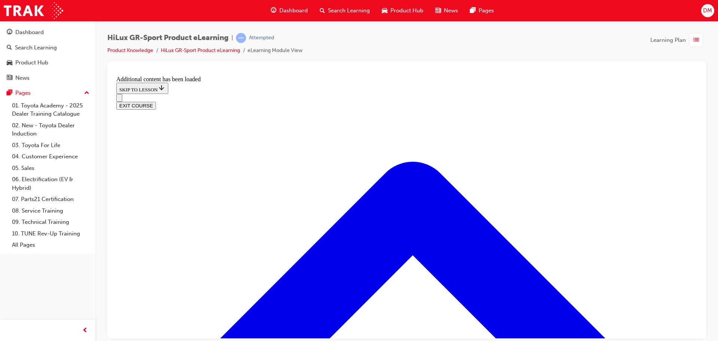
checkbox input "true"
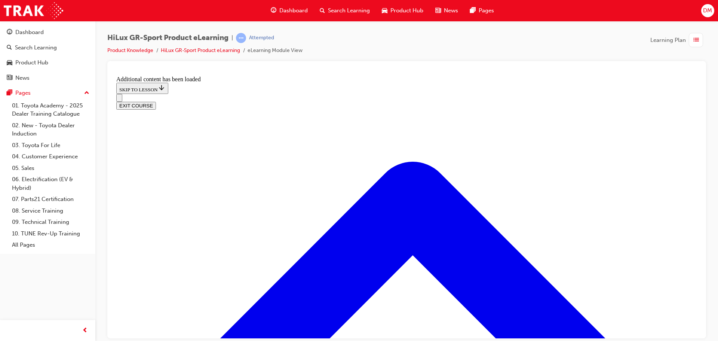
checkbox input "true"
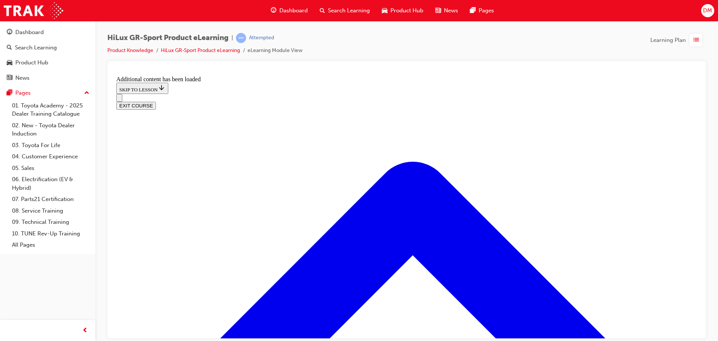
checkbox input "true"
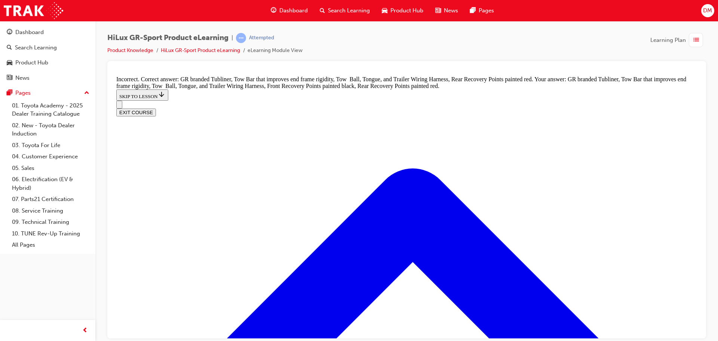
checkbox input "false"
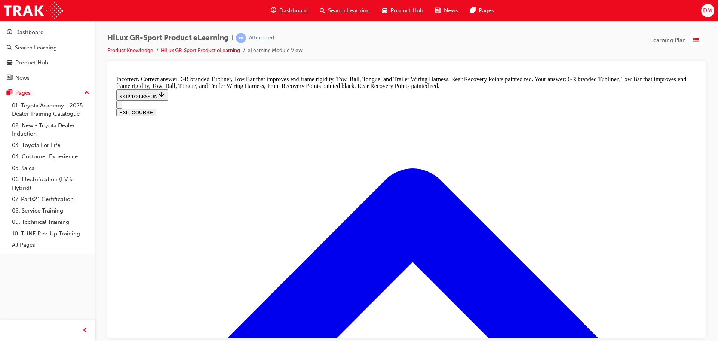
checkbox input "false"
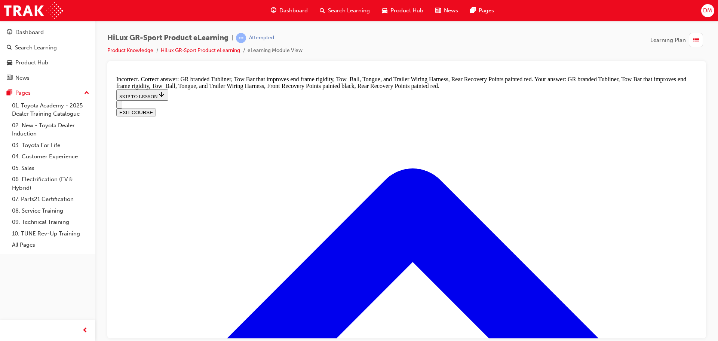
checkbox input "false"
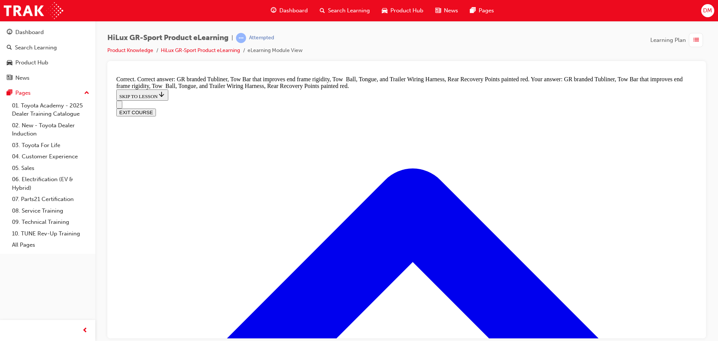
scroll to position [1083, 0]
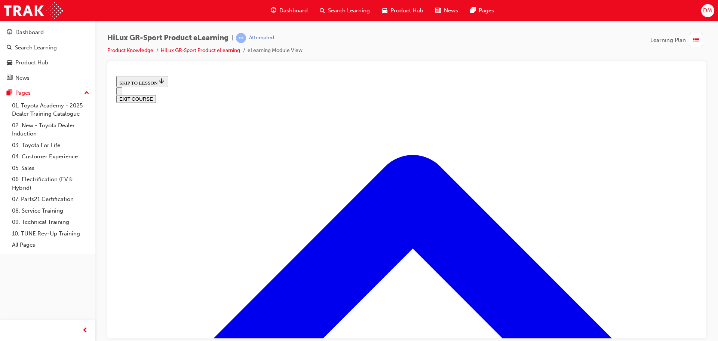
scroll to position [276, 0]
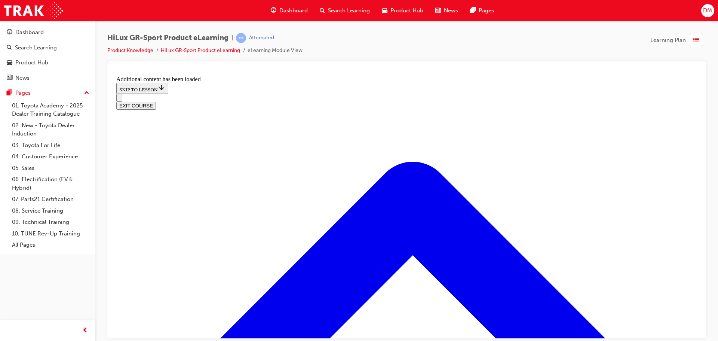
scroll to position [645, 0]
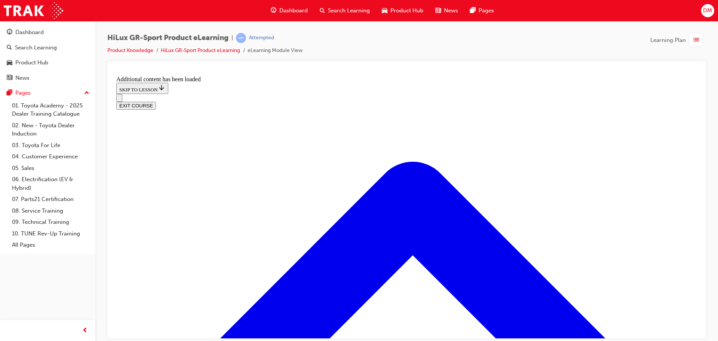
checkbox input "true"
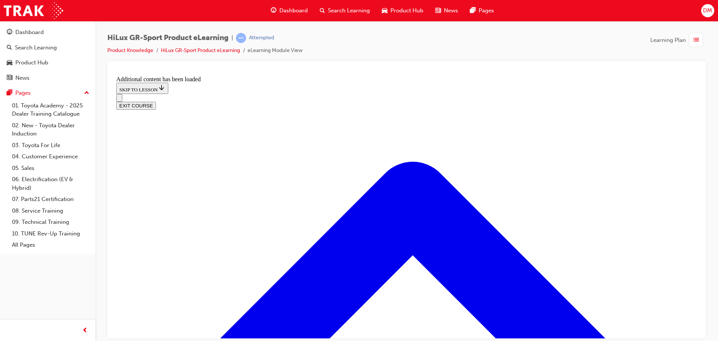
radio input "true"
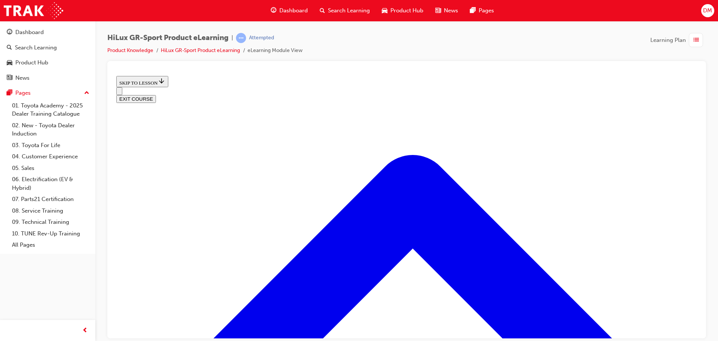
scroll to position [316, 0]
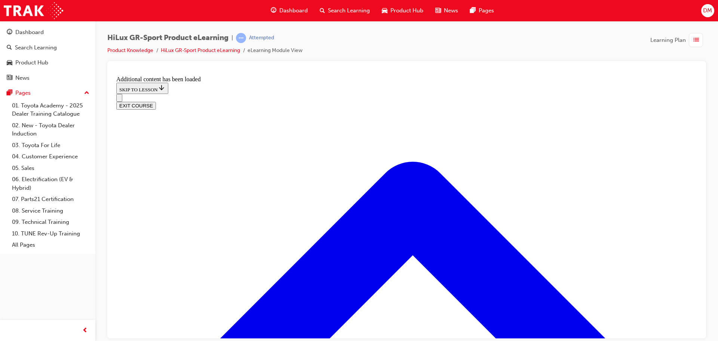
scroll to position [509, 0]
radio input "true"
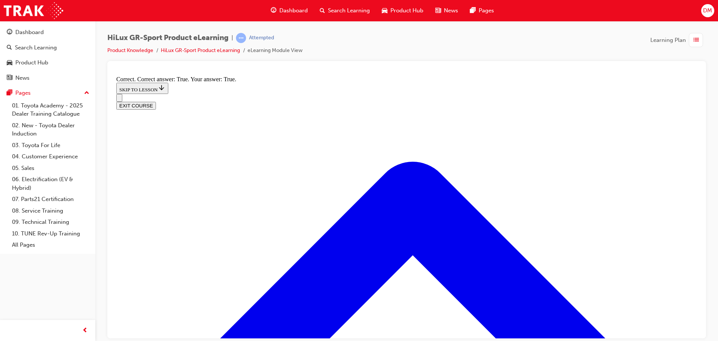
scroll to position [603, 0]
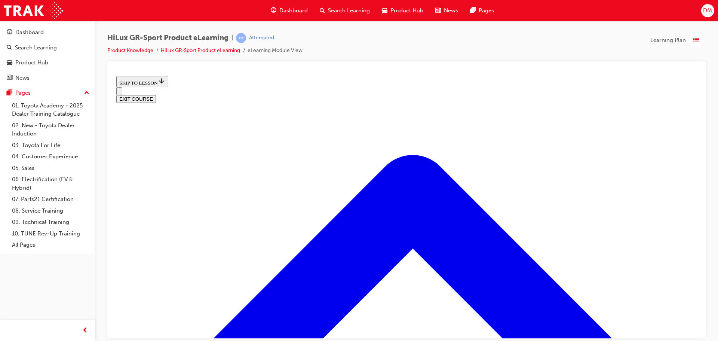
scroll to position [977, 0]
click at [156, 95] on button "EXIT COURSE" at bounding box center [136, 99] width 40 height 8
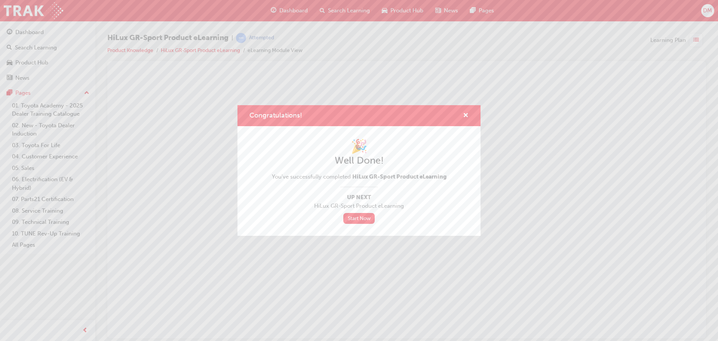
scroll to position [0, 0]
click at [465, 116] on span "cross-icon" at bounding box center [466, 116] width 6 height 7
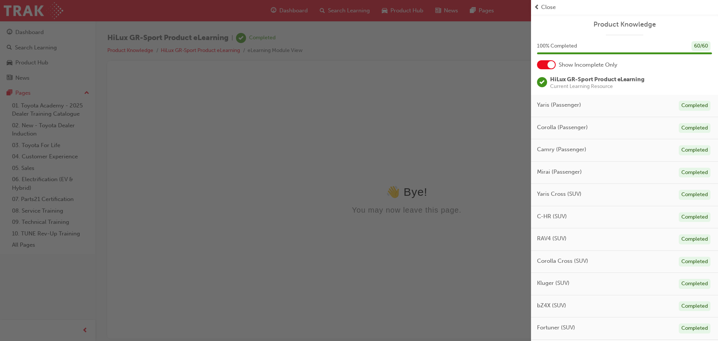
click at [298, 11] on div "button" at bounding box center [265, 170] width 531 height 341
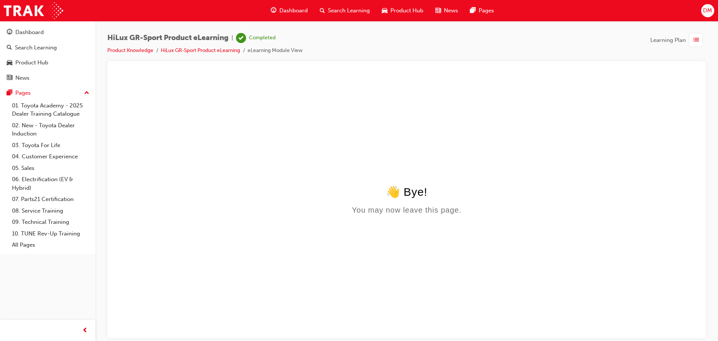
click at [279, 10] on div "Dashboard" at bounding box center [289, 10] width 49 height 15
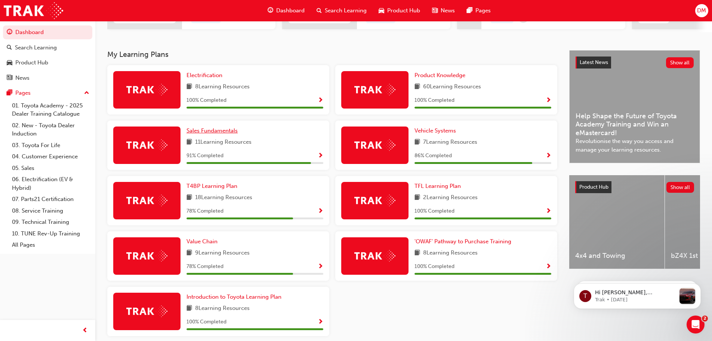
scroll to position [150, 0]
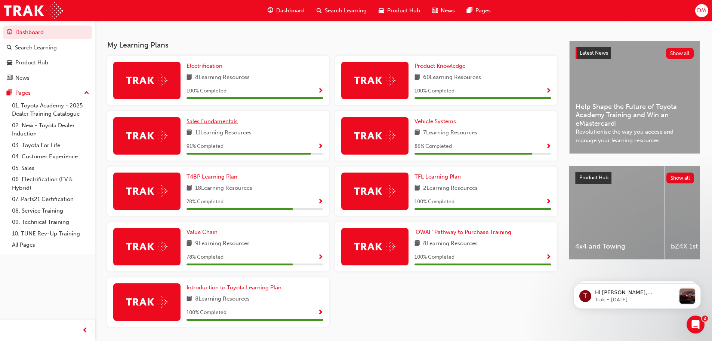
click at [222, 125] on span "Sales Fundamentals" at bounding box center [212, 121] width 51 height 7
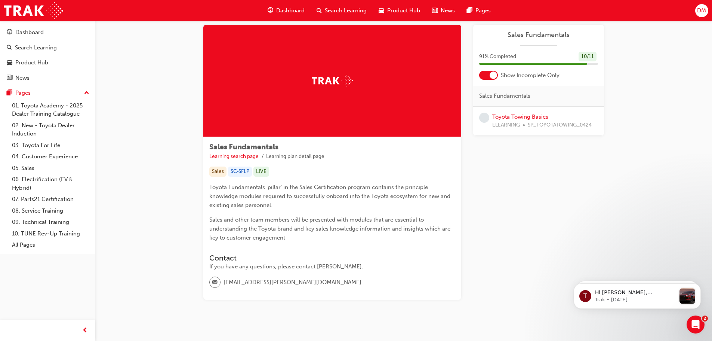
scroll to position [28, 0]
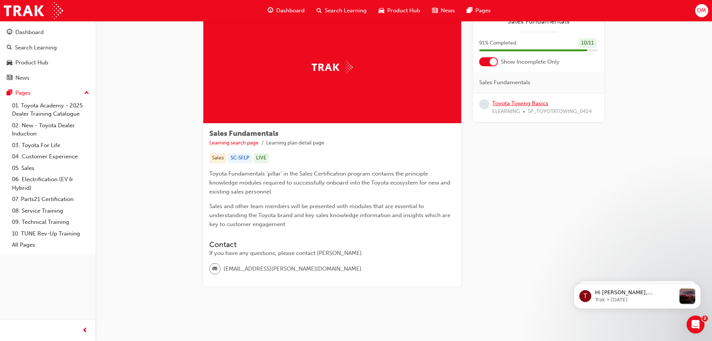
click at [511, 103] on link "Toyota Towing Basics" at bounding box center [521, 103] width 56 height 7
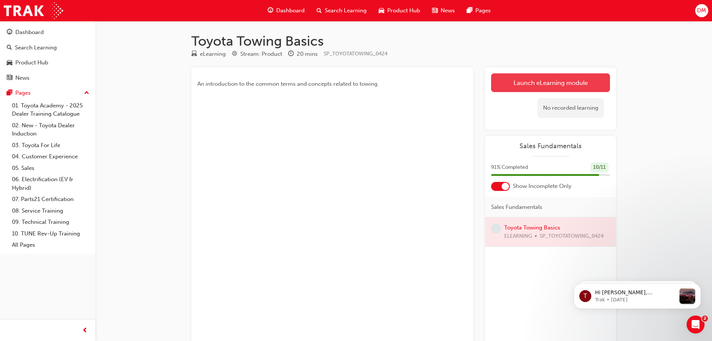
click at [525, 85] on link "Launch eLearning module" at bounding box center [550, 82] width 119 height 19
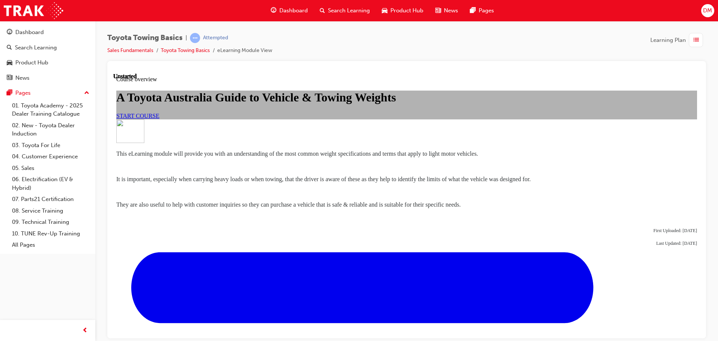
scroll to position [75, 0]
click at [159, 119] on link "START COURSE" at bounding box center [137, 115] width 43 height 6
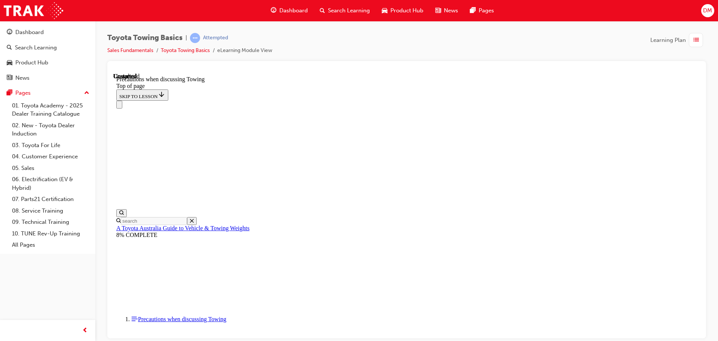
scroll to position [640, 0]
click at [318, 100] on div "Navigation menu" at bounding box center [406, 104] width 581 height 8
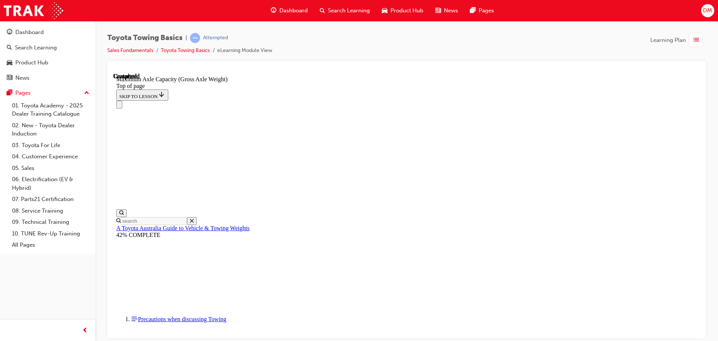
scroll to position [653, 0]
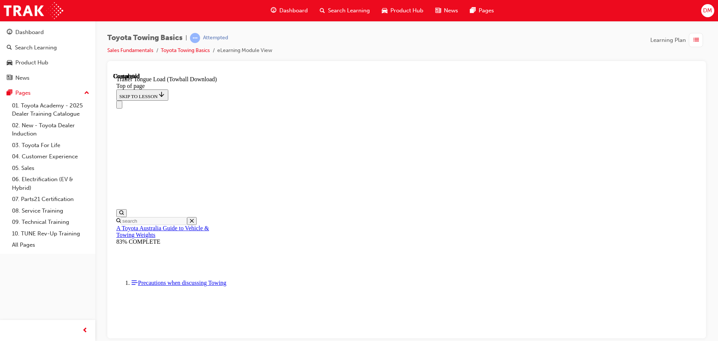
drag, startPoint x: 257, startPoint y: 7902, endPoint x: 281, endPoint y: 7912, distance: 25.7
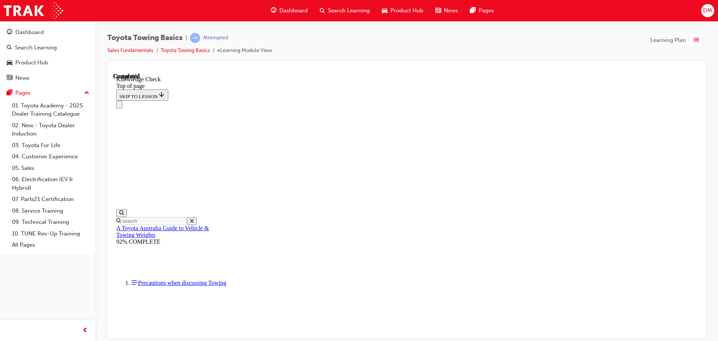
drag, startPoint x: 327, startPoint y: 7909, endPoint x: 321, endPoint y: 7915, distance: 8.2
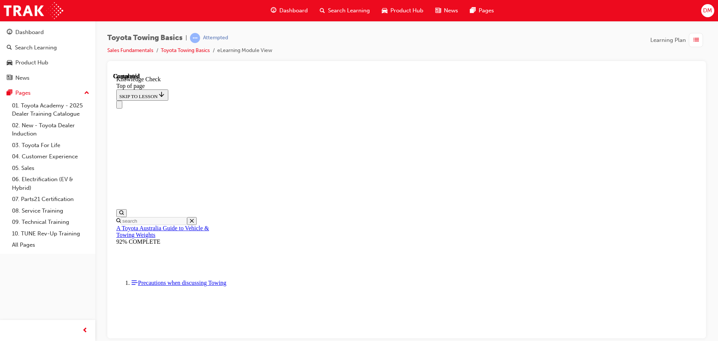
drag, startPoint x: 218, startPoint y: 8076, endPoint x: 225, endPoint y: 8086, distance: 11.7
drag, startPoint x: 222, startPoint y: 8078, endPoint x: 369, endPoint y: 7897, distance: 232.9
drag, startPoint x: 227, startPoint y: 8082, endPoint x: 275, endPoint y: 7954, distance: 136.6
drag, startPoint x: 212, startPoint y: 8080, endPoint x: 454, endPoint y: 8034, distance: 246.8
drag, startPoint x: 229, startPoint y: 8076, endPoint x: 402, endPoint y: 8039, distance: 177.2
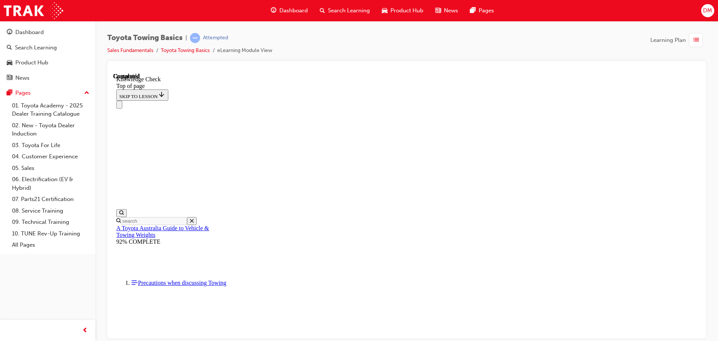
drag, startPoint x: 217, startPoint y: 8080, endPoint x: 311, endPoint y: 7999, distance: 124.4
drag, startPoint x: 224, startPoint y: 8081, endPoint x: 204, endPoint y: 8030, distance: 53.9
drag, startPoint x: 233, startPoint y: 8076, endPoint x: 280, endPoint y: 7885, distance: 196.8
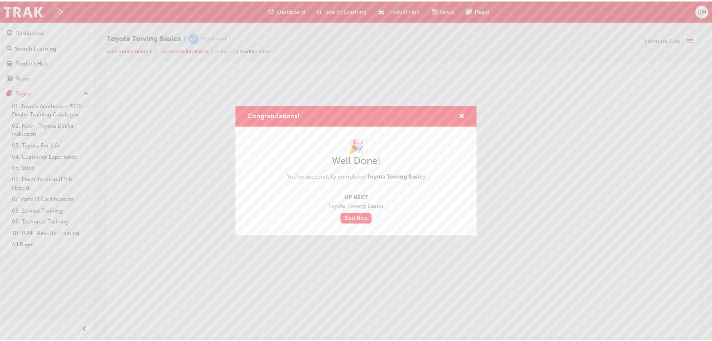
scroll to position [0, 0]
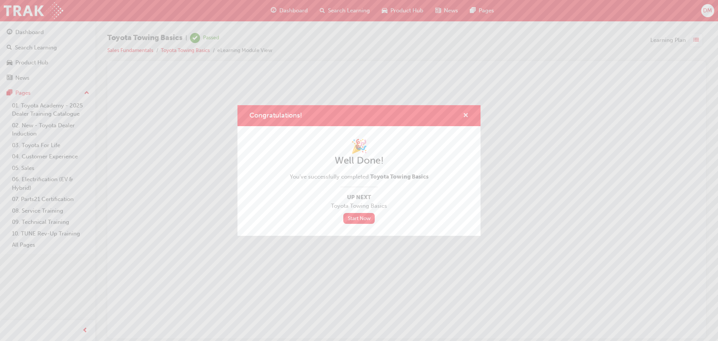
click at [466, 113] on span "cross-icon" at bounding box center [466, 116] width 6 height 7
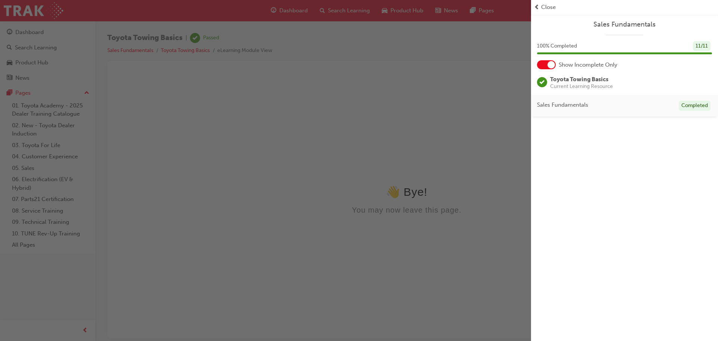
click at [294, 13] on div "button" at bounding box center [265, 170] width 531 height 341
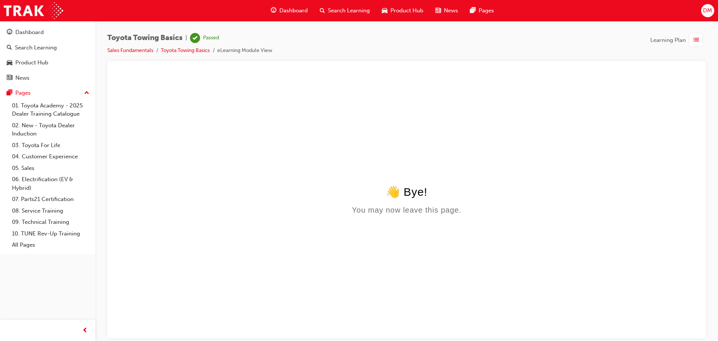
click at [290, 9] on span "Dashboard" at bounding box center [293, 10] width 28 height 9
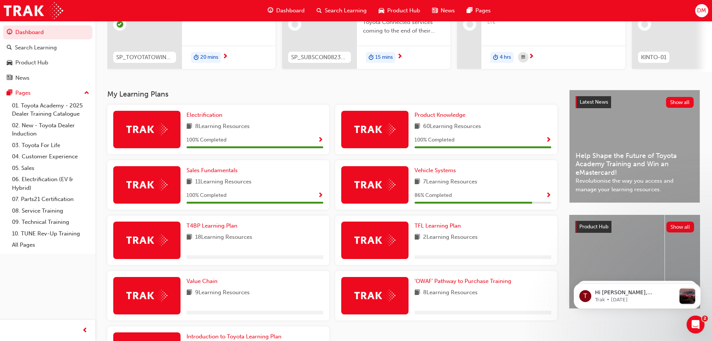
scroll to position [103, 0]
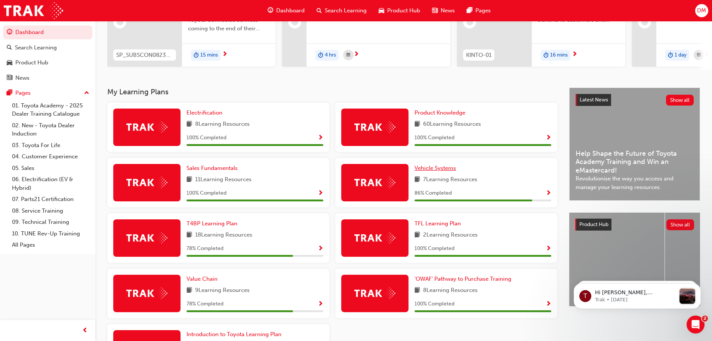
click at [446, 168] on span "Vehicle Systems" at bounding box center [436, 168] width 42 height 7
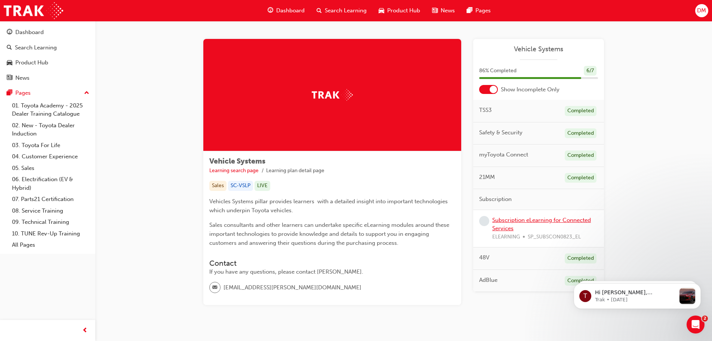
click at [530, 221] on link "Subscription eLearning for Connected Services" at bounding box center [542, 224] width 99 height 15
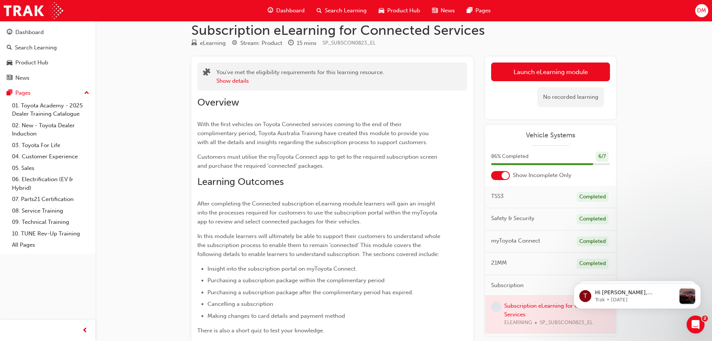
scroll to position [19, 0]
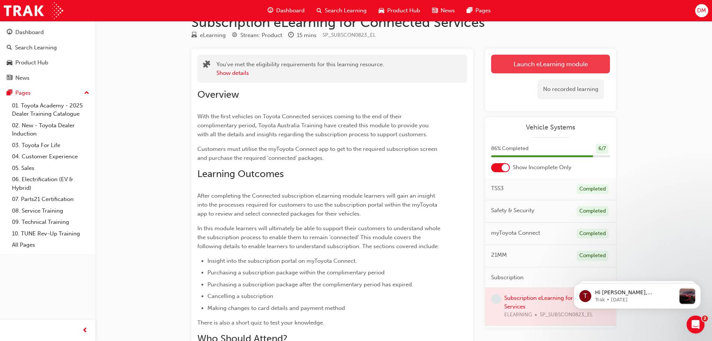
click at [502, 71] on link "Launch eLearning module" at bounding box center [550, 64] width 119 height 19
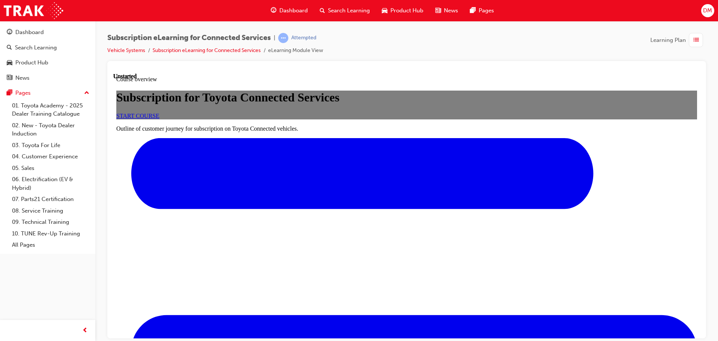
click at [159, 119] on span "START COURSE" at bounding box center [137, 115] width 43 height 6
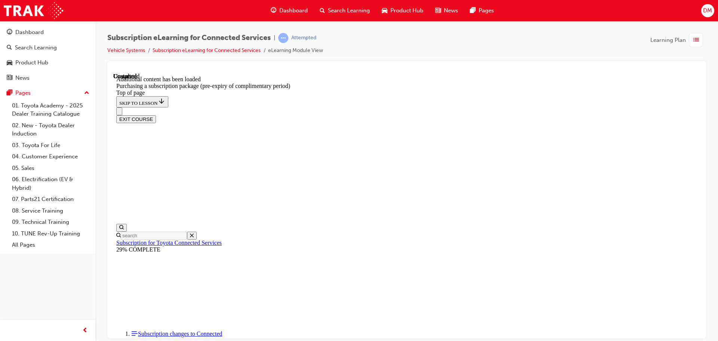
scroll to position [847, 0]
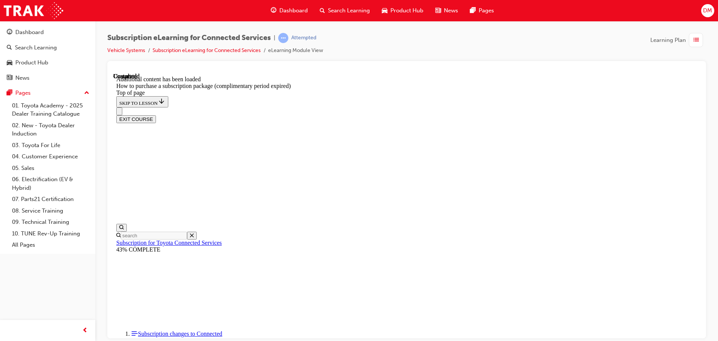
scroll to position [746, 0]
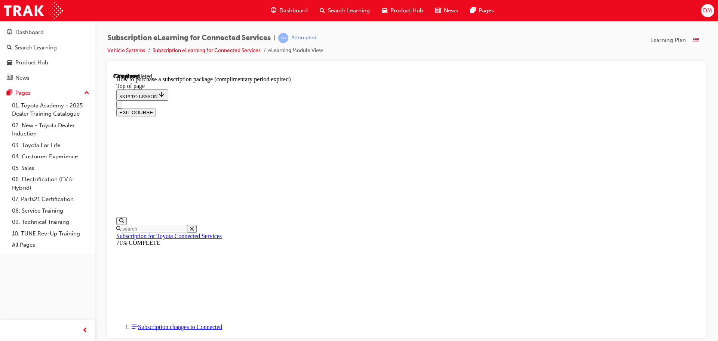
scroll to position [55, 0]
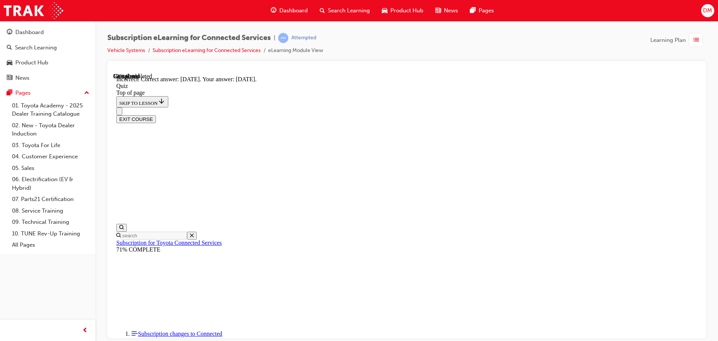
scroll to position [112, 0]
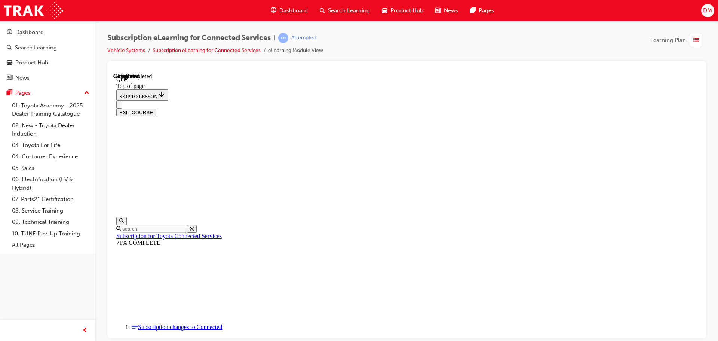
scroll to position [23, 0]
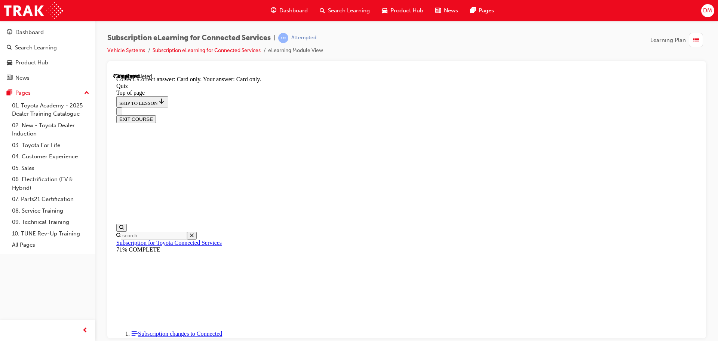
scroll to position [99, 0]
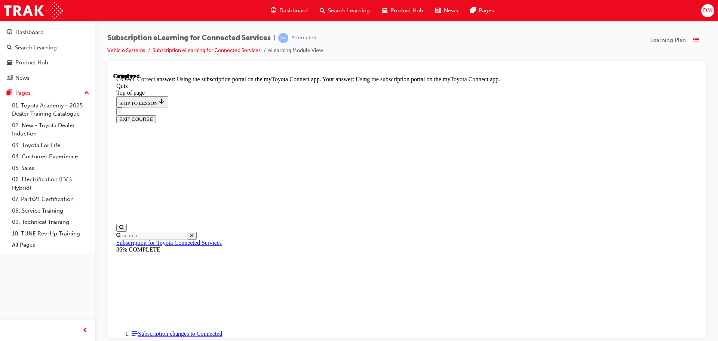
scroll to position [99, 0]
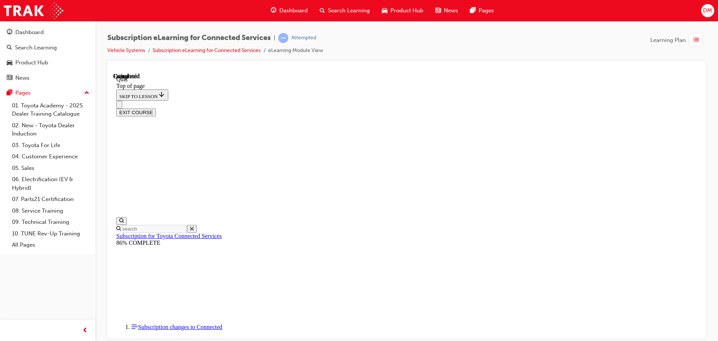
scroll to position [141, 0]
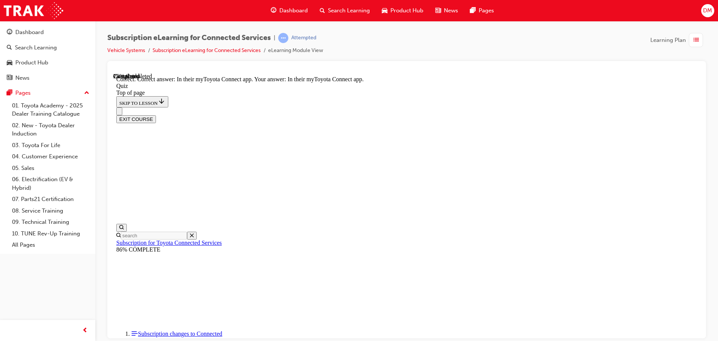
scroll to position [112, 0]
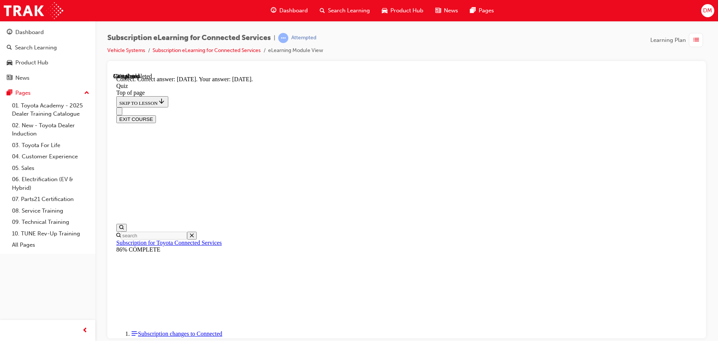
scroll to position [112, 0]
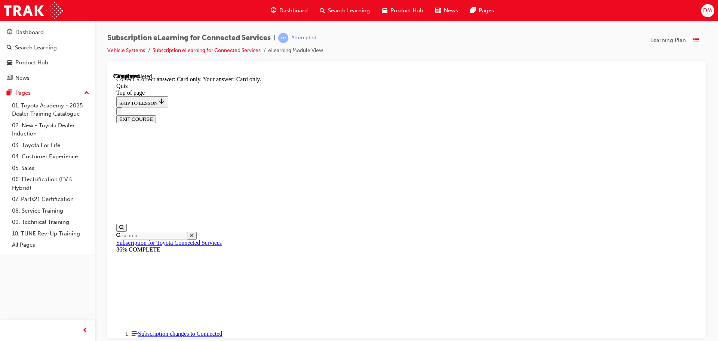
scroll to position [99, 0]
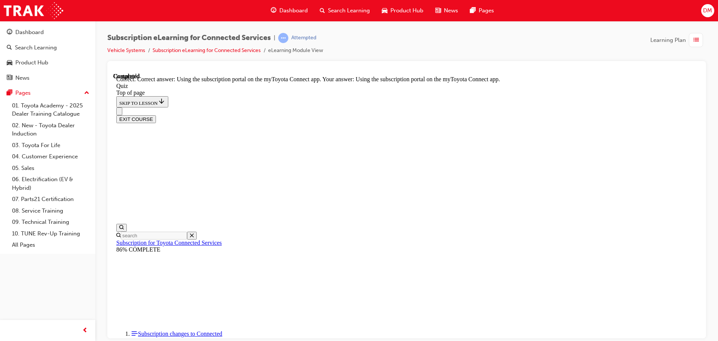
scroll to position [99, 0]
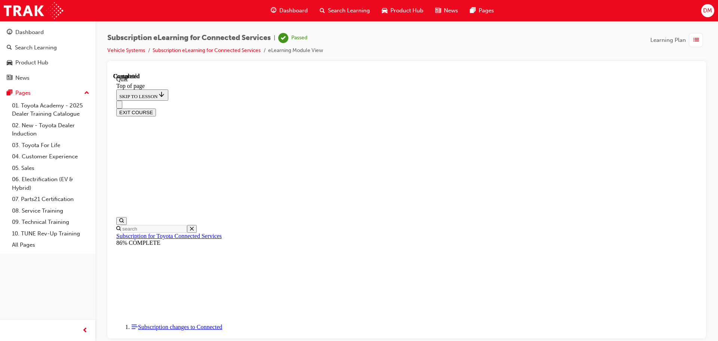
scroll to position [141, 0]
click at [156, 108] on button "EXIT COURSE" at bounding box center [136, 112] width 40 height 8
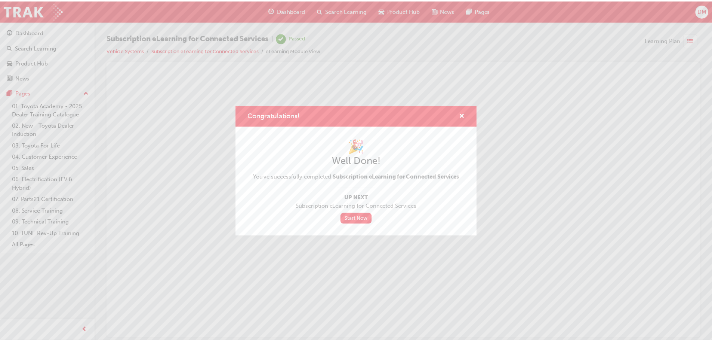
scroll to position [0, 0]
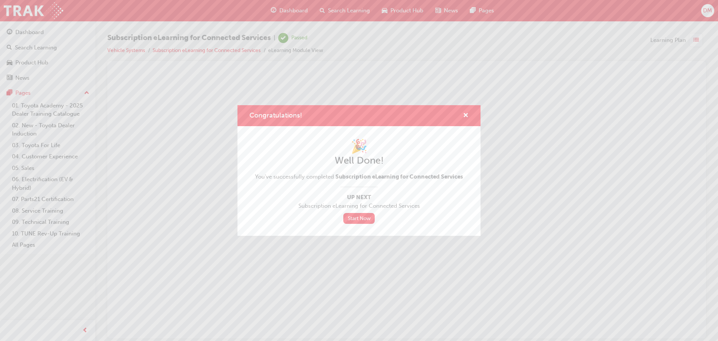
click at [295, 10] on div "Congratulations! 🎉 Well Done! You've successfully completed Subscription eLearn…" at bounding box center [359, 170] width 718 height 341
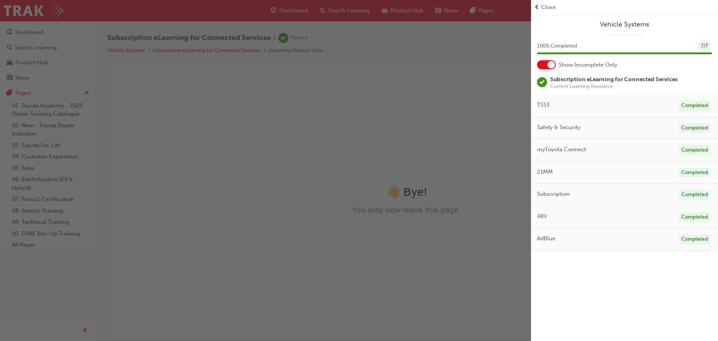
click at [295, 10] on div "button" at bounding box center [265, 170] width 531 height 341
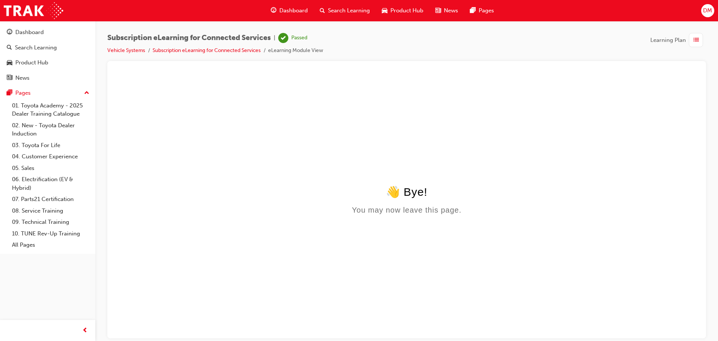
click at [282, 7] on span "Dashboard" at bounding box center [293, 10] width 28 height 9
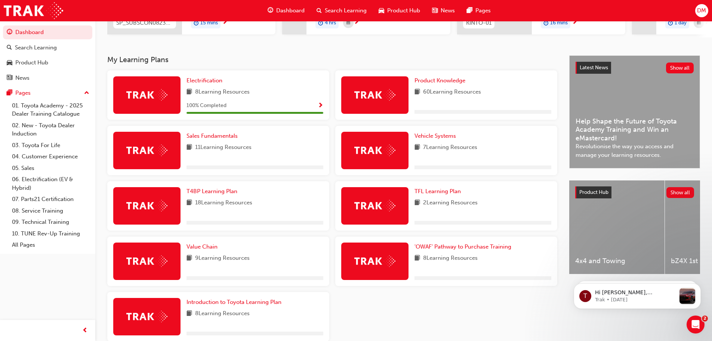
scroll to position [168, 0]
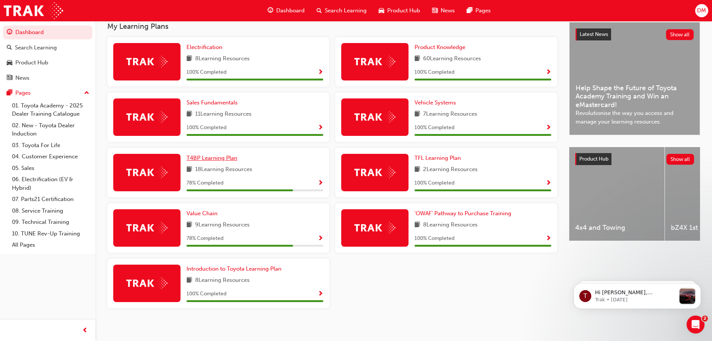
click at [218, 161] on span "T4BP Learning Plan" at bounding box center [212, 157] width 51 height 7
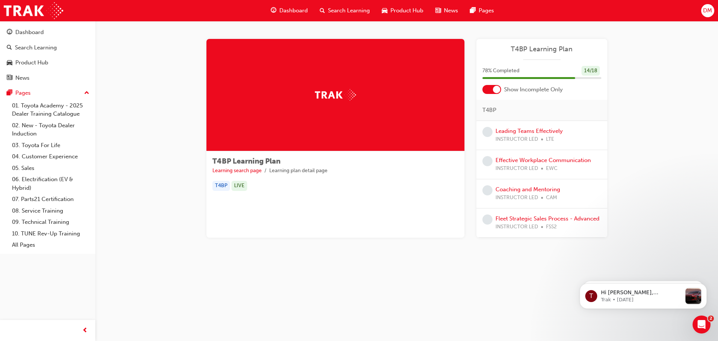
click at [297, 10] on span "Dashboard" at bounding box center [293, 10] width 28 height 9
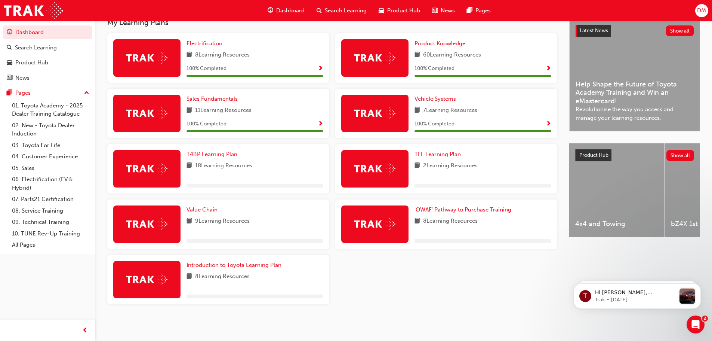
scroll to position [175, 0]
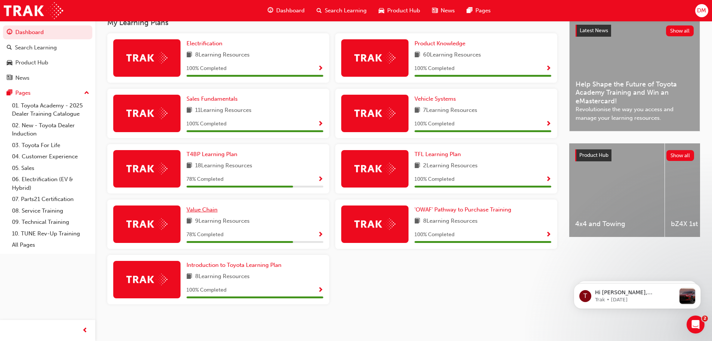
click at [215, 211] on span "Value Chain" at bounding box center [202, 209] width 31 height 7
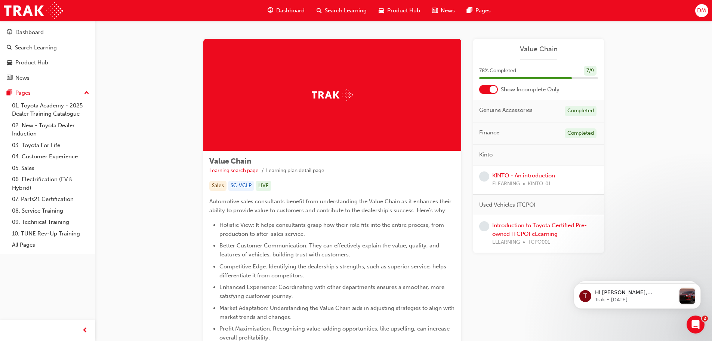
click at [521, 175] on link "KINTO - An introduction" at bounding box center [524, 175] width 63 height 7
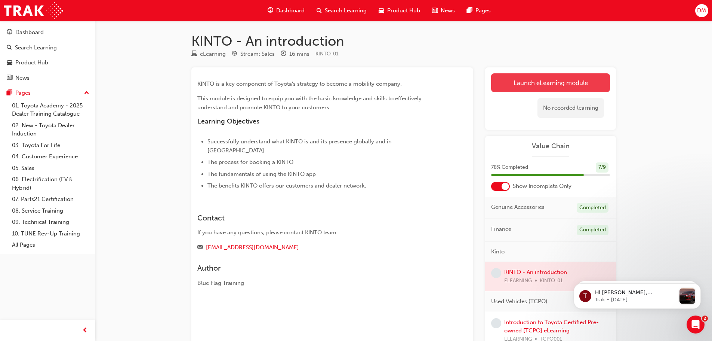
click at [540, 79] on link "Launch eLearning module" at bounding box center [550, 82] width 119 height 19
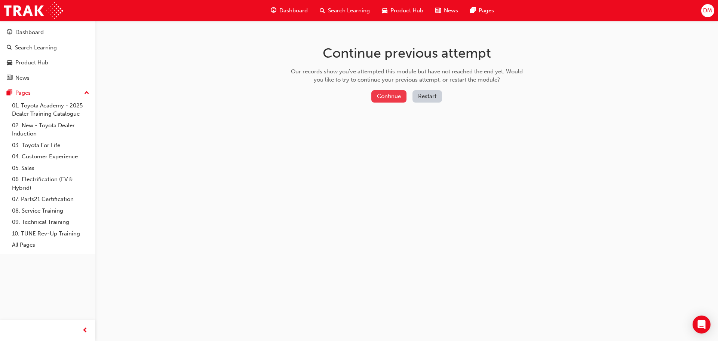
click at [391, 92] on button "Continue" at bounding box center [388, 96] width 35 height 12
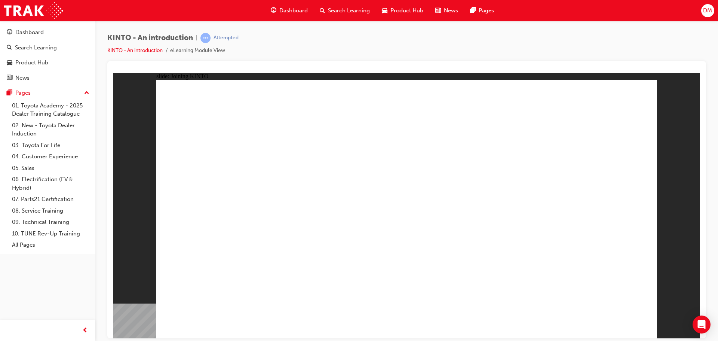
drag, startPoint x: 221, startPoint y: 204, endPoint x: 262, endPoint y: 217, distance: 43.3
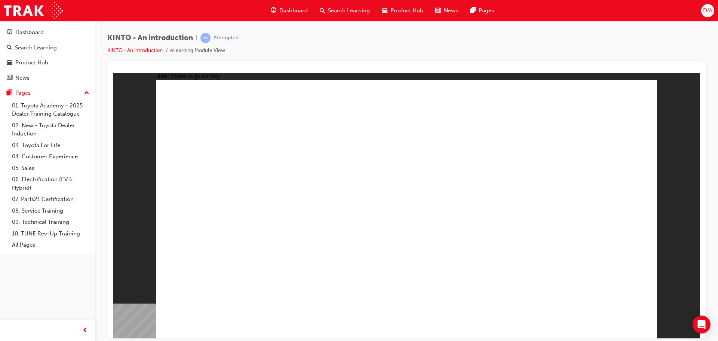
radio input "true"
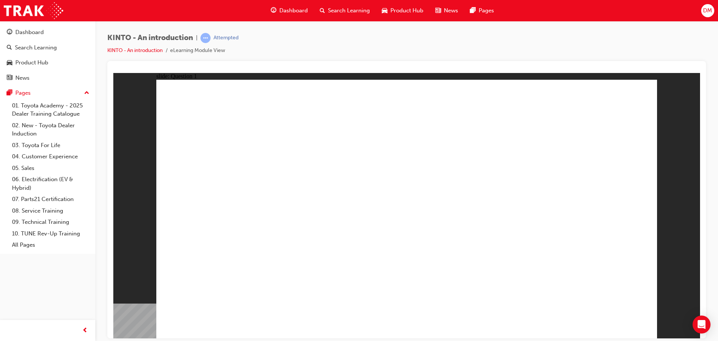
checkbox input "true"
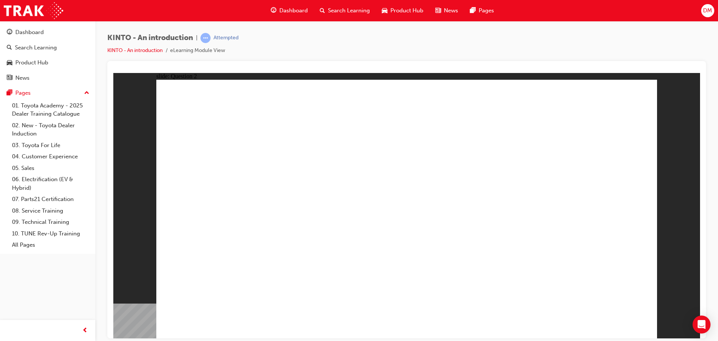
checkbox input "true"
radio input "true"
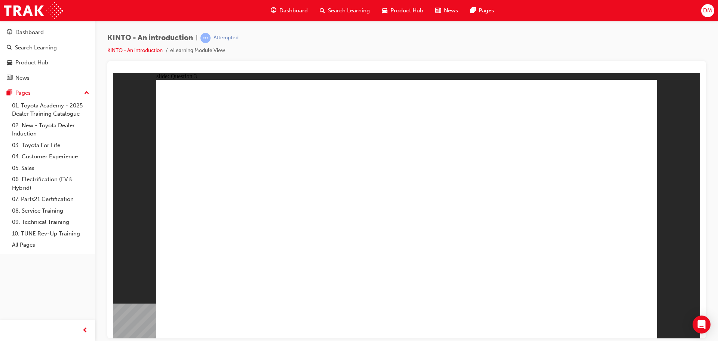
drag, startPoint x: 483, startPoint y: 217, endPoint x: 216, endPoint y: 271, distance: 272.5
drag, startPoint x: 586, startPoint y: 221, endPoint x: 318, endPoint y: 283, distance: 274.6
drag, startPoint x: 317, startPoint y: 215, endPoint x: 402, endPoint y: 273, distance: 102.6
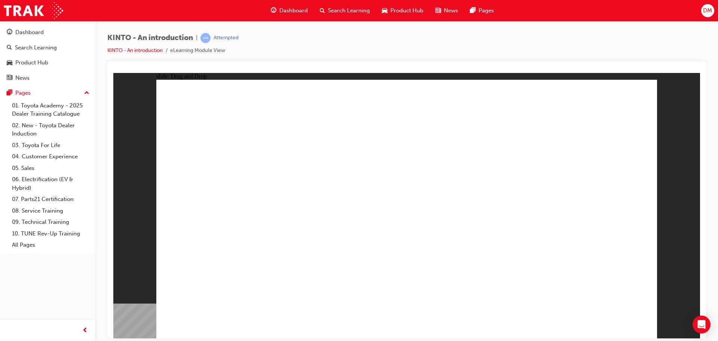
drag, startPoint x: 233, startPoint y: 220, endPoint x: 497, endPoint y: 277, distance: 270.0
drag, startPoint x: 515, startPoint y: 237, endPoint x: 494, endPoint y: 206, distance: 37.9
drag, startPoint x: 498, startPoint y: 280, endPoint x: 567, endPoint y: 280, distance: 68.8
drag, startPoint x: 493, startPoint y: 211, endPoint x: 506, endPoint y: 288, distance: 77.7
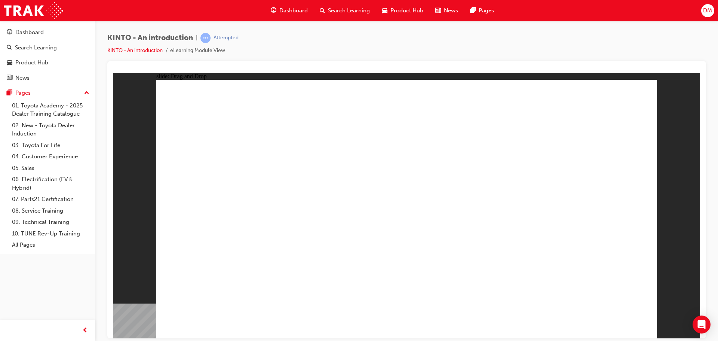
radio input "true"
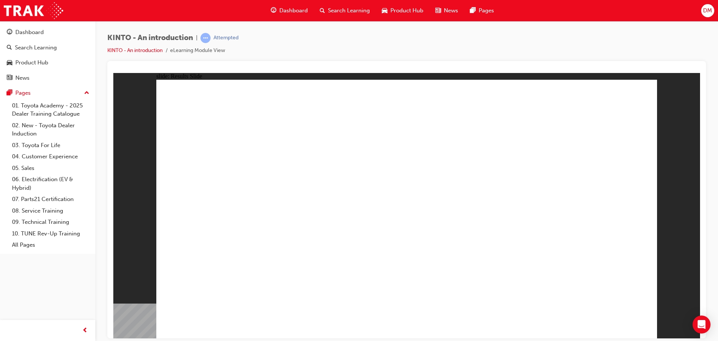
radio input "true"
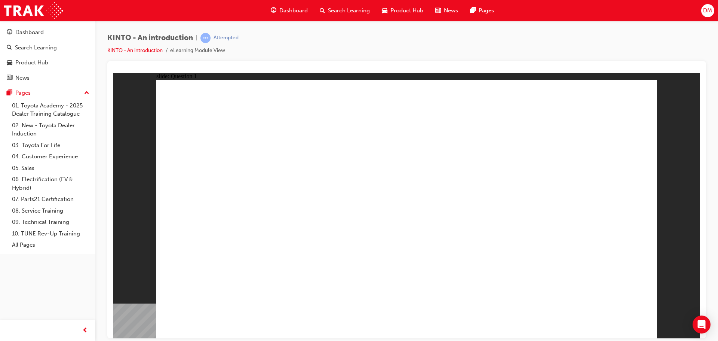
checkbox input "true"
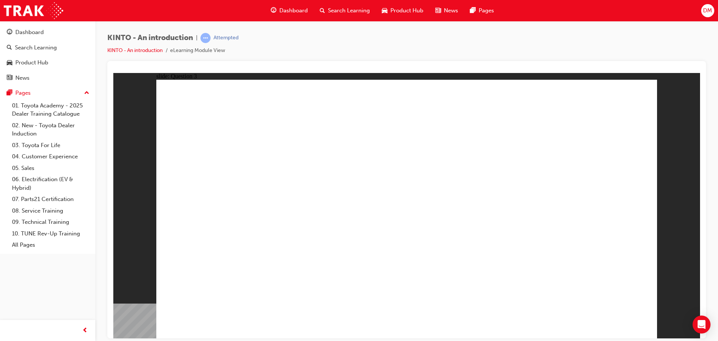
radio input "true"
drag, startPoint x: 500, startPoint y: 230, endPoint x: 226, endPoint y: 289, distance: 279.9
drag, startPoint x: 230, startPoint y: 215, endPoint x: 317, endPoint y: 270, distance: 102.4
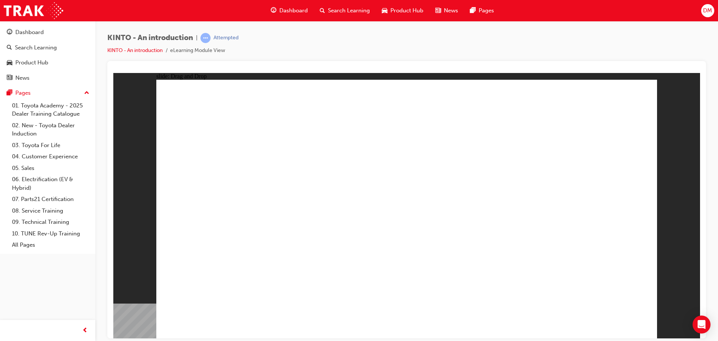
drag, startPoint x: 420, startPoint y: 219, endPoint x: 428, endPoint y: 197, distance: 23.6
drag, startPoint x: 603, startPoint y: 227, endPoint x: 426, endPoint y: 283, distance: 184.9
drag, startPoint x: 455, startPoint y: 200, endPoint x: 532, endPoint y: 282, distance: 111.9
drag, startPoint x: 275, startPoint y: 214, endPoint x: 558, endPoint y: 271, distance: 289.2
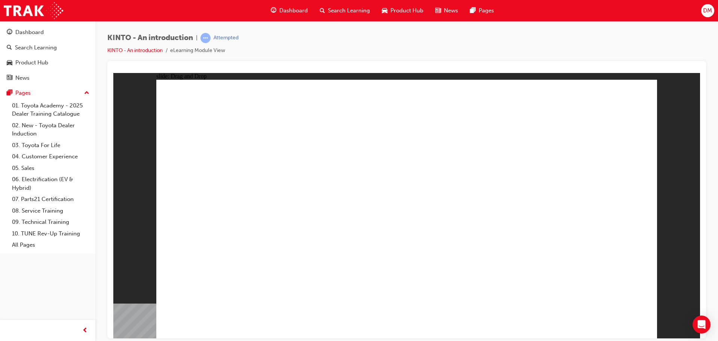
radio input "true"
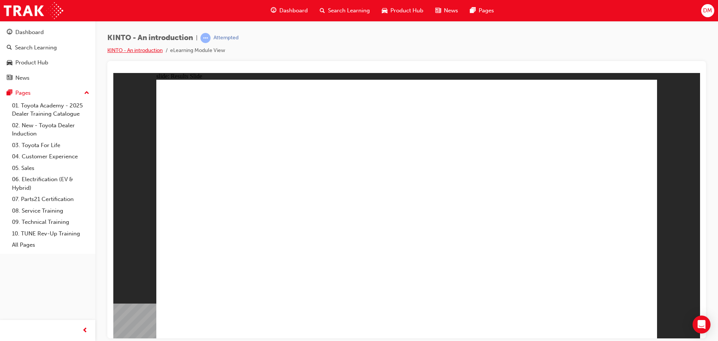
click at [136, 49] on link "KINTO - An introduction" at bounding box center [134, 50] width 55 height 6
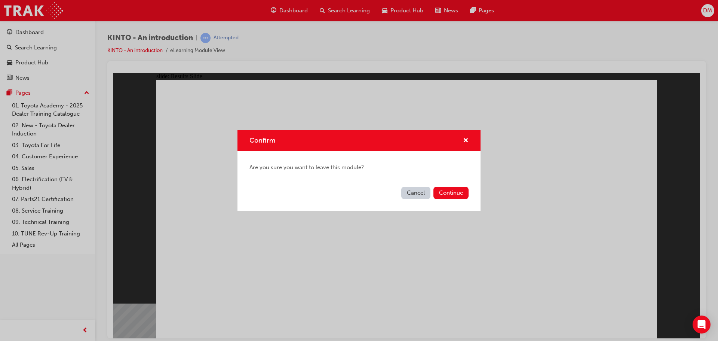
click at [423, 193] on button "Cancel" at bounding box center [415, 193] width 29 height 12
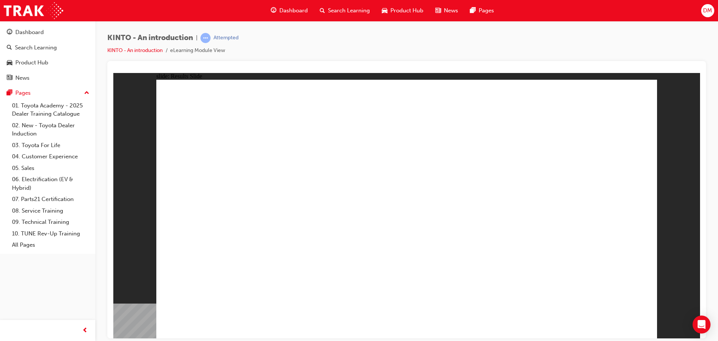
drag, startPoint x: 607, startPoint y: 305, endPoint x: 607, endPoint y: 309, distance: 4.1
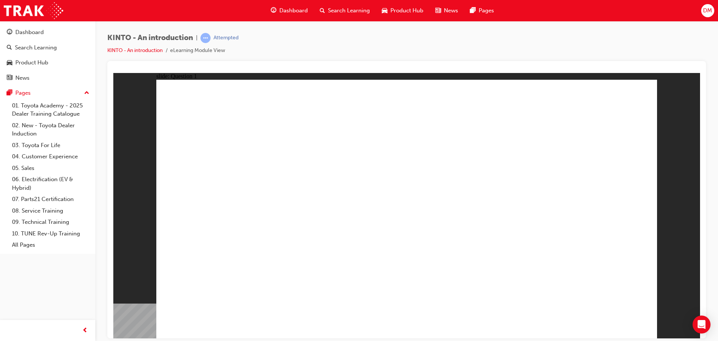
radio input "true"
checkbox input "true"
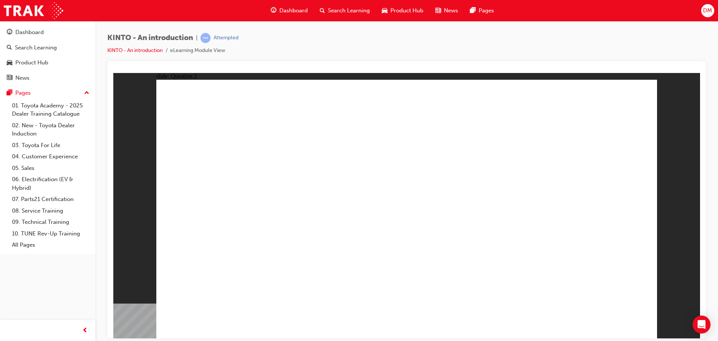
radio input "true"
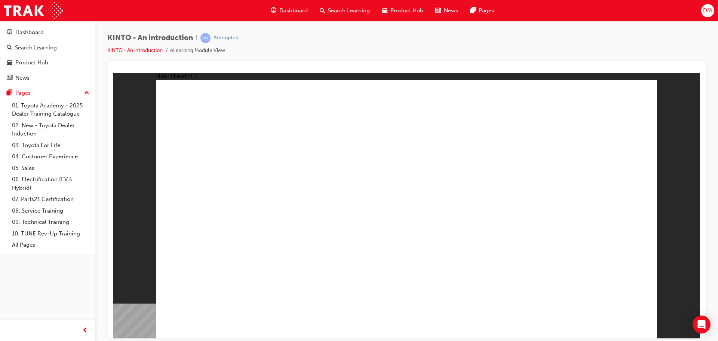
click at [295, 10] on span "Dashboard" at bounding box center [293, 10] width 28 height 9
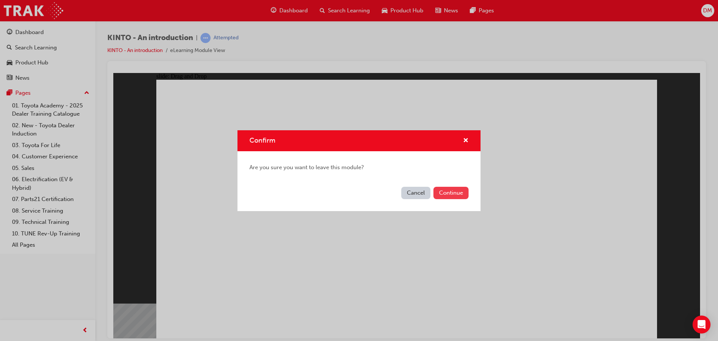
click at [447, 196] on button "Continue" at bounding box center [450, 193] width 35 height 12
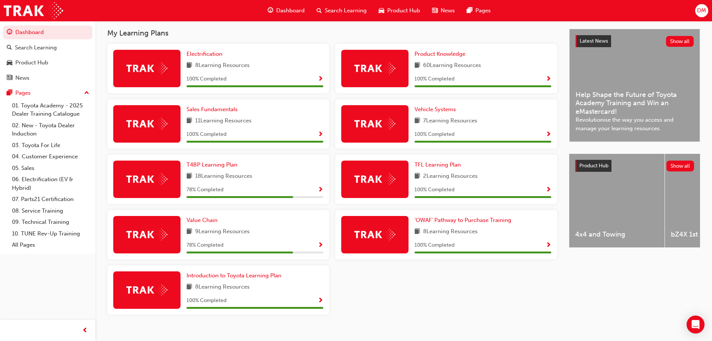
scroll to position [164, 0]
